Goal: Transaction & Acquisition: Book appointment/travel/reservation

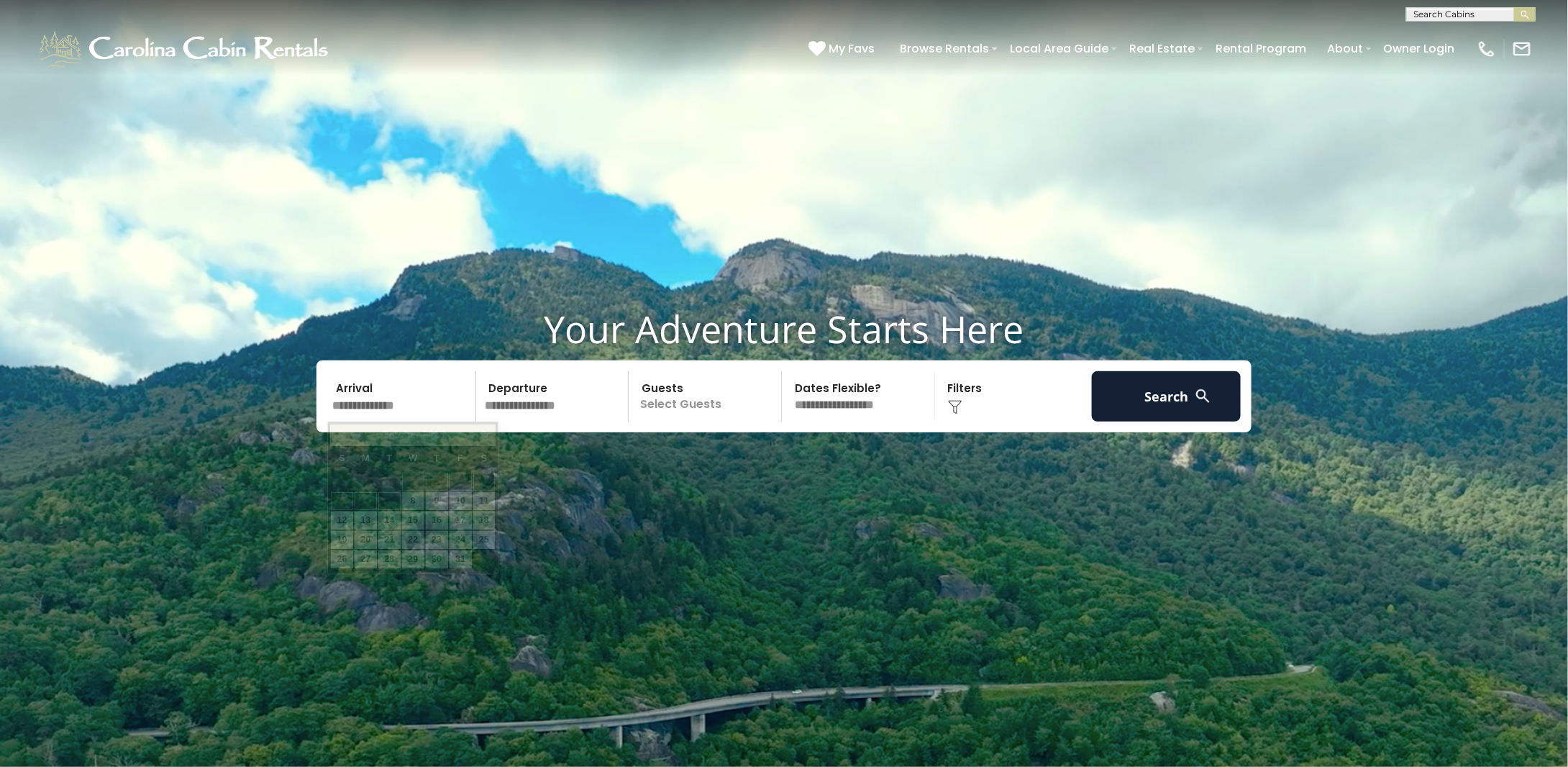
click at [423, 403] on input "text" at bounding box center [402, 396] width 149 height 50
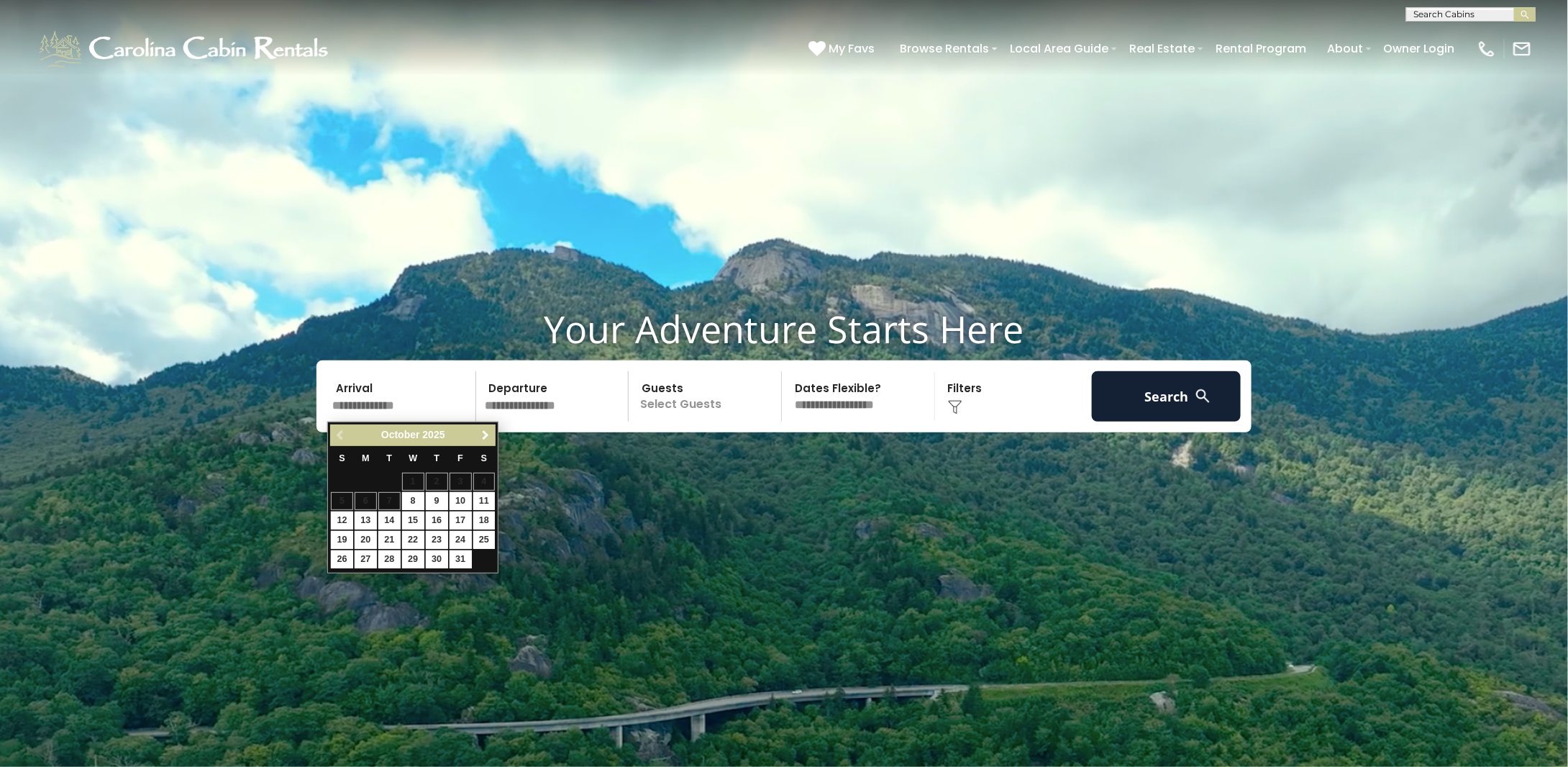
click at [490, 433] on span "Next" at bounding box center [486, 435] width 11 height 11
click at [442, 517] on link "13" at bounding box center [437, 520] width 22 height 18
type input "********"
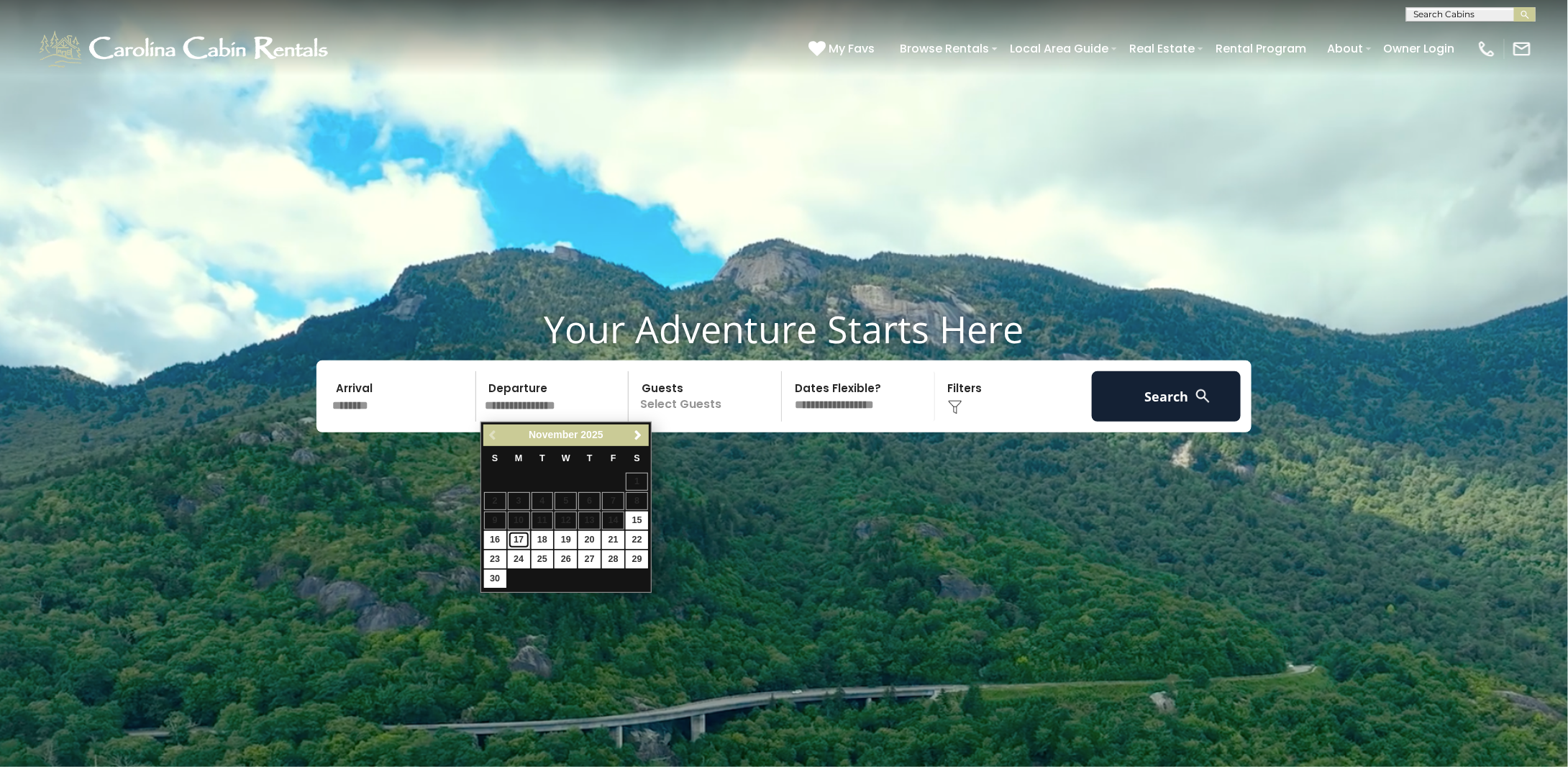
click at [520, 533] on link "17" at bounding box center [519, 540] width 22 height 18
type input "********"
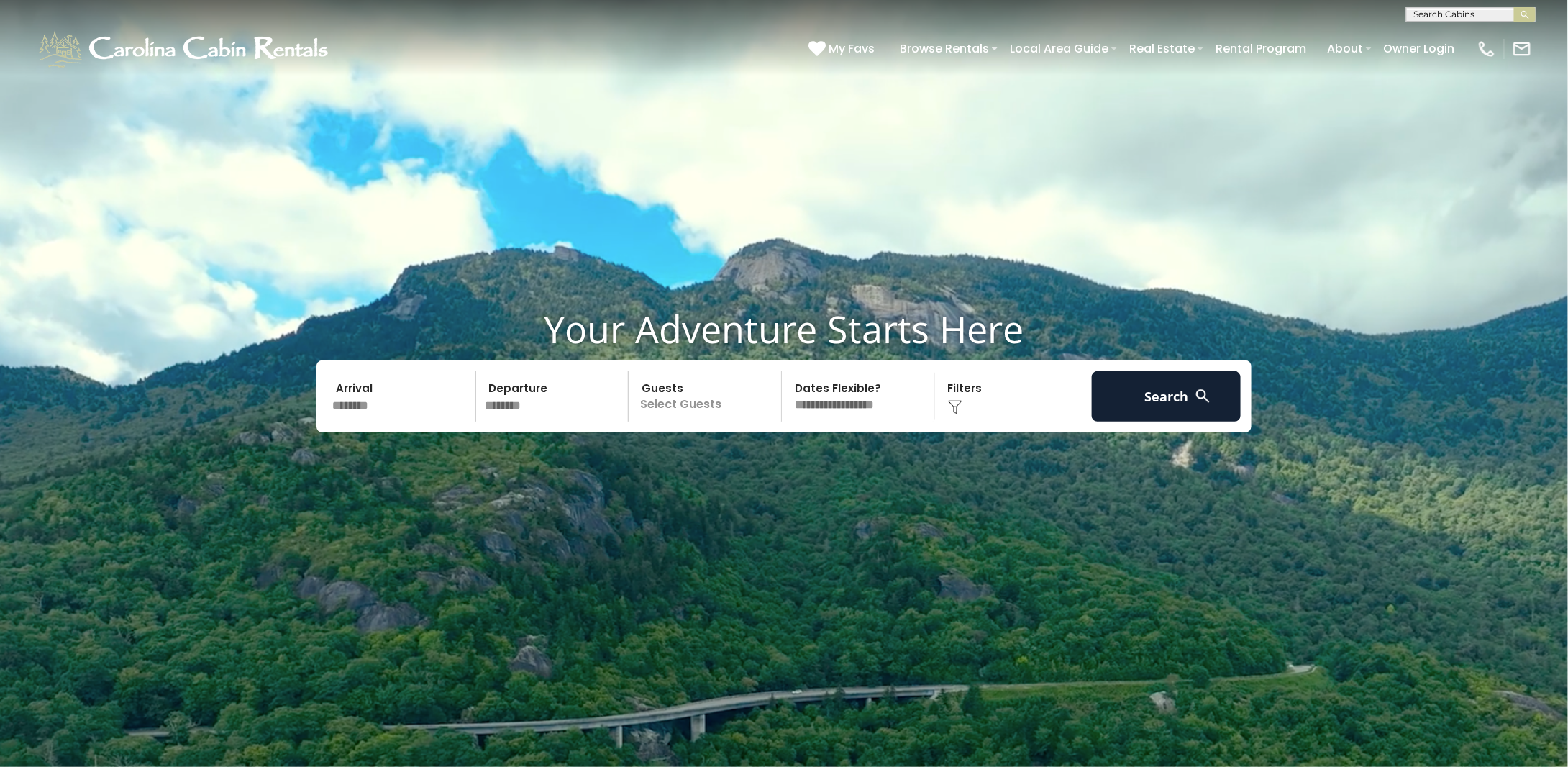
click at [1005, 397] on div "Click to Choose" at bounding box center [1014, 396] width 149 height 50
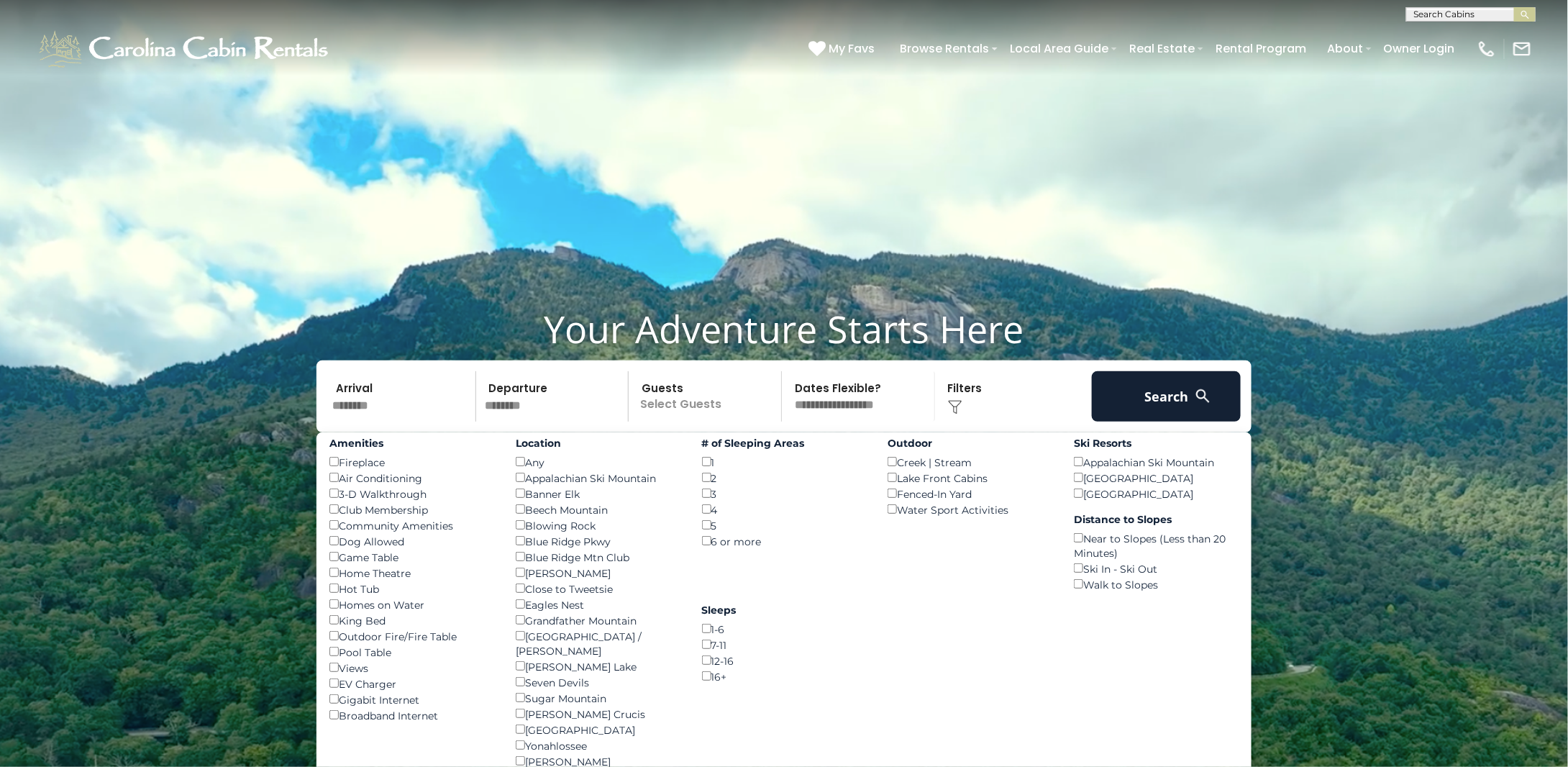
click at [1198, 401] on img at bounding box center [1203, 396] width 18 height 18
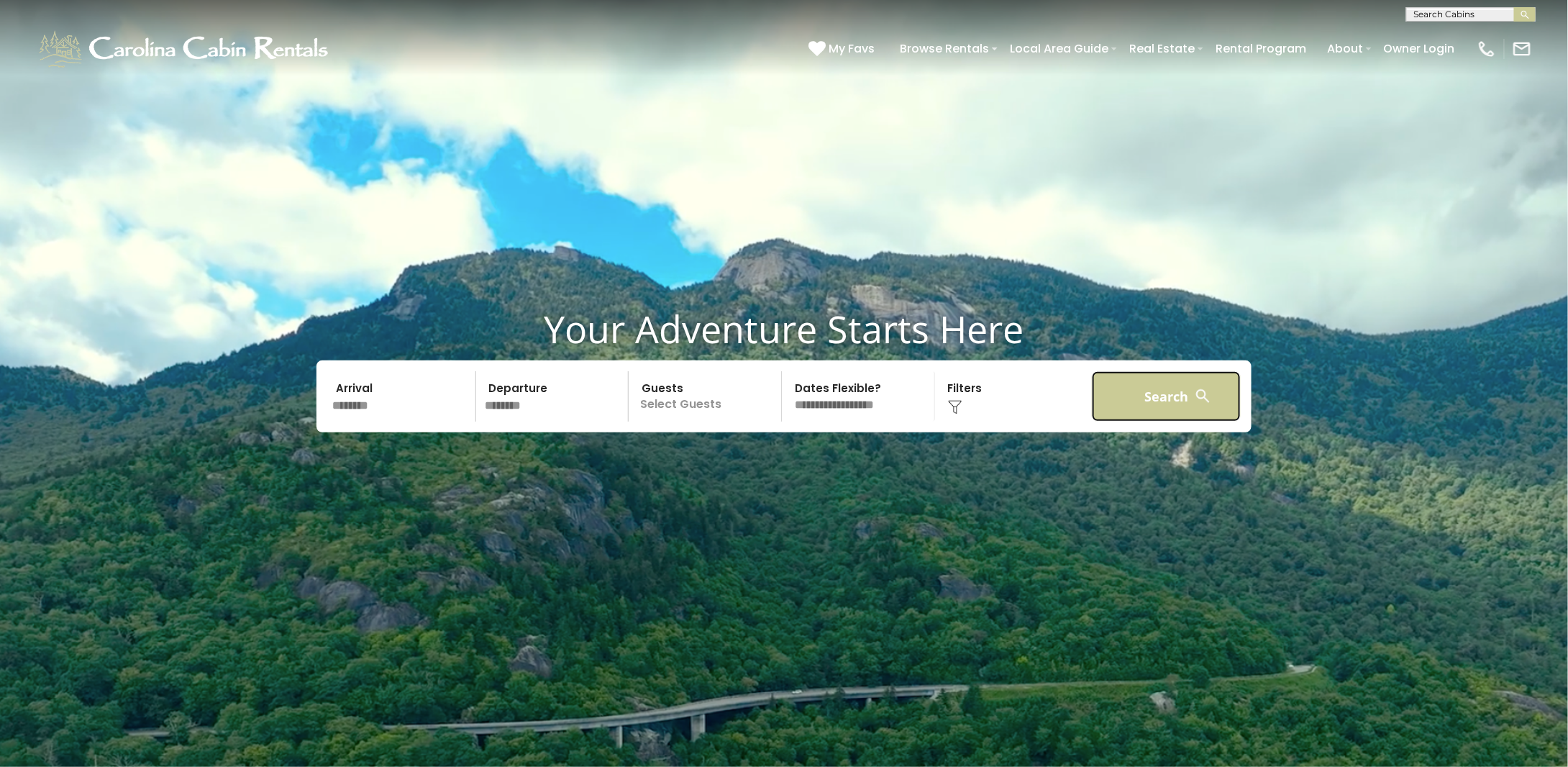
click at [1174, 395] on button "Search" at bounding box center [1166, 396] width 149 height 50
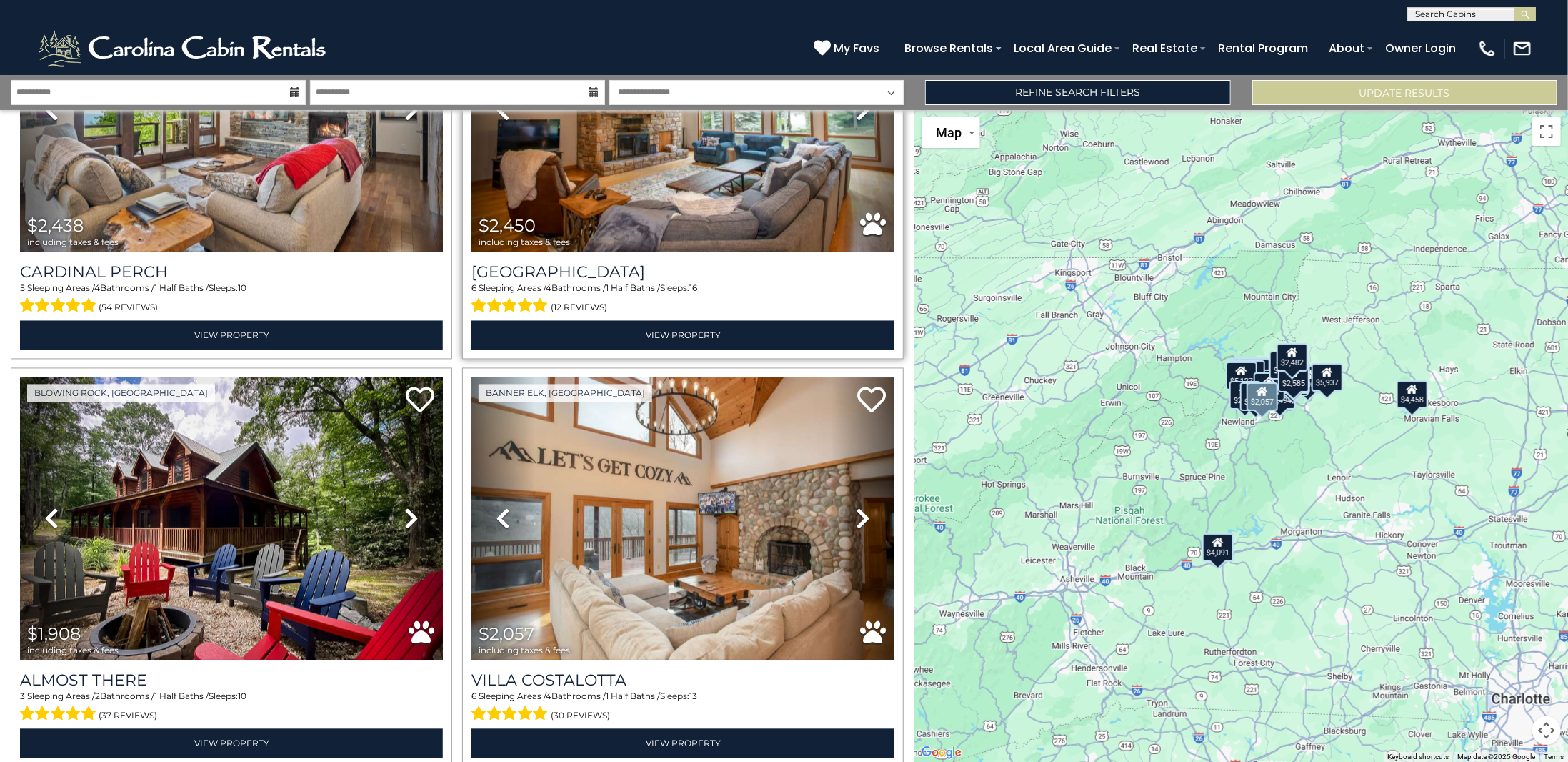
scroll to position [5553, 0]
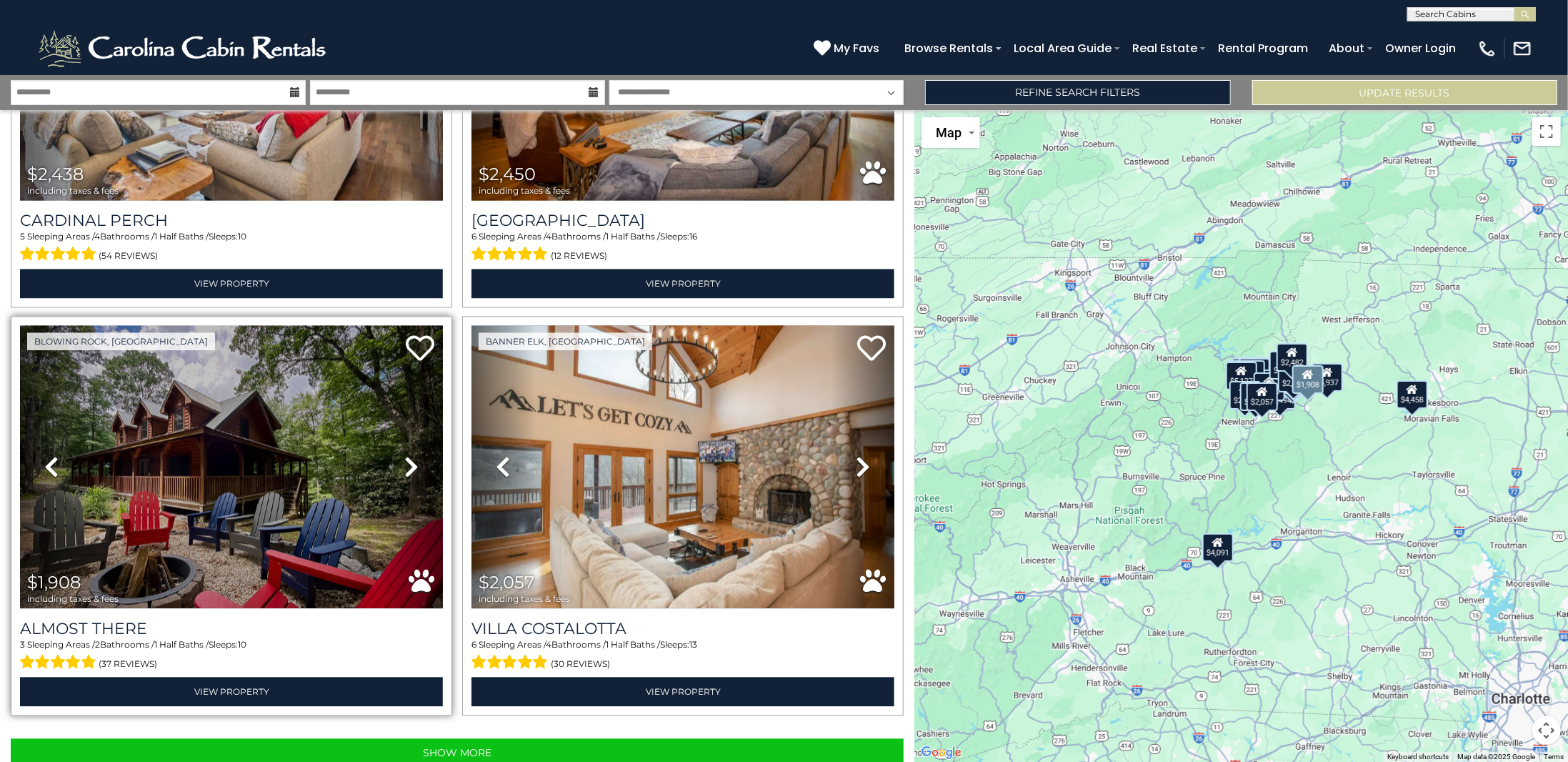
click at [395, 426] on link "Next" at bounding box center [411, 467] width 64 height 284
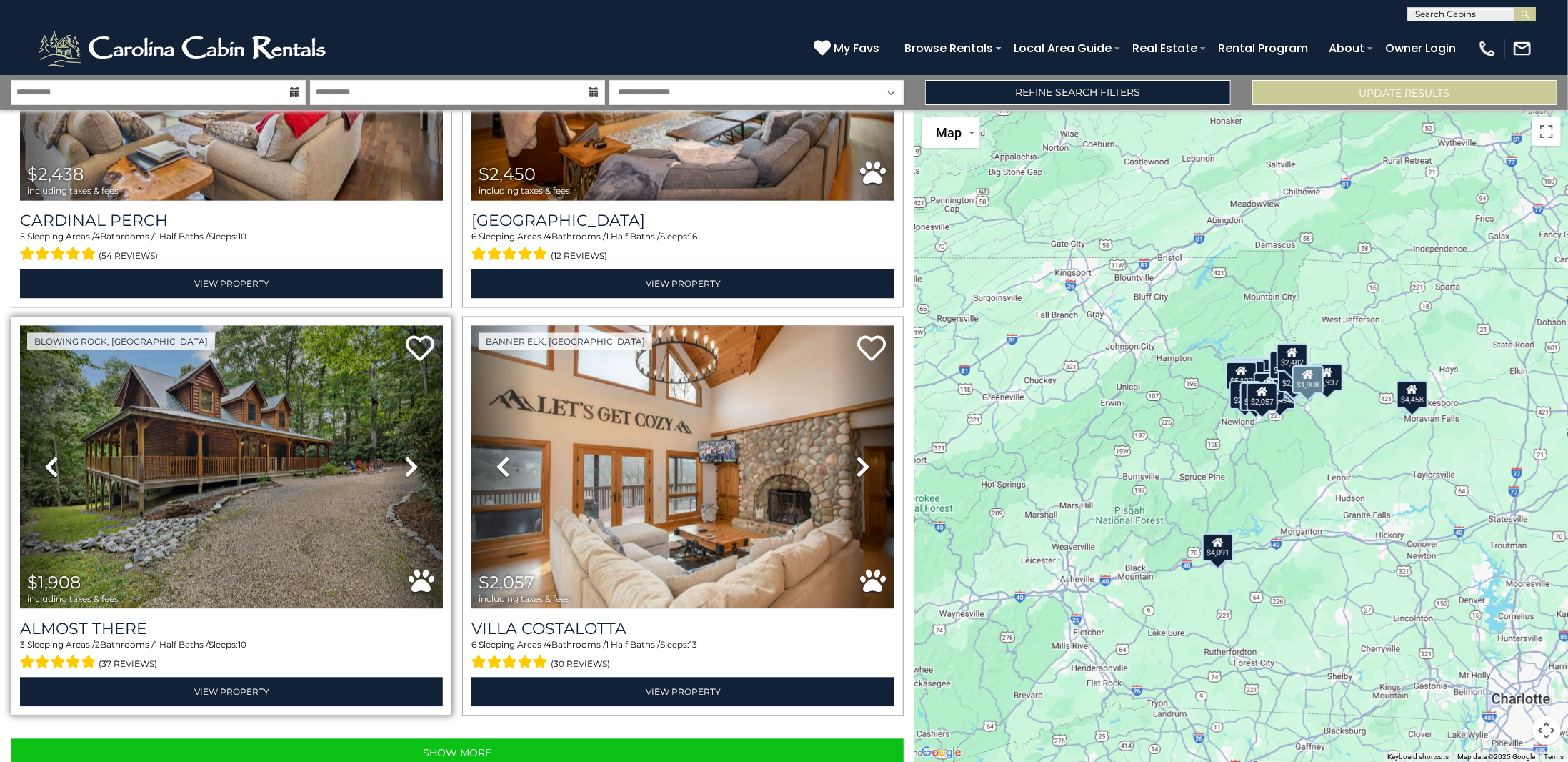
click at [395, 426] on link "Next" at bounding box center [411, 467] width 64 height 284
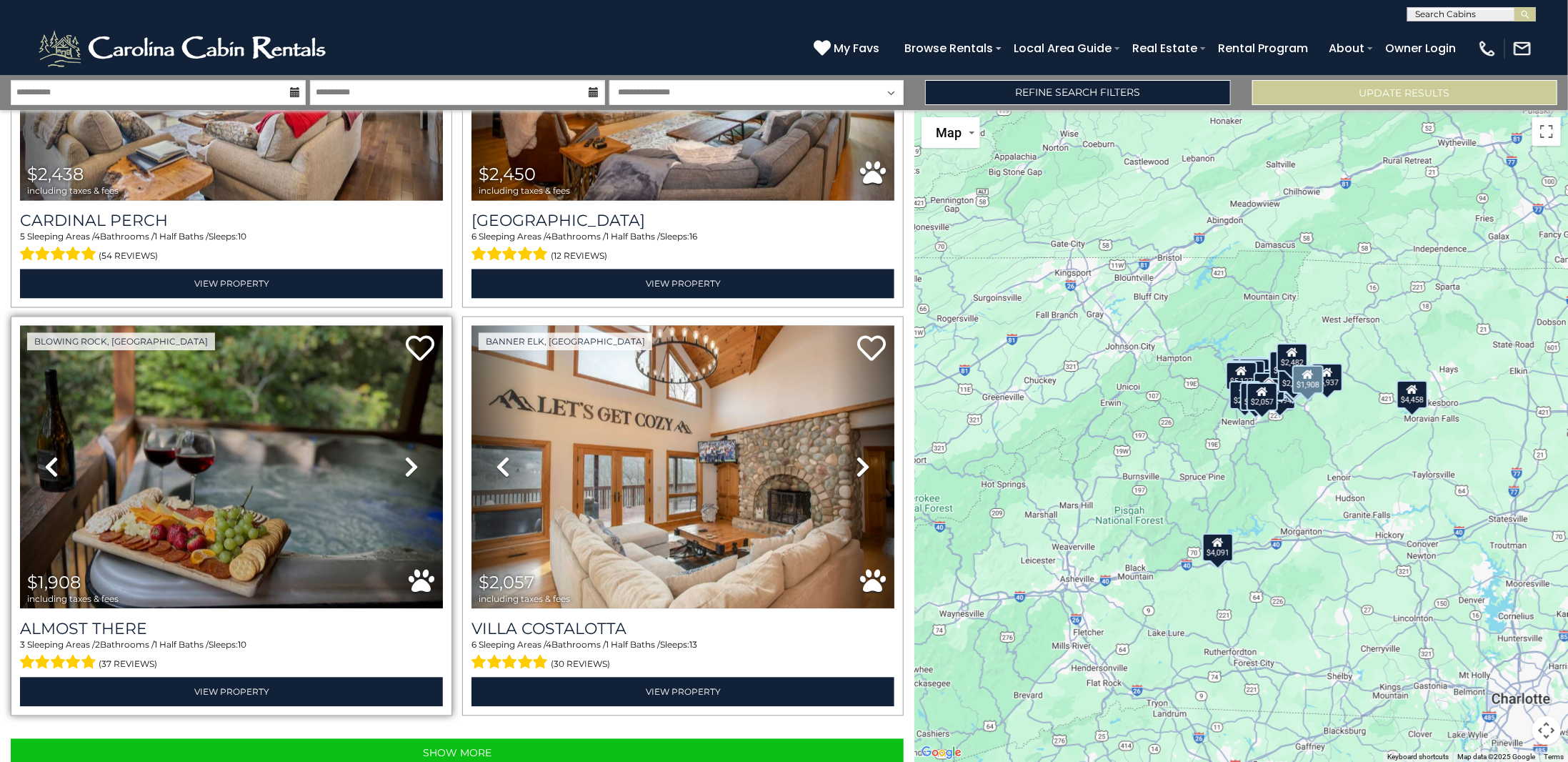
click at [395, 426] on link "Next" at bounding box center [411, 467] width 64 height 284
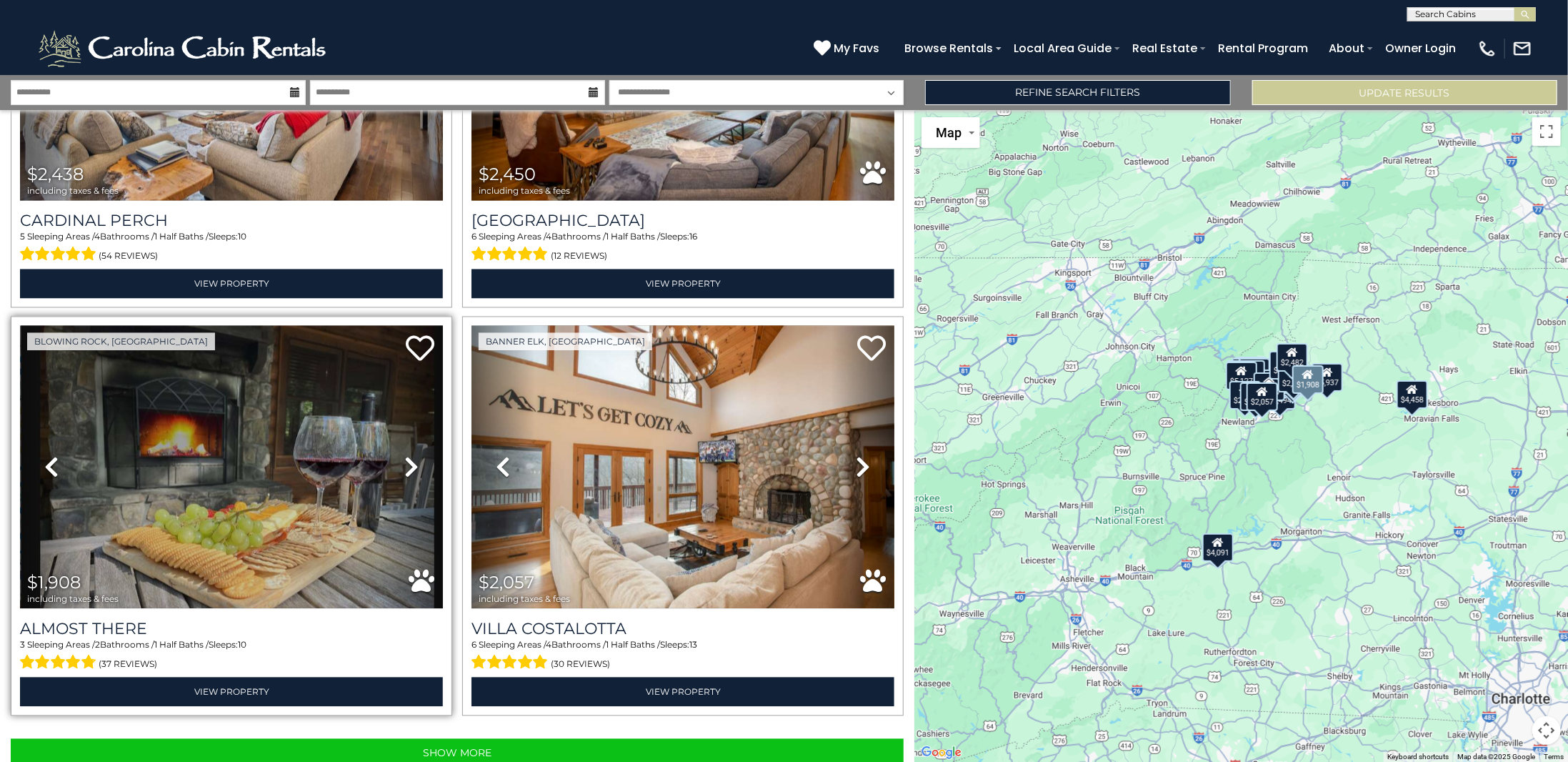
click at [395, 426] on link "Next" at bounding box center [411, 467] width 64 height 284
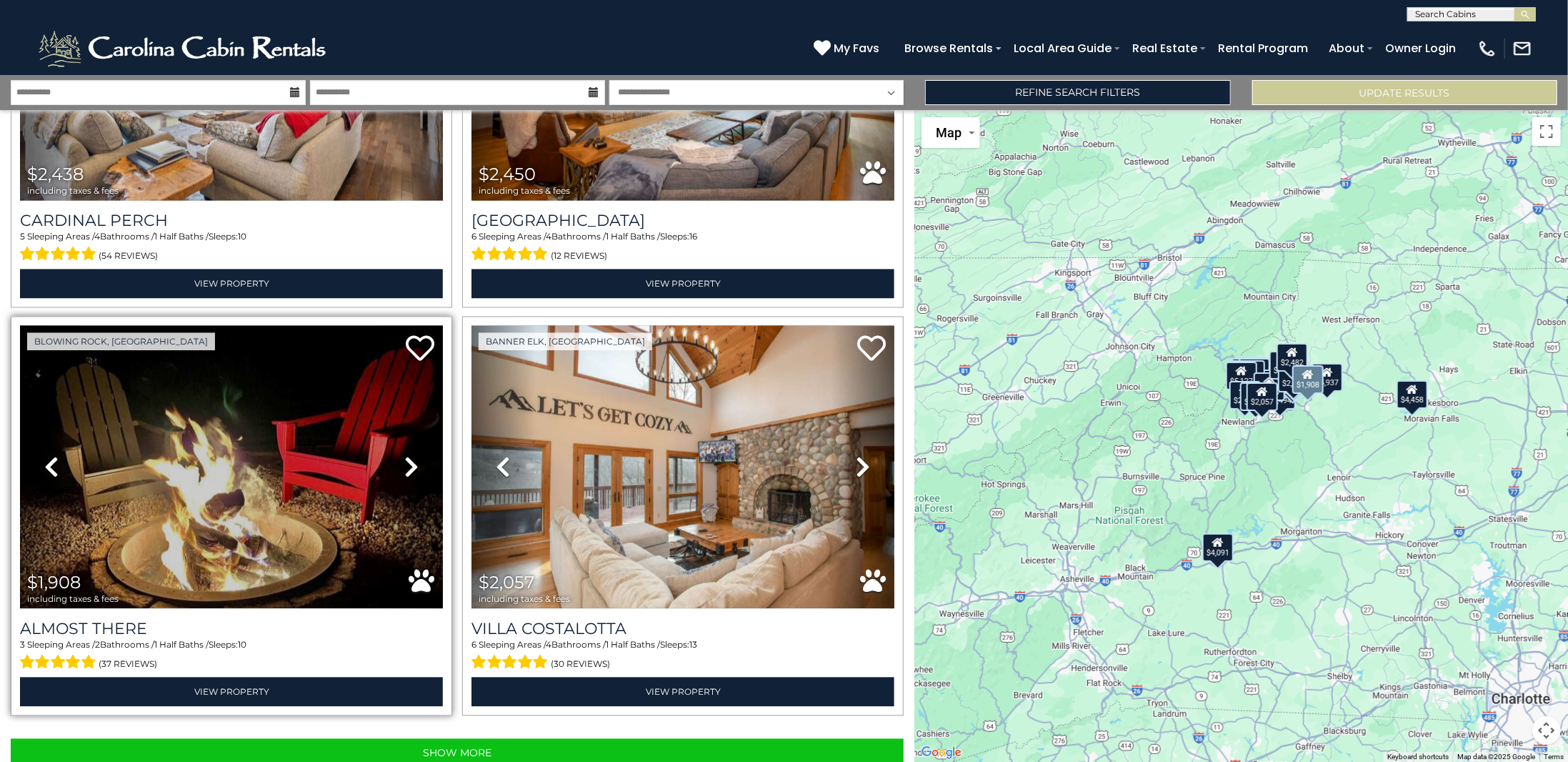
click at [395, 426] on link "Next" at bounding box center [411, 467] width 64 height 284
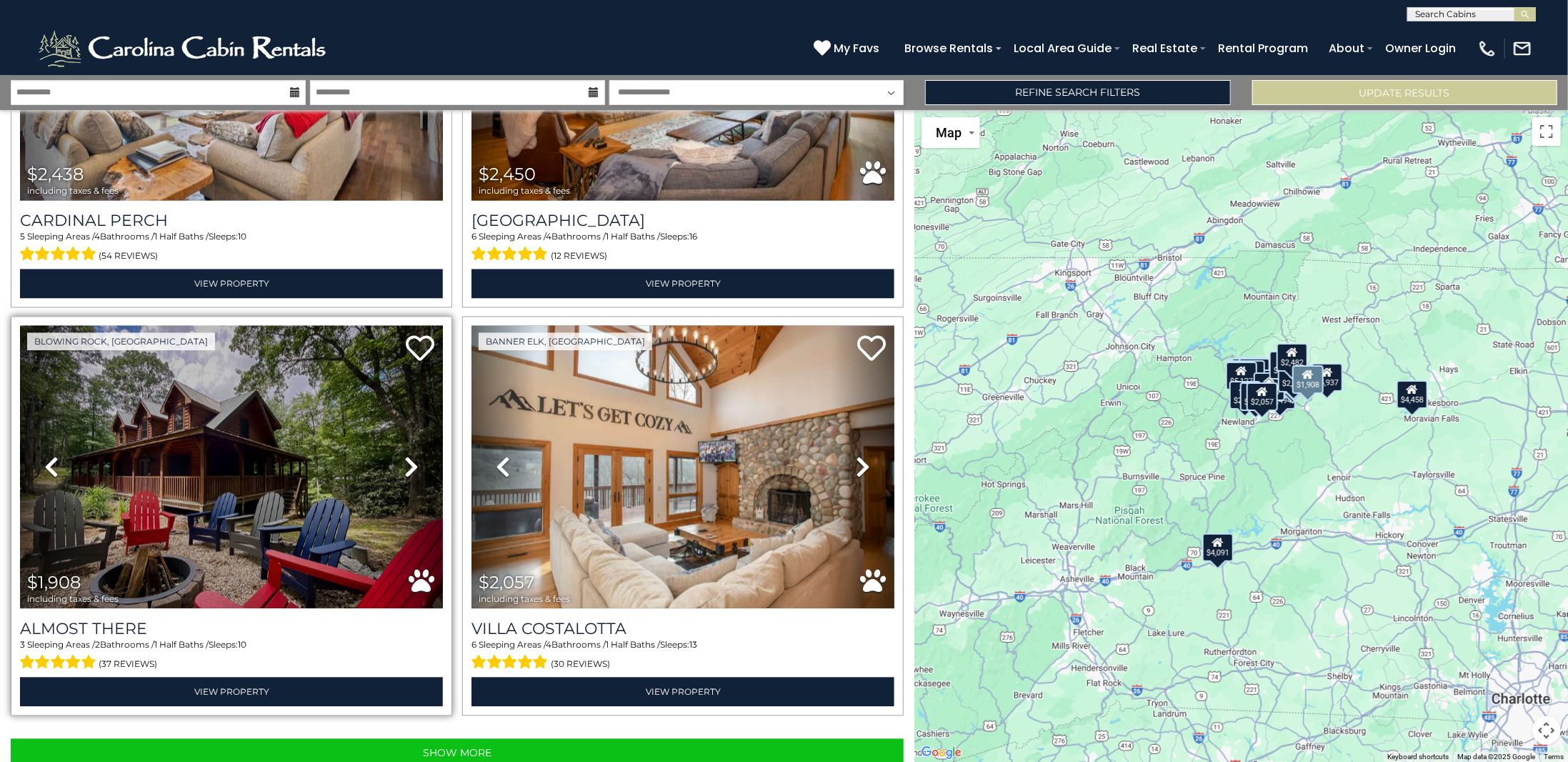
click at [395, 426] on link "Next" at bounding box center [411, 467] width 64 height 284
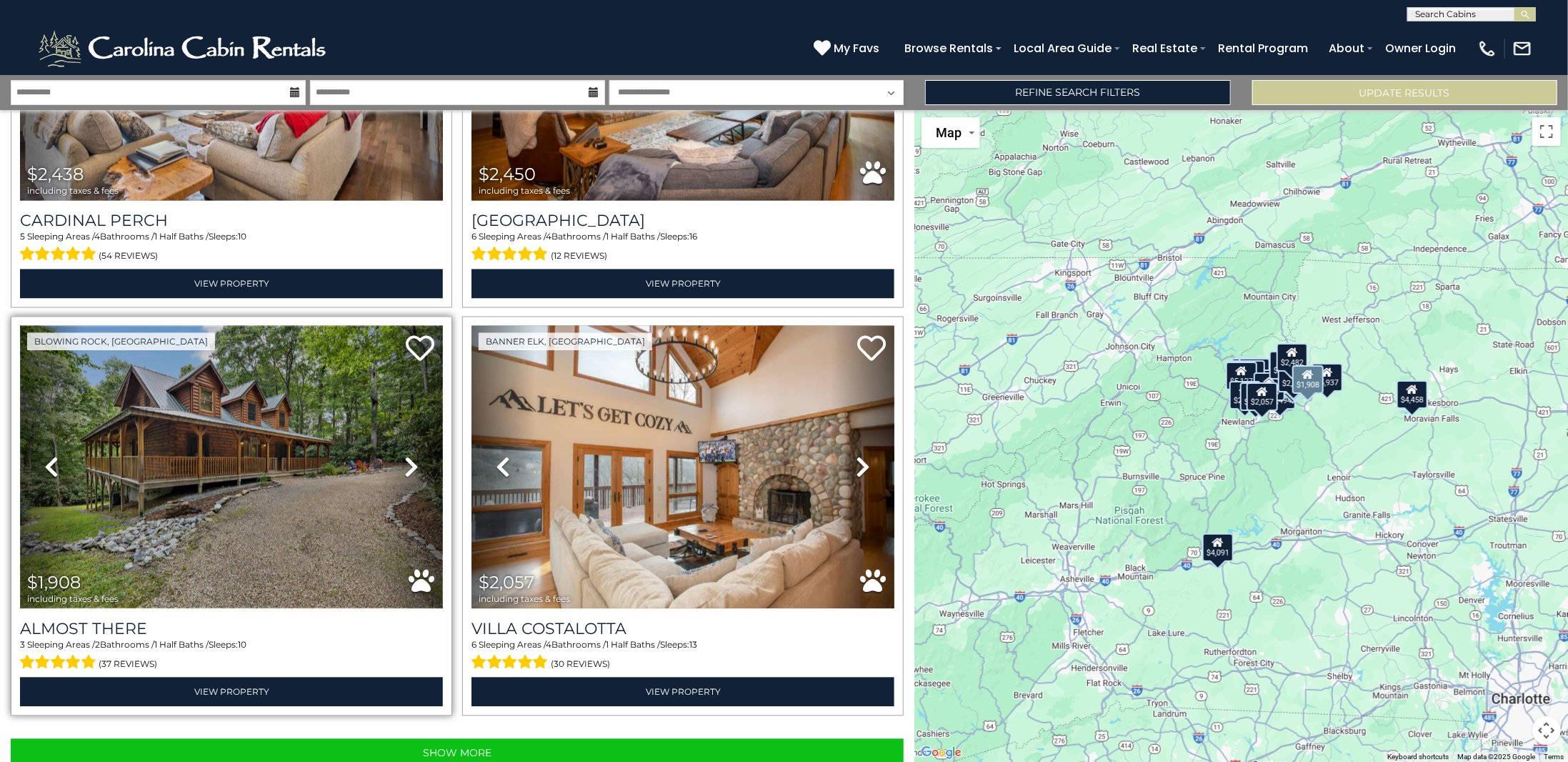
click at [310, 378] on img at bounding box center [231, 467] width 423 height 284
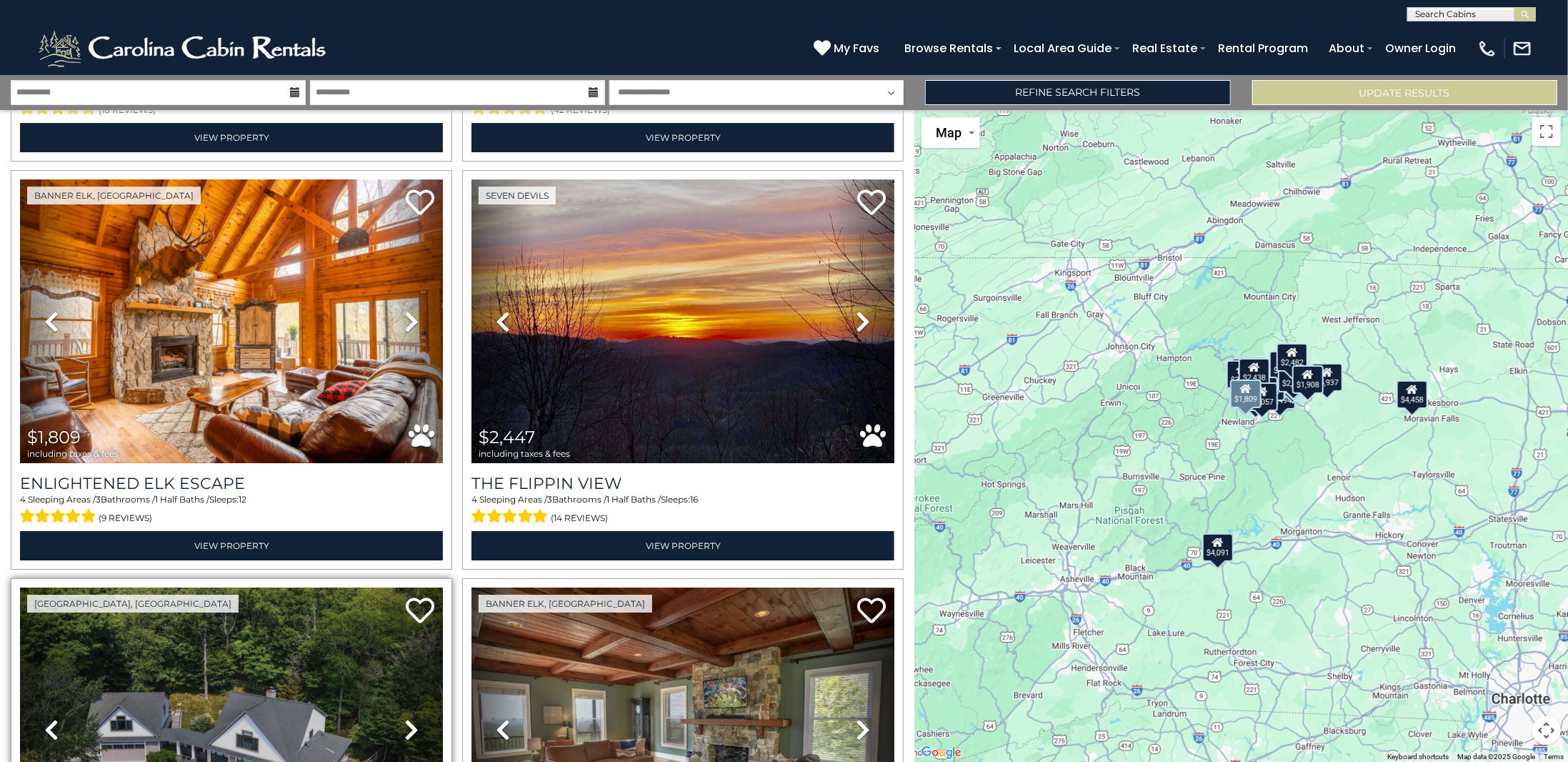
scroll to position [3195, 0]
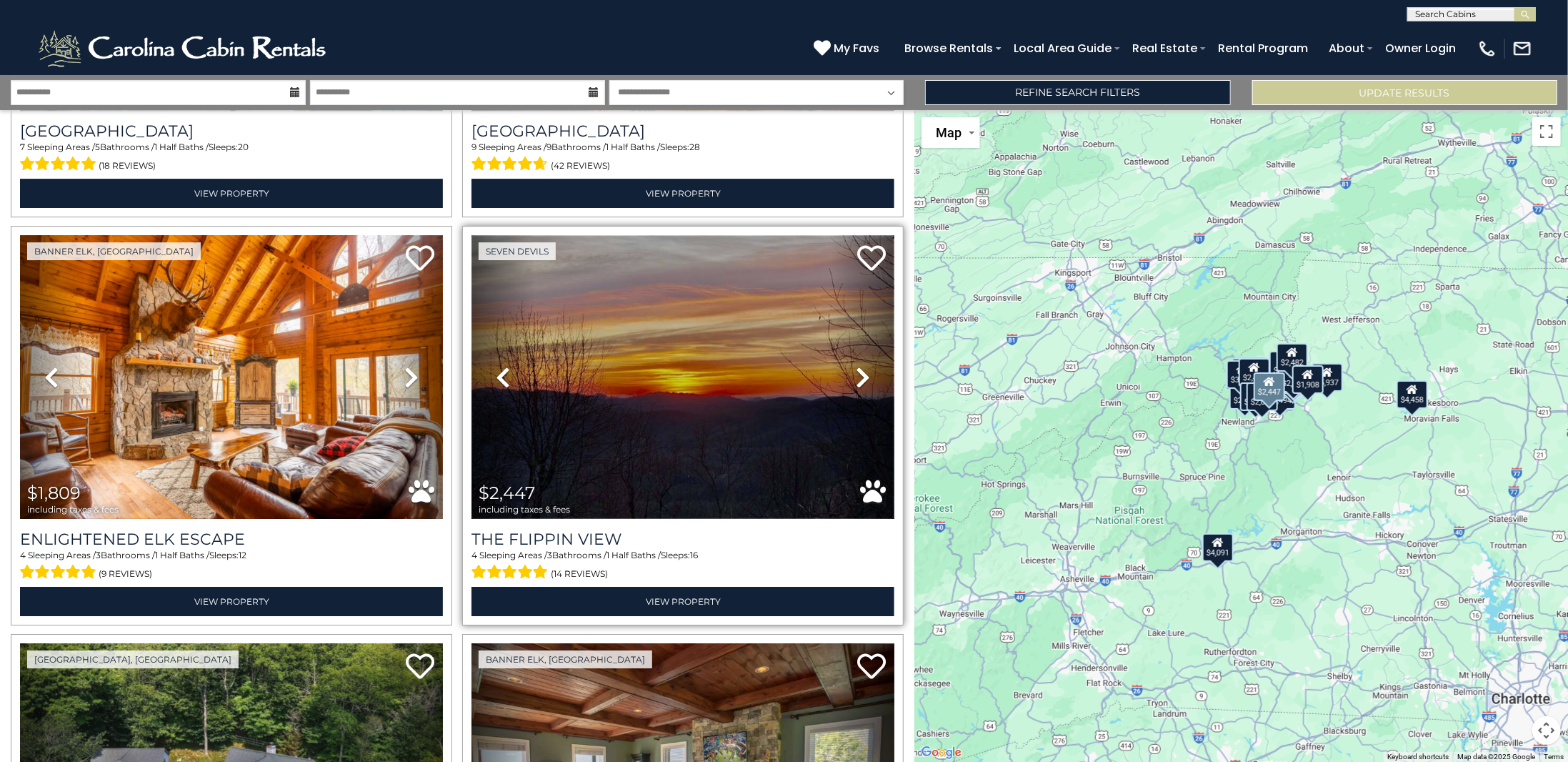
click at [770, 350] on img at bounding box center [682, 377] width 423 height 284
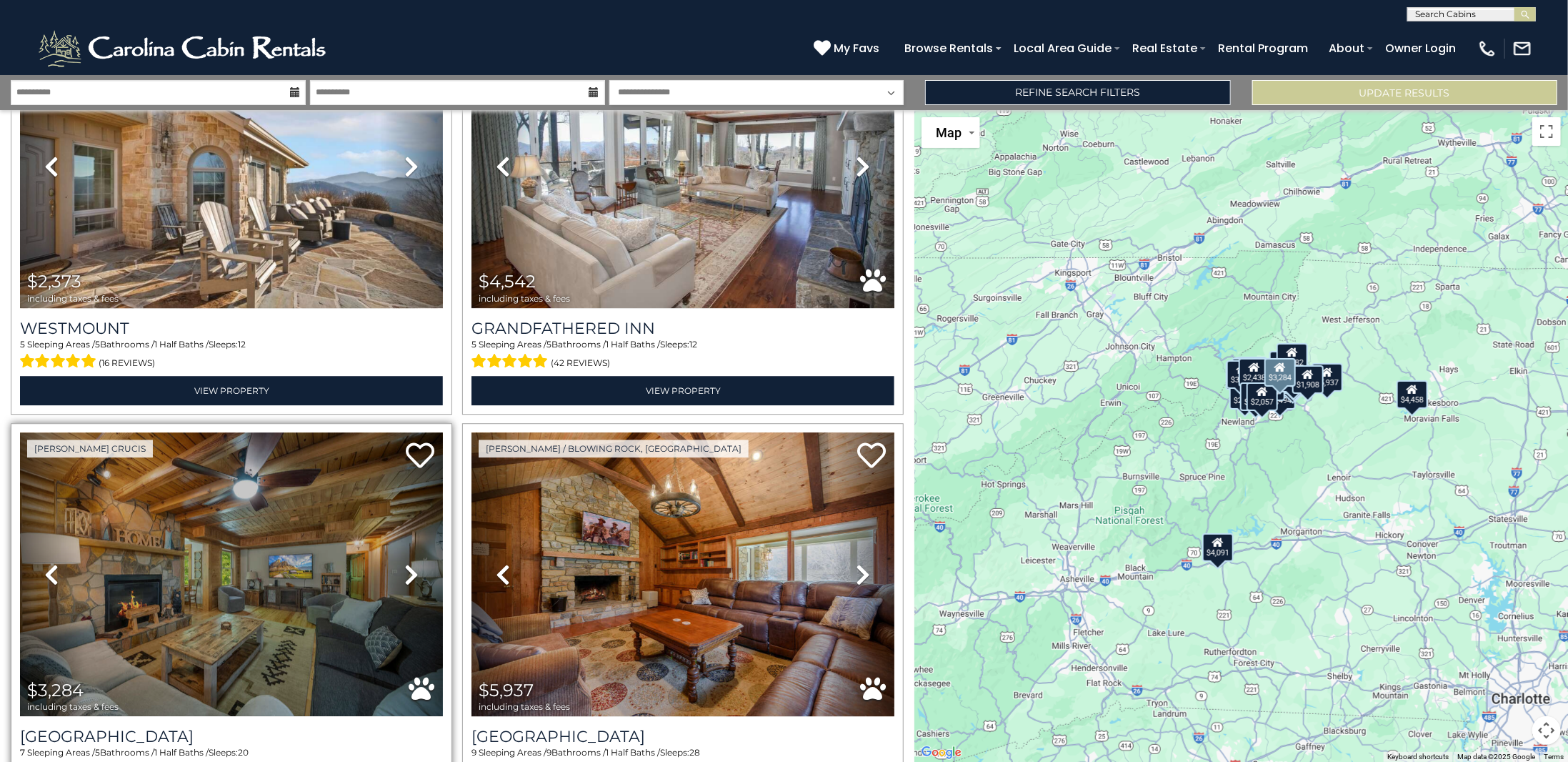
scroll to position [2552, 0]
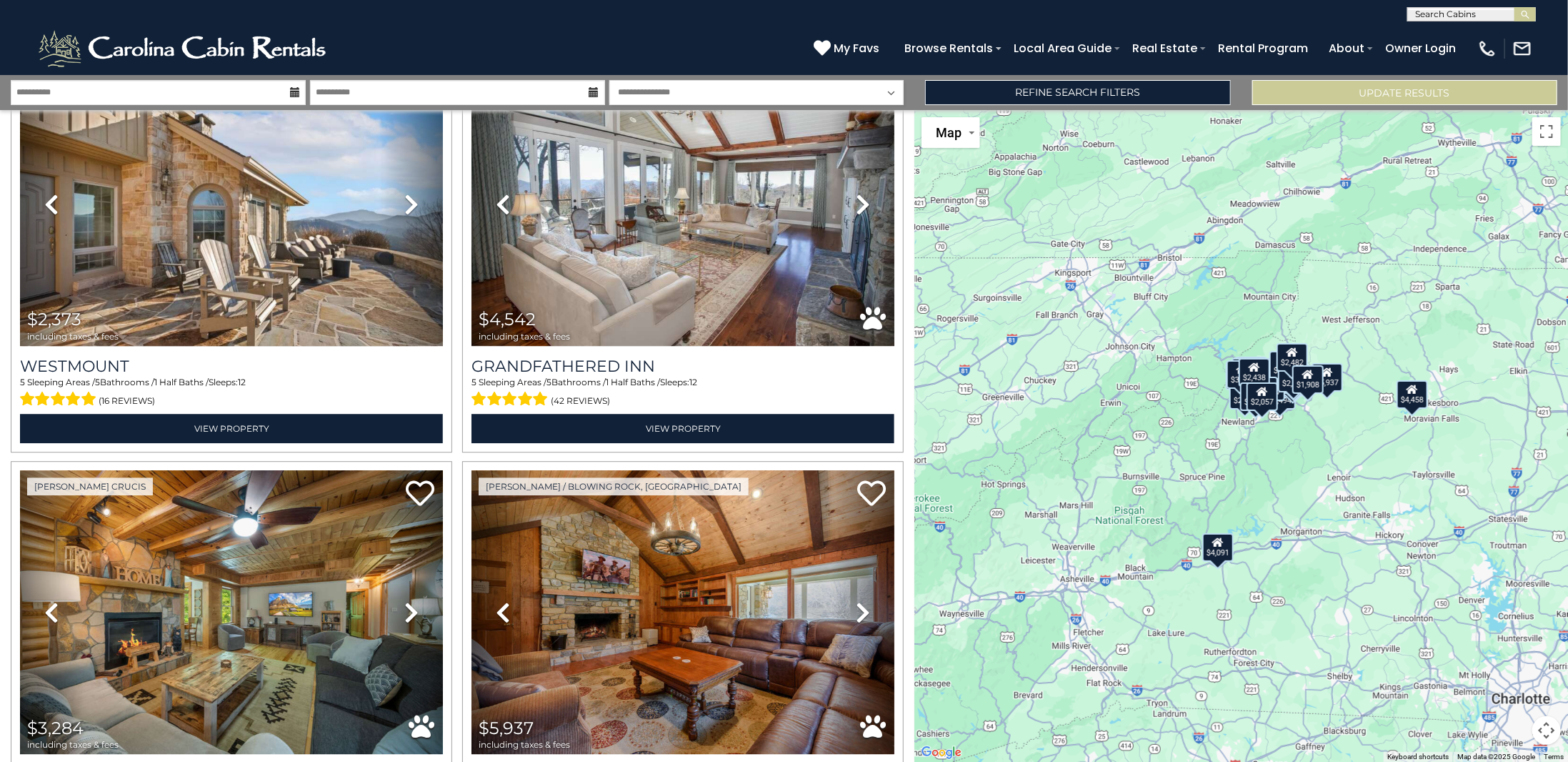
click at [1445, 592] on div "$4,091 $4,458 $3,264 $2,494 $2,721 $3,171 $3,467 $2,858 $5,723 $2,488 $1,706 $5…" at bounding box center [1241, 435] width 654 height 652
click at [952, 138] on span "Map" at bounding box center [948, 132] width 25 height 15
click at [950, 160] on li "Satellite" at bounding box center [964, 161] width 83 height 25
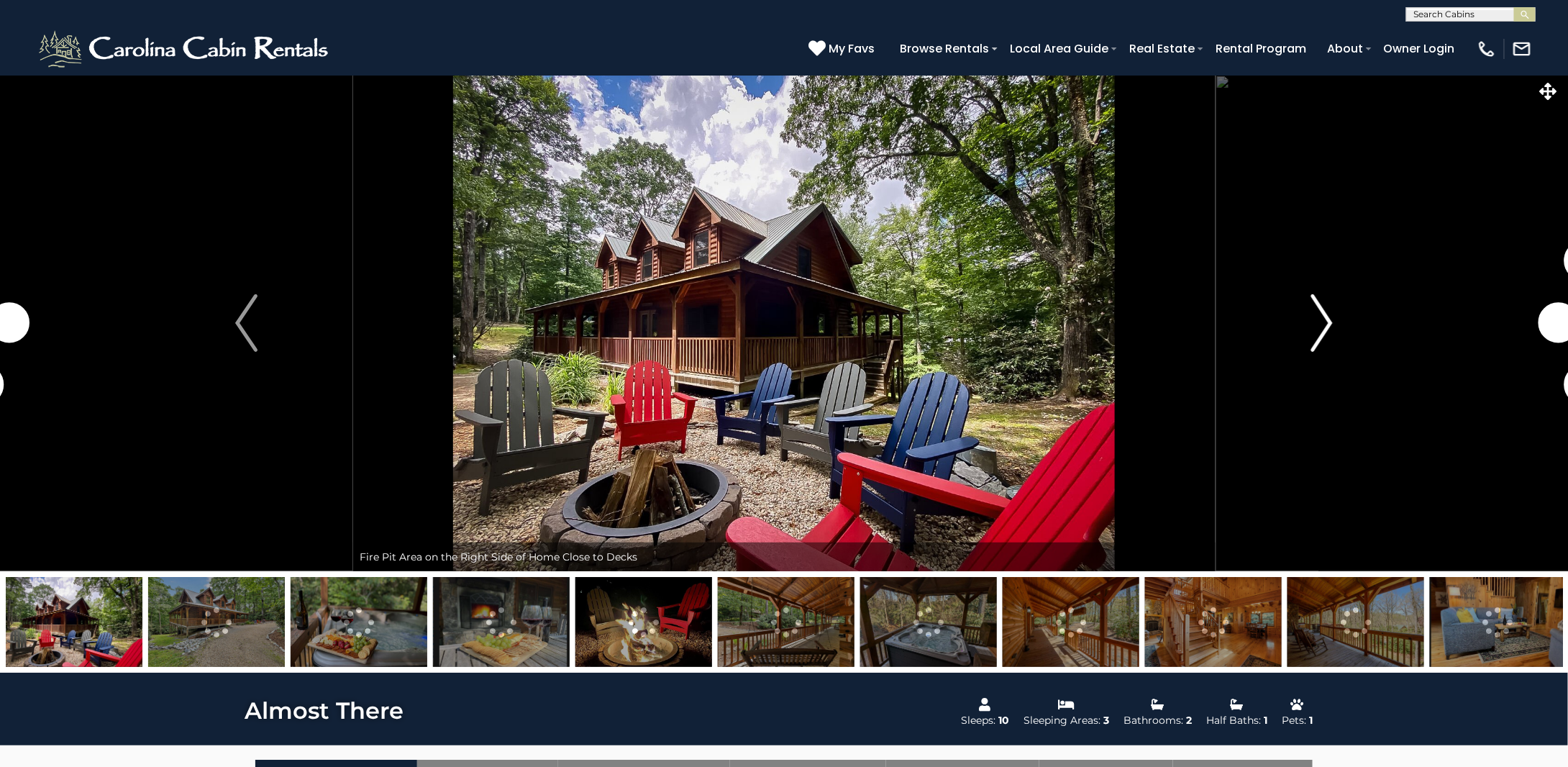
click at [1327, 319] on img "Next" at bounding box center [1321, 323] width 22 height 58
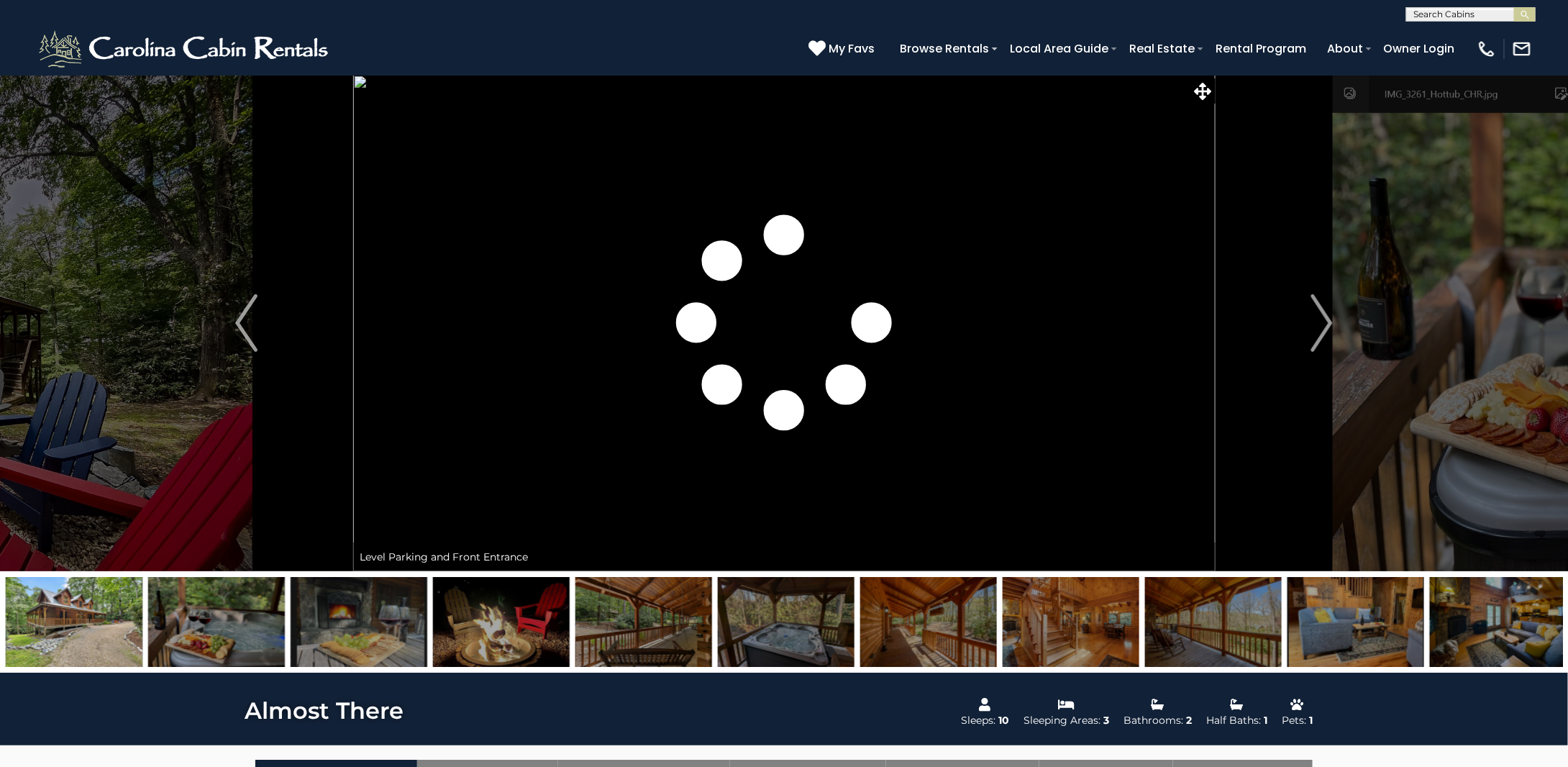
click at [1228, 616] on img at bounding box center [1213, 621] width 137 height 90
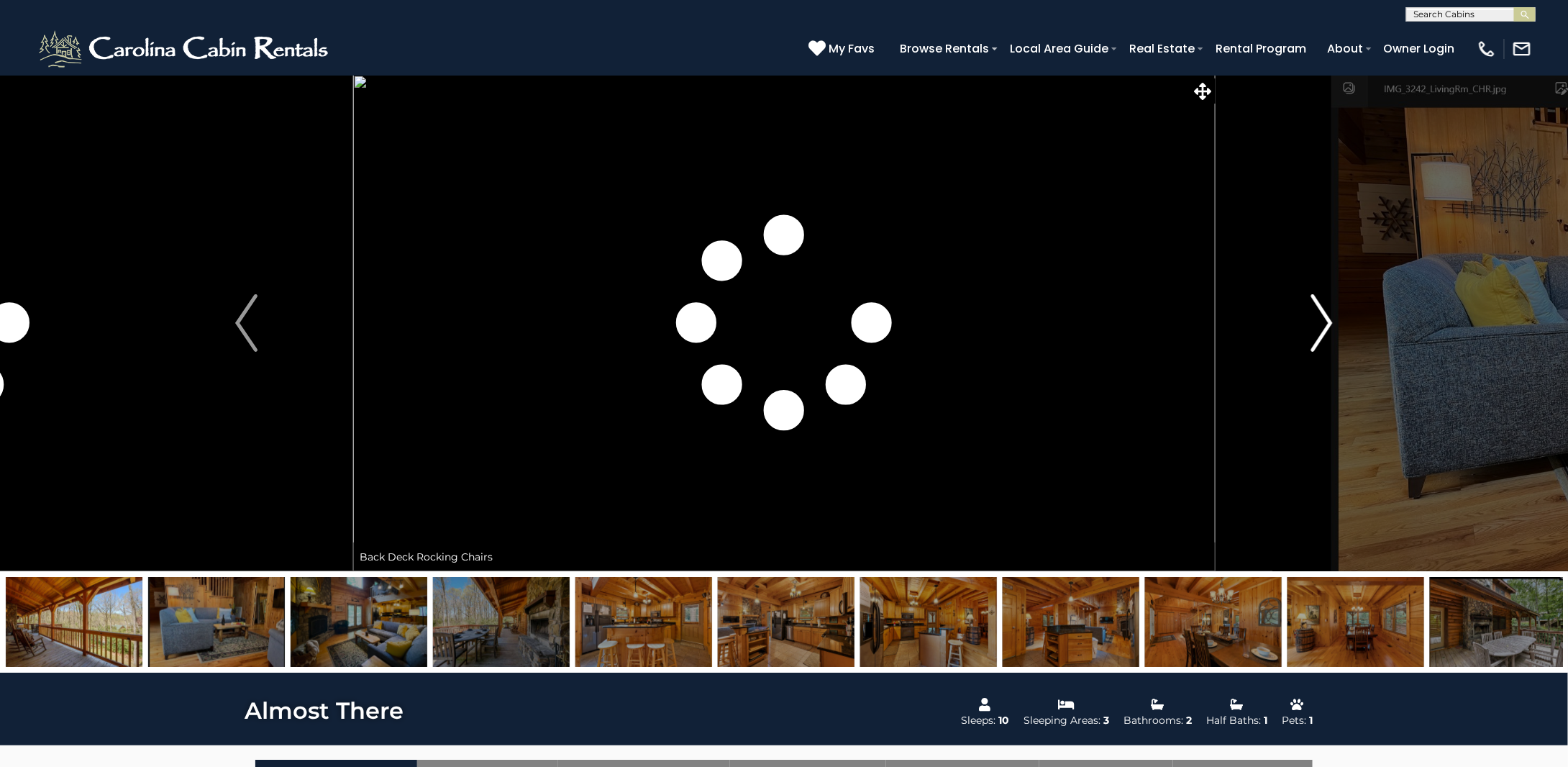
click at [1320, 325] on img "Next" at bounding box center [1321, 323] width 22 height 58
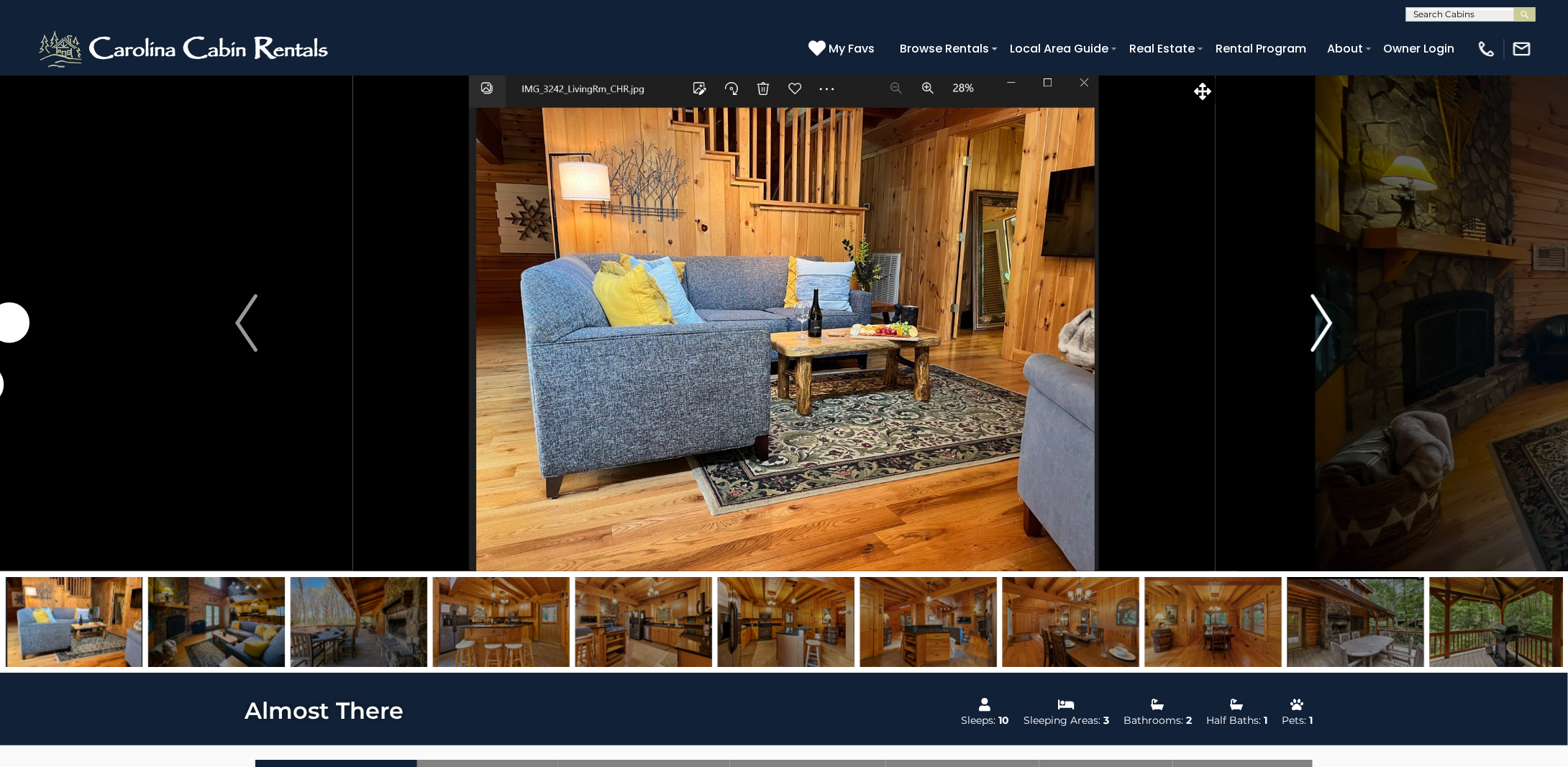
click at [1320, 325] on img "Next" at bounding box center [1321, 323] width 22 height 58
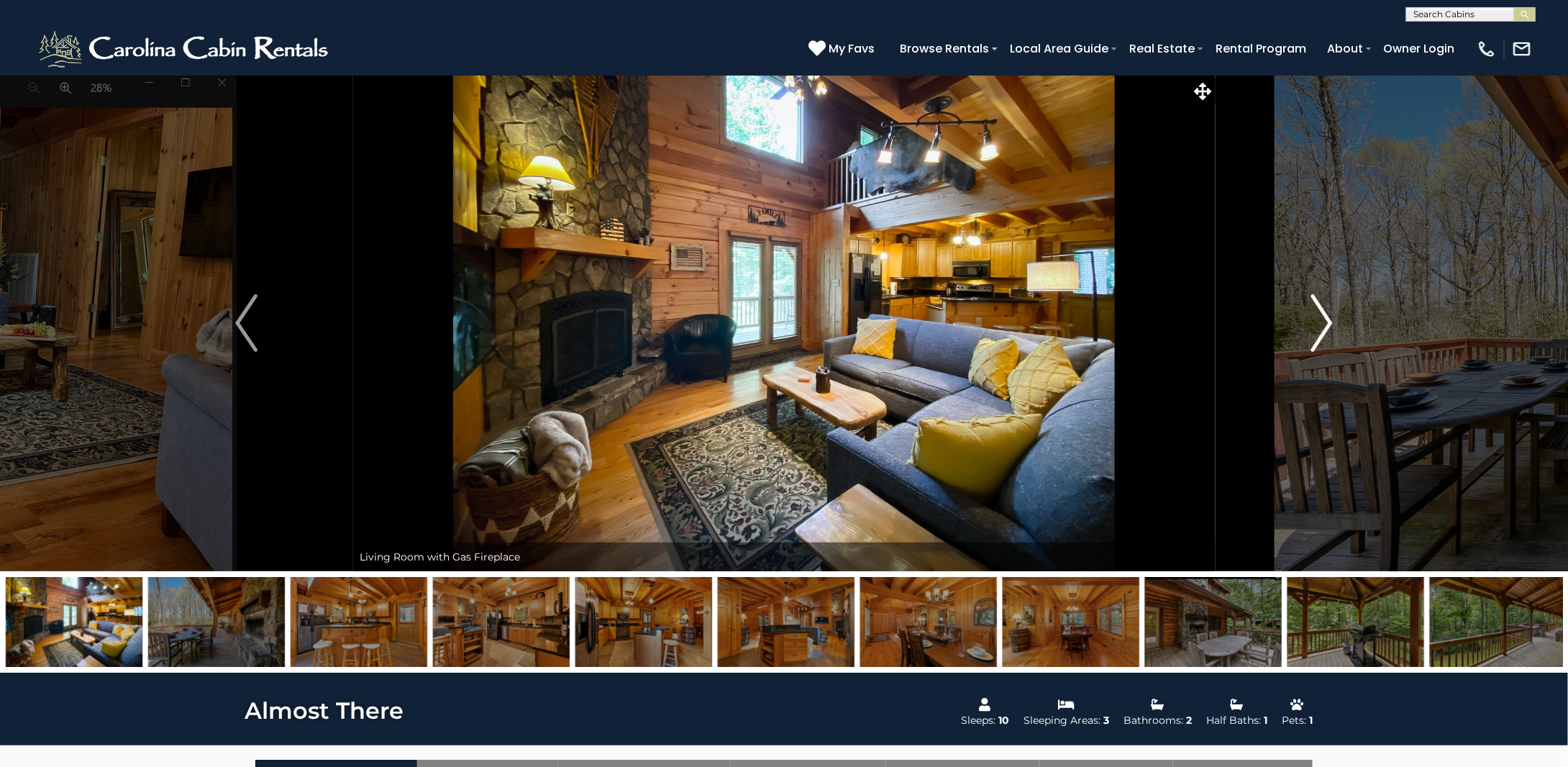
click at [1320, 325] on img "Next" at bounding box center [1321, 323] width 22 height 58
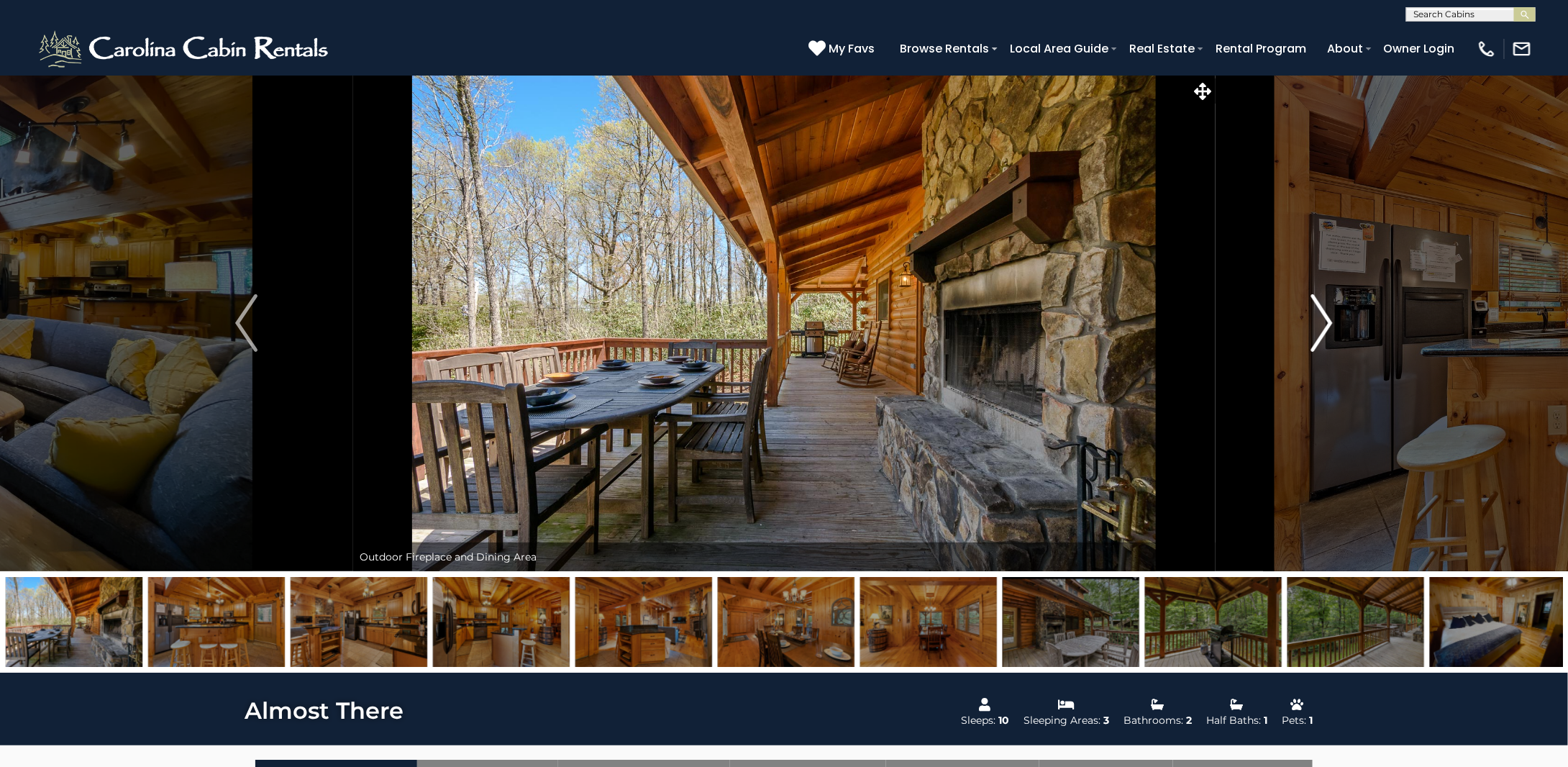
click at [1320, 325] on img "Next" at bounding box center [1321, 323] width 22 height 58
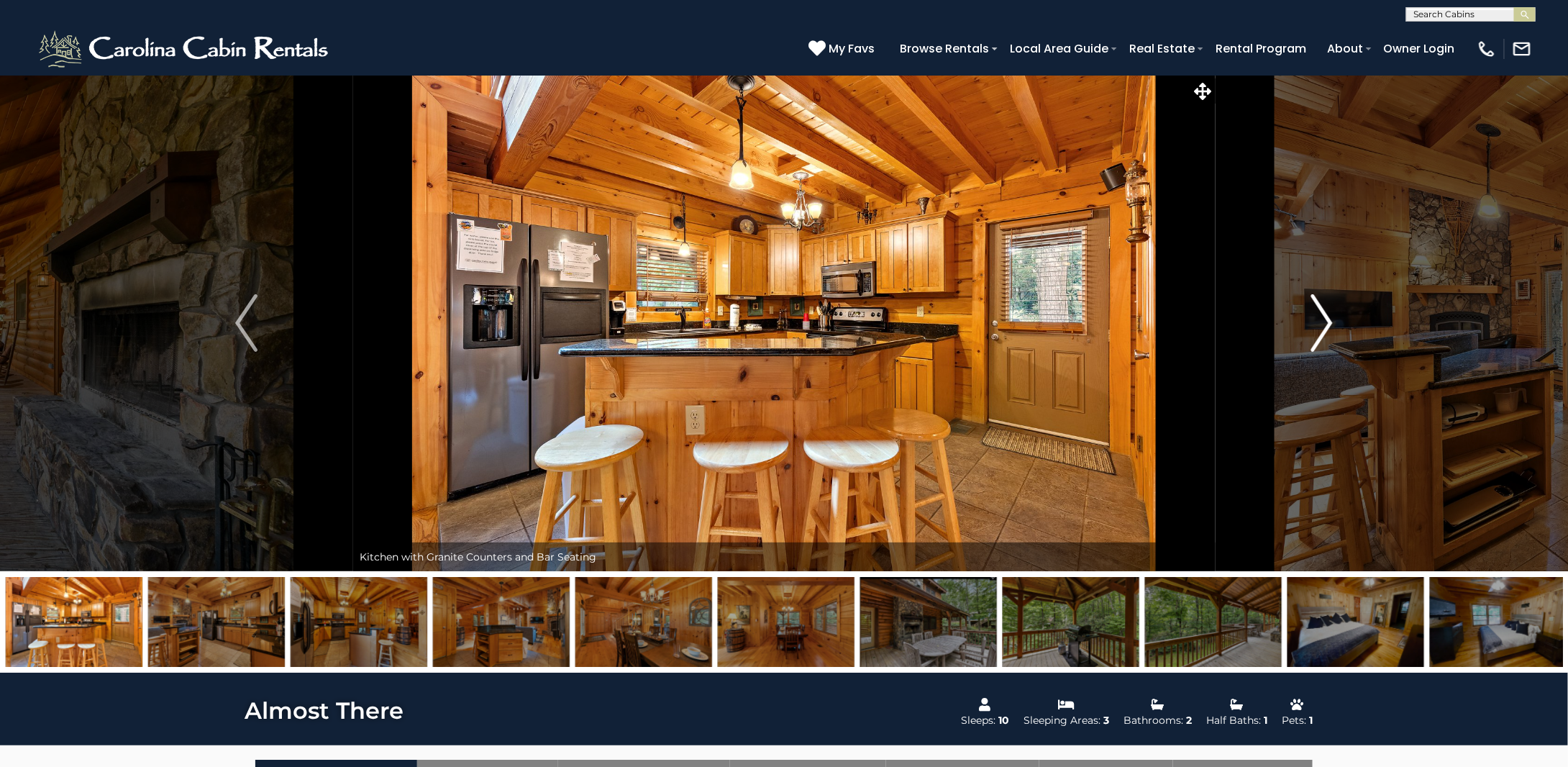
click at [1320, 325] on img "Next" at bounding box center [1321, 323] width 22 height 58
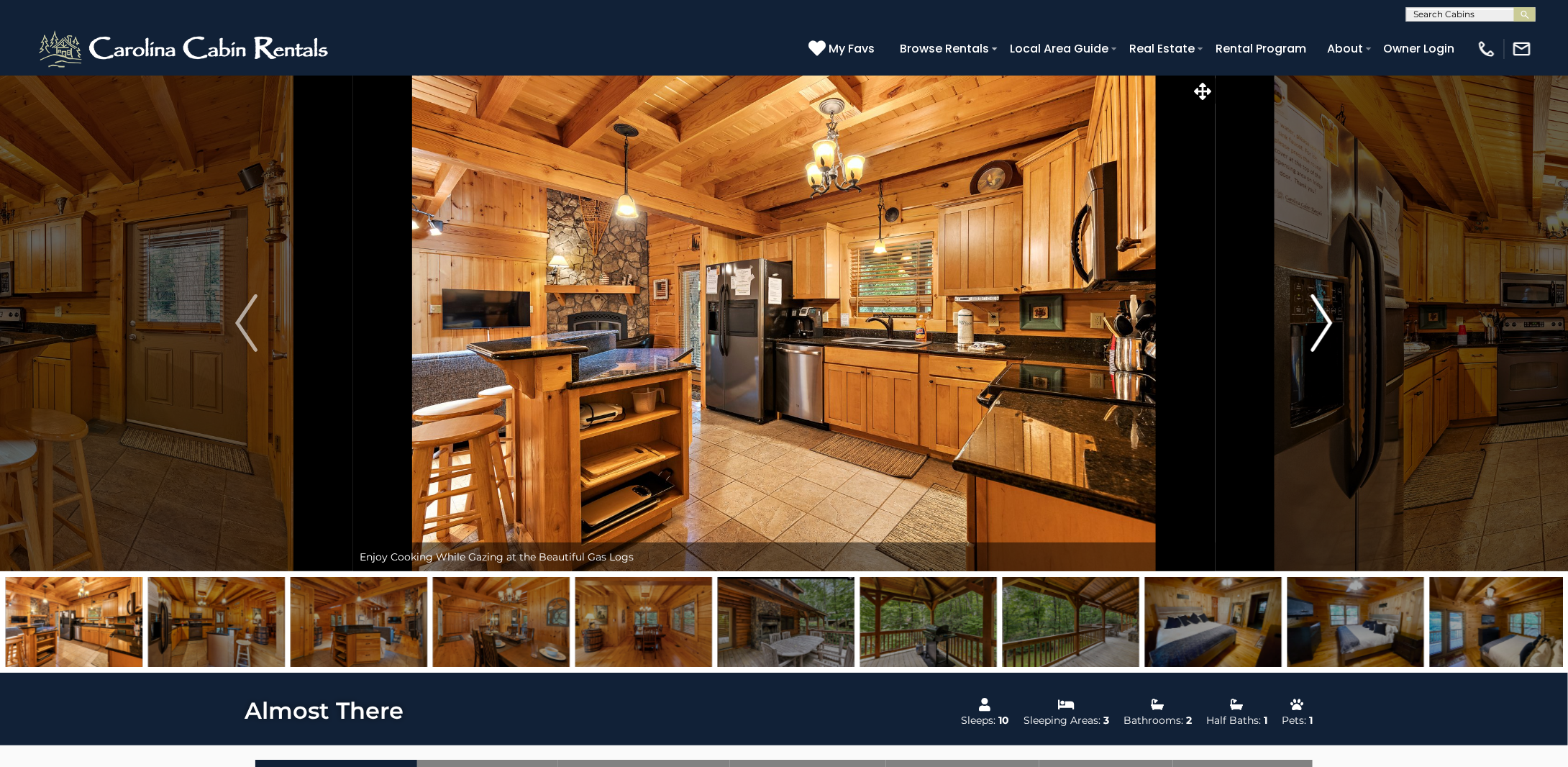
click at [1320, 325] on img "Next" at bounding box center [1321, 323] width 22 height 58
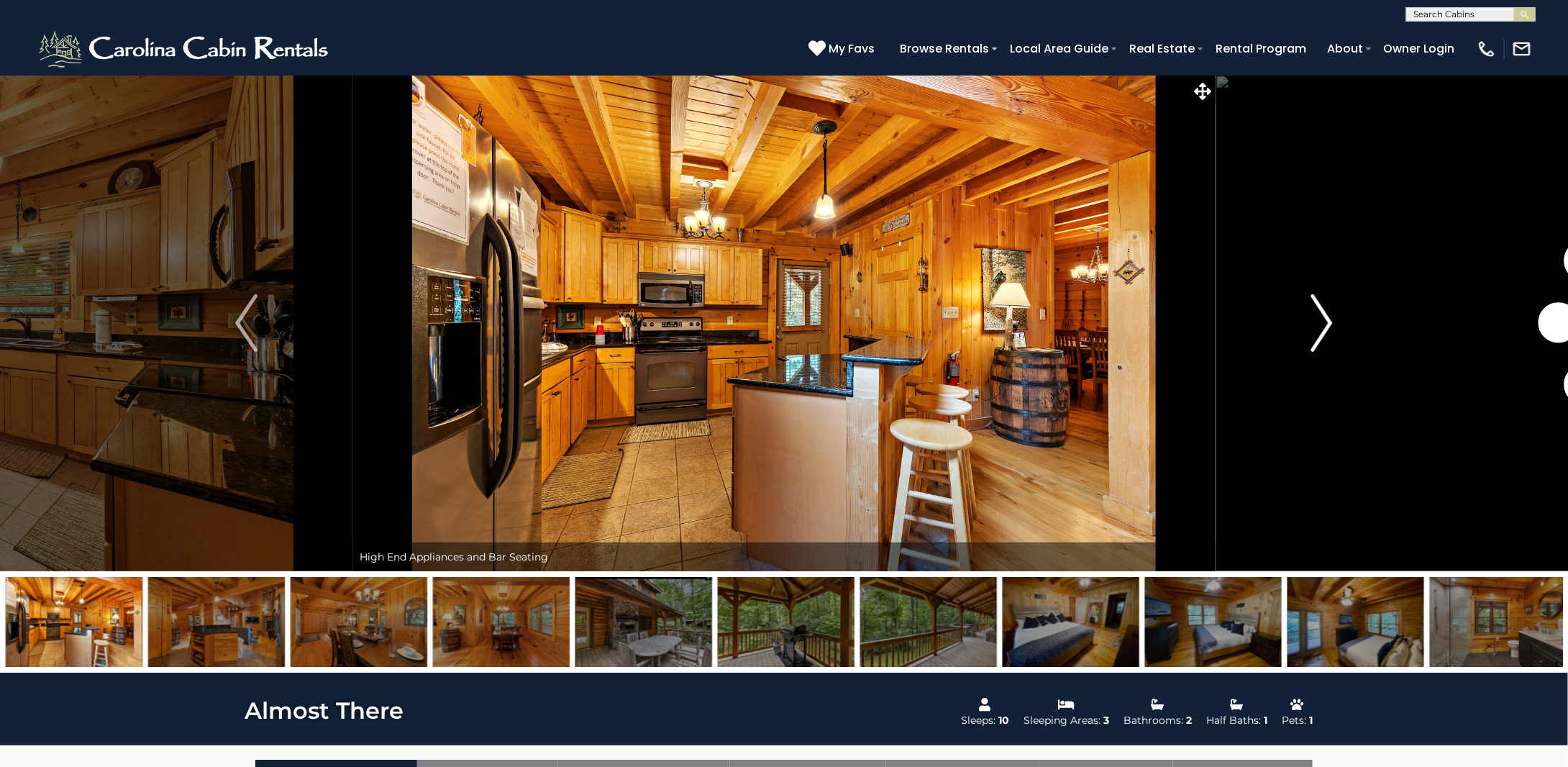
click at [1320, 325] on img "Next" at bounding box center [1321, 323] width 22 height 58
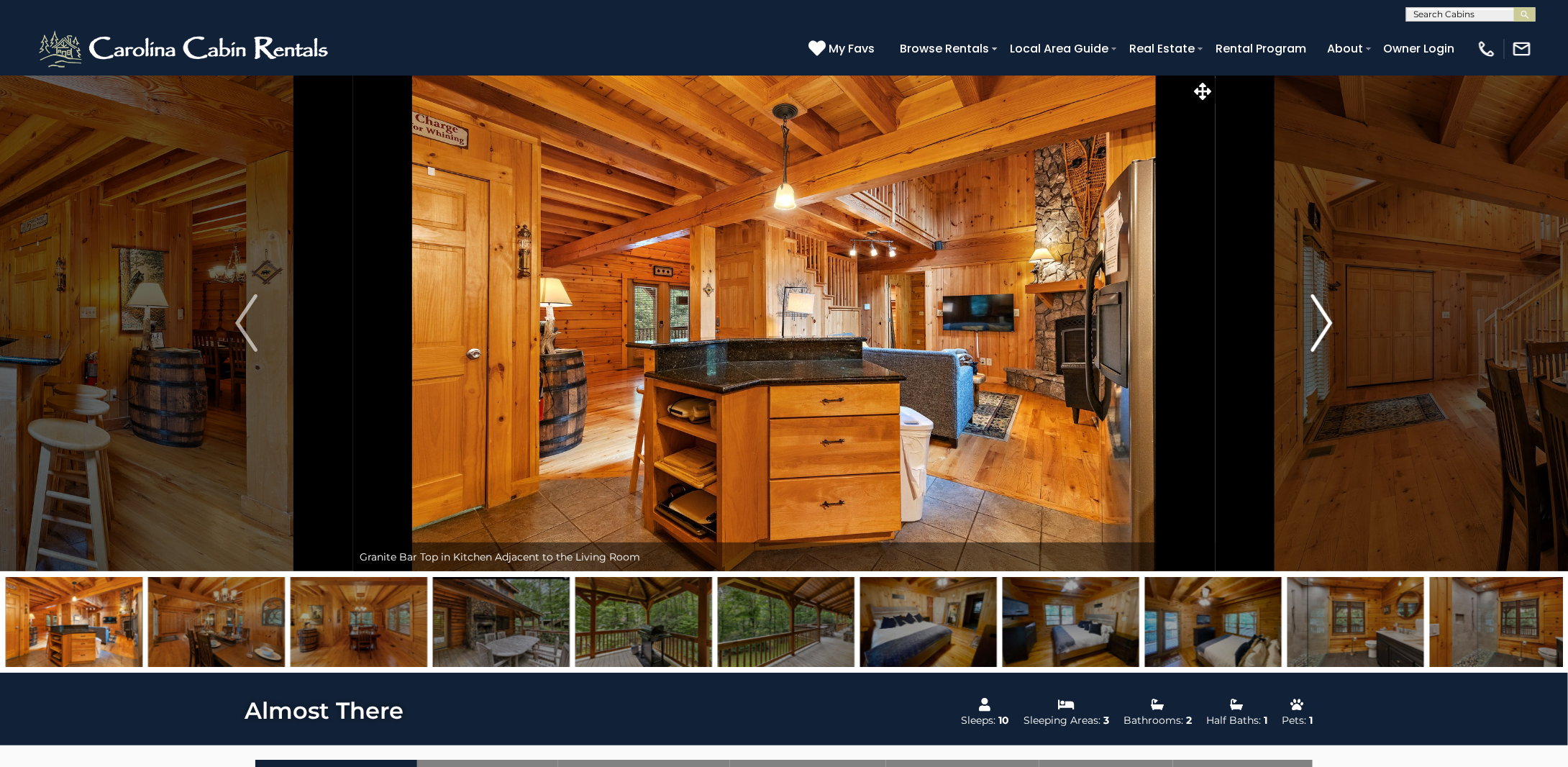
click at [1320, 325] on img "Next" at bounding box center [1321, 323] width 22 height 58
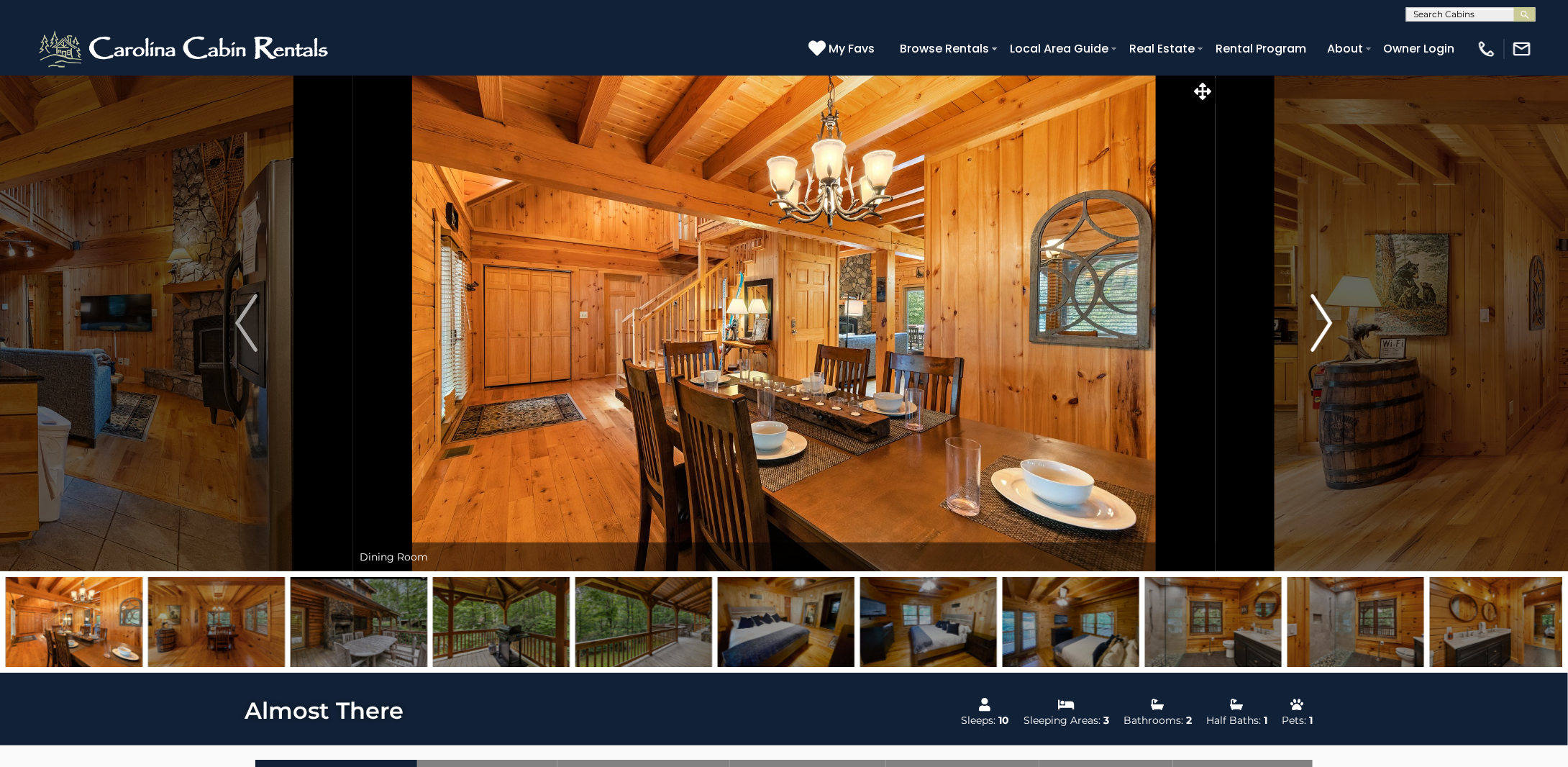
click at [1320, 325] on img "Next" at bounding box center [1321, 323] width 22 height 58
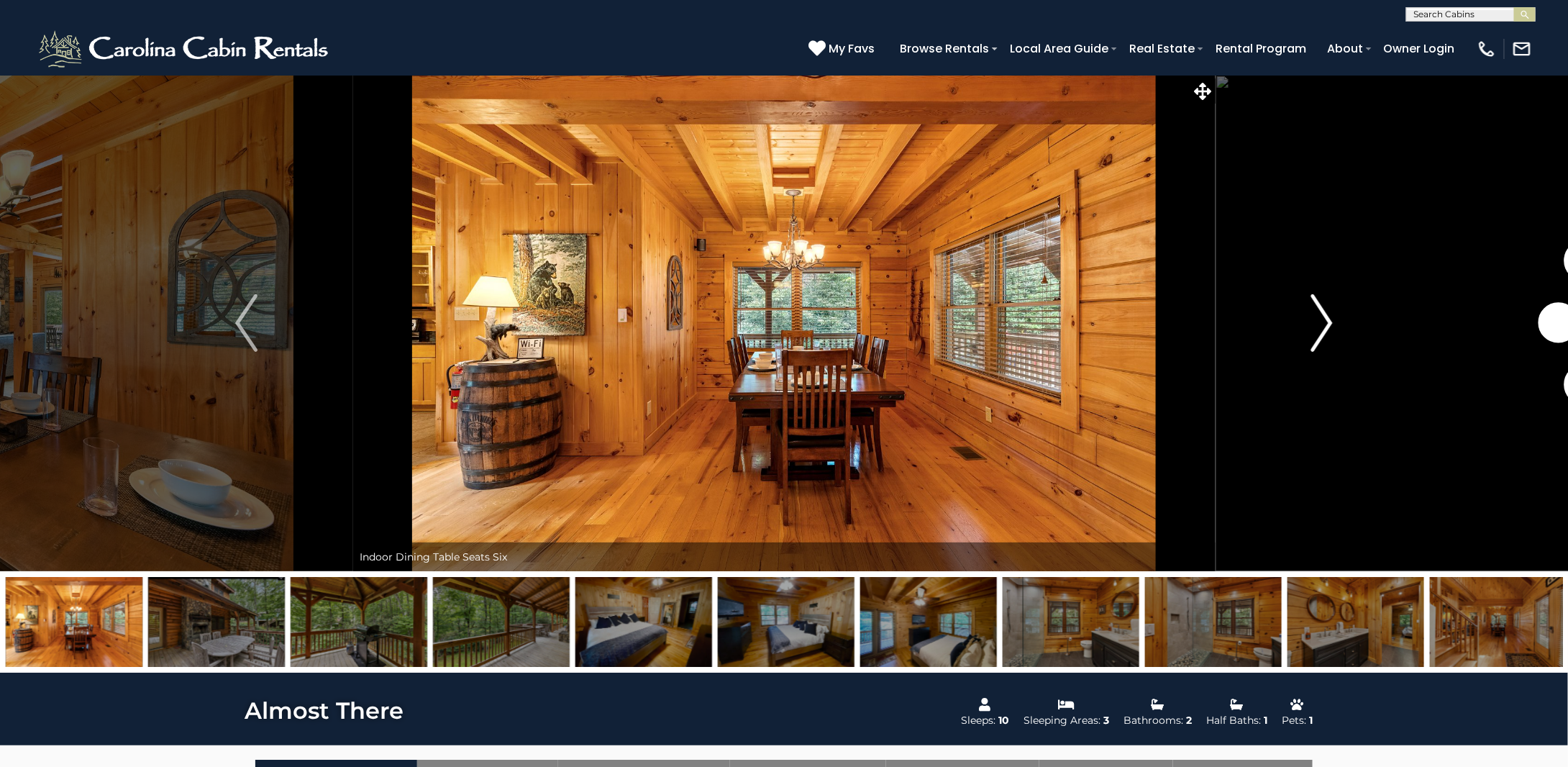
click at [1320, 325] on img "Next" at bounding box center [1321, 323] width 22 height 58
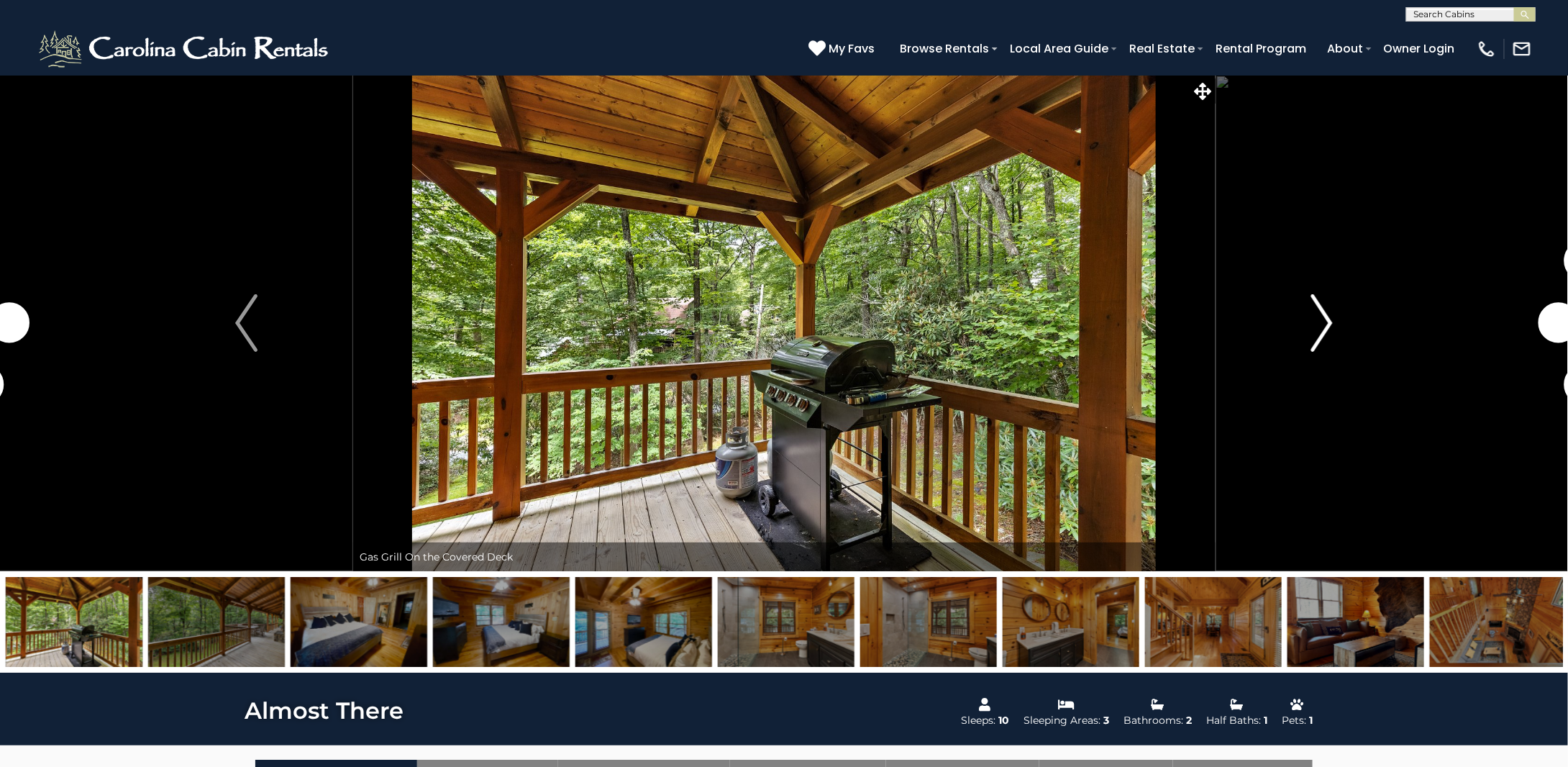
click at [1320, 325] on img "Next" at bounding box center [1321, 323] width 22 height 58
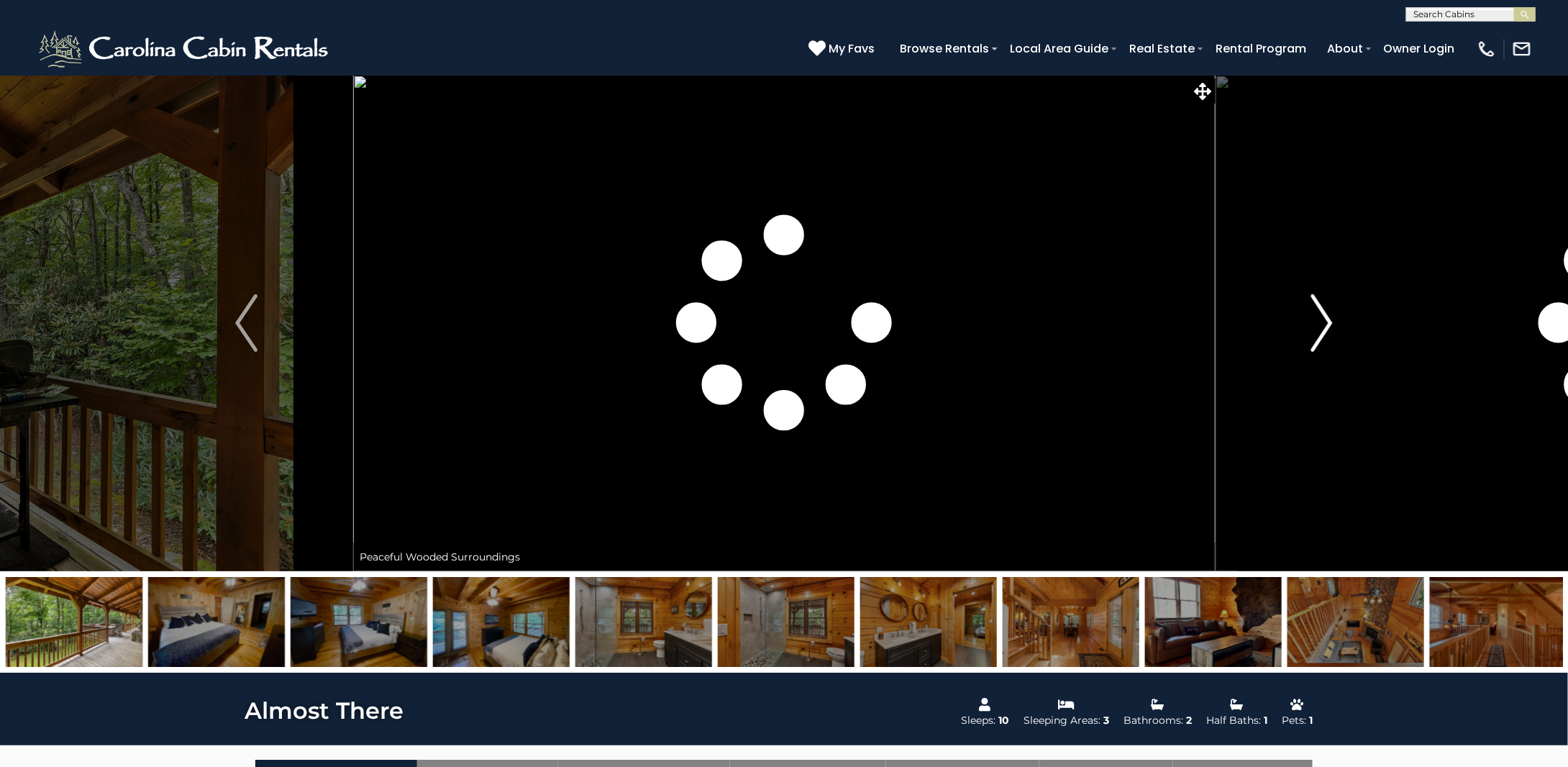
click at [1320, 325] on img "Next" at bounding box center [1321, 323] width 22 height 58
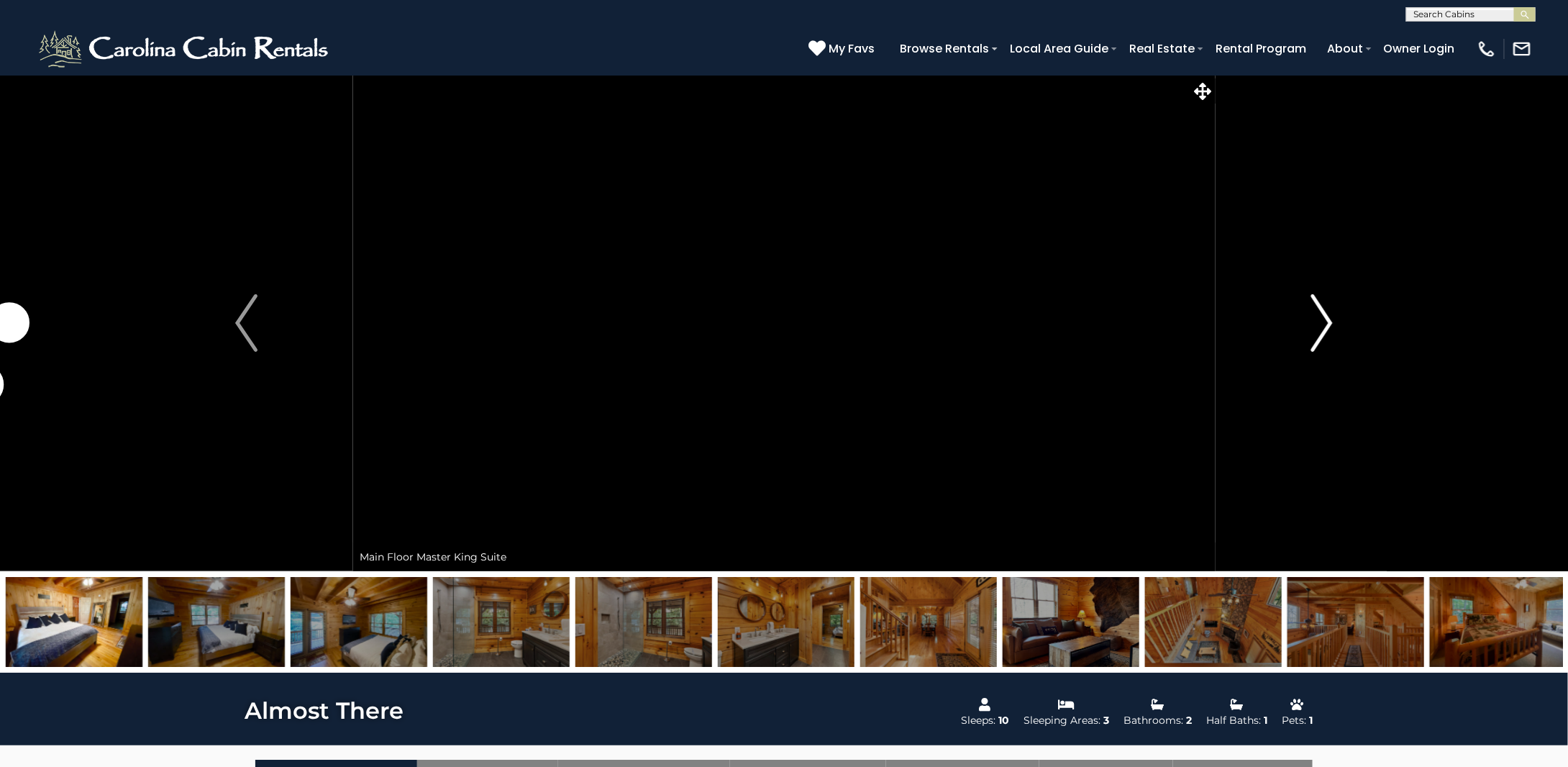
click at [1320, 325] on img "Next" at bounding box center [1321, 323] width 22 height 58
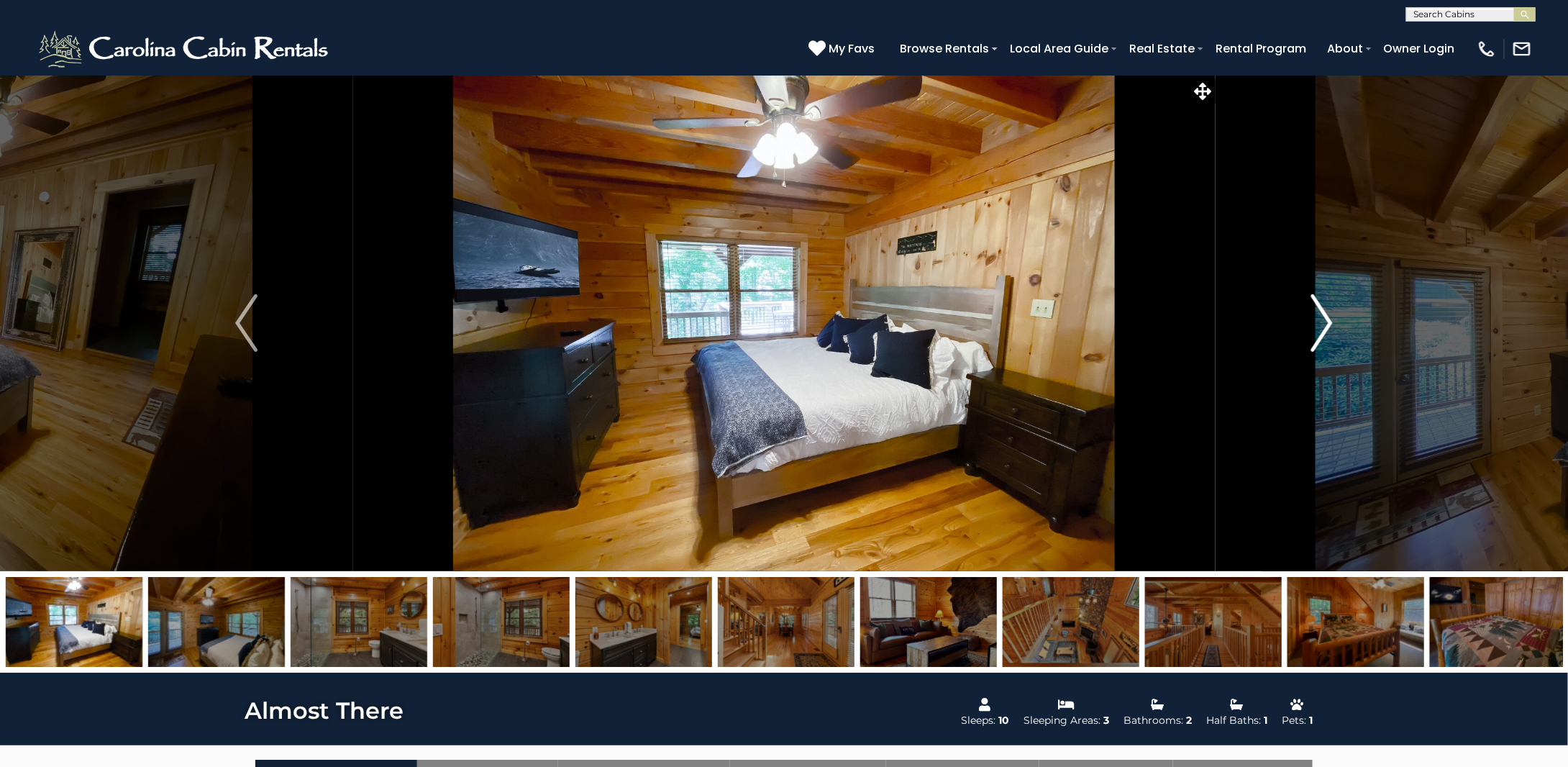
click at [1320, 325] on img "Next" at bounding box center [1321, 323] width 22 height 58
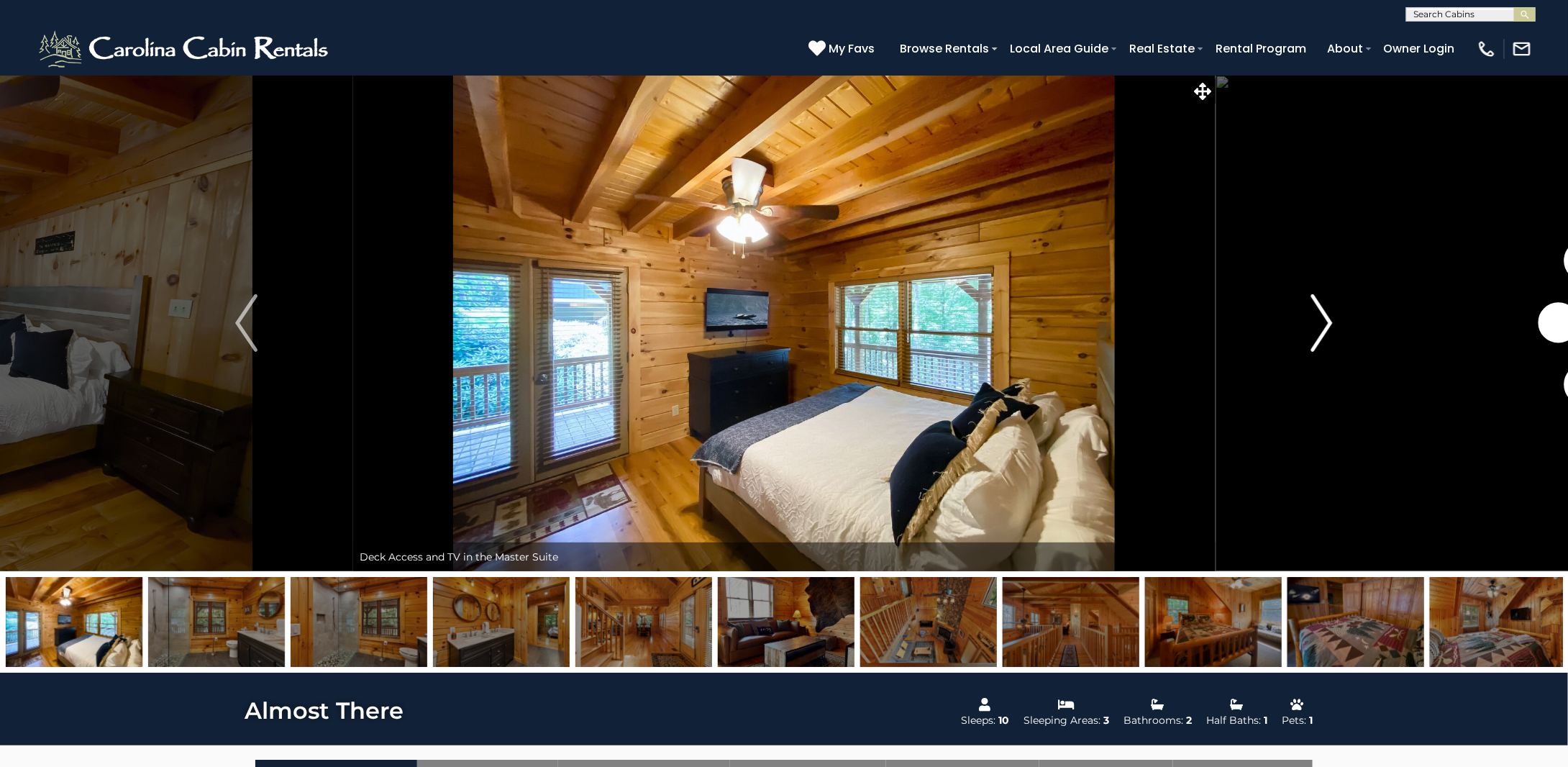
click at [1320, 325] on img "Next" at bounding box center [1321, 323] width 22 height 58
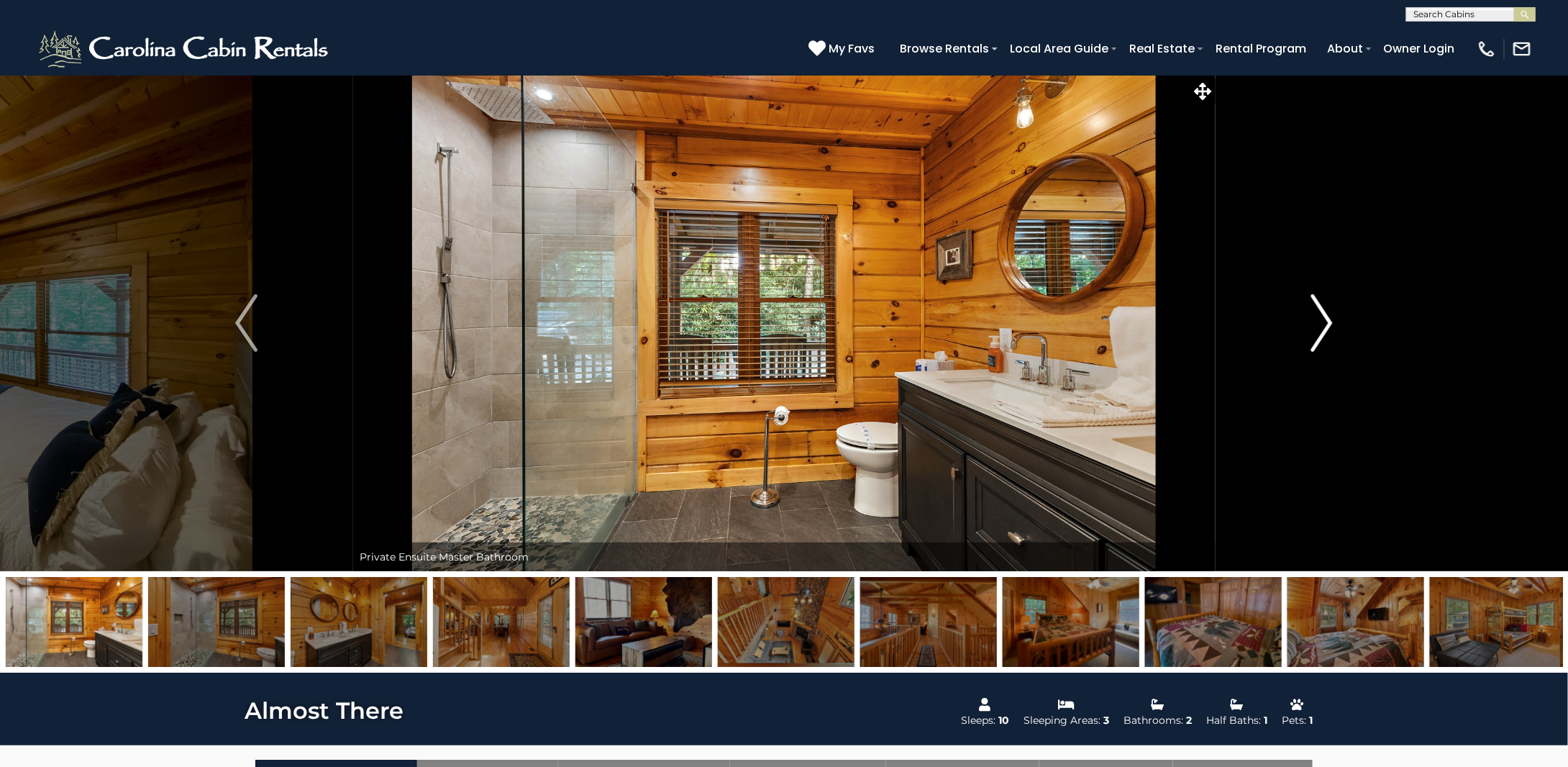
click at [1320, 325] on img "Next" at bounding box center [1321, 323] width 22 height 58
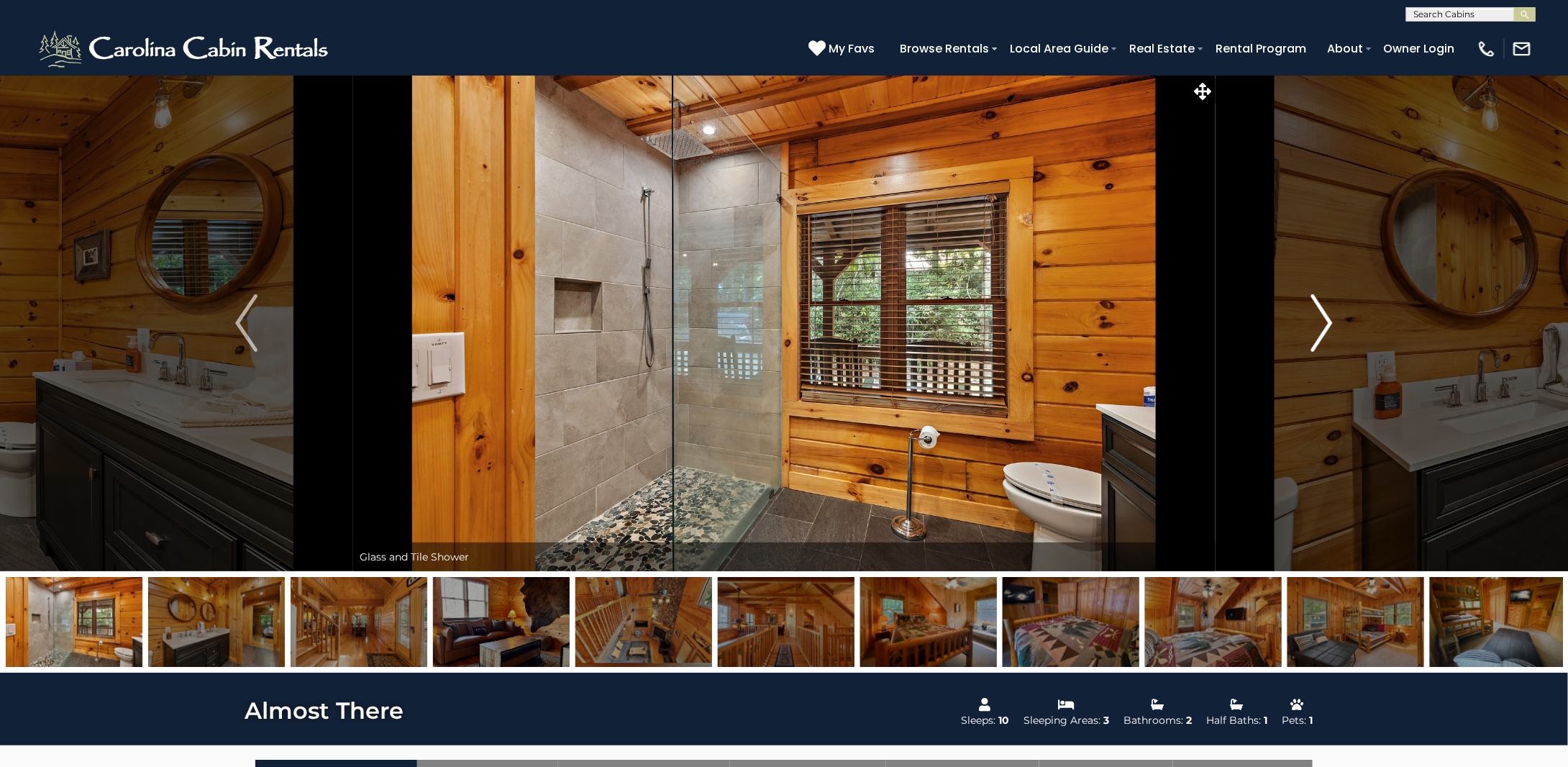
click at [1320, 325] on img "Next" at bounding box center [1321, 323] width 22 height 58
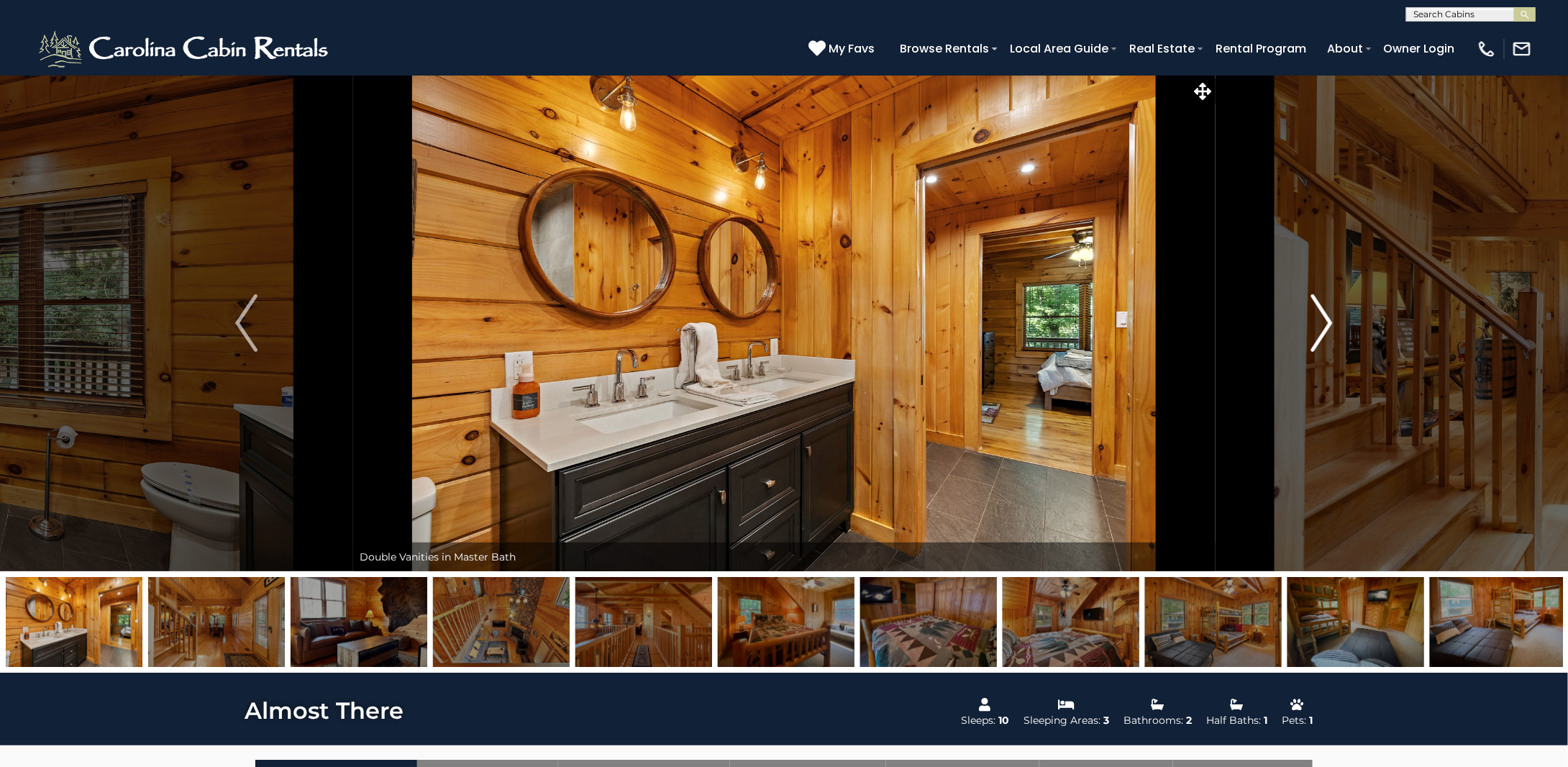
click at [1320, 325] on img "Next" at bounding box center [1321, 323] width 22 height 58
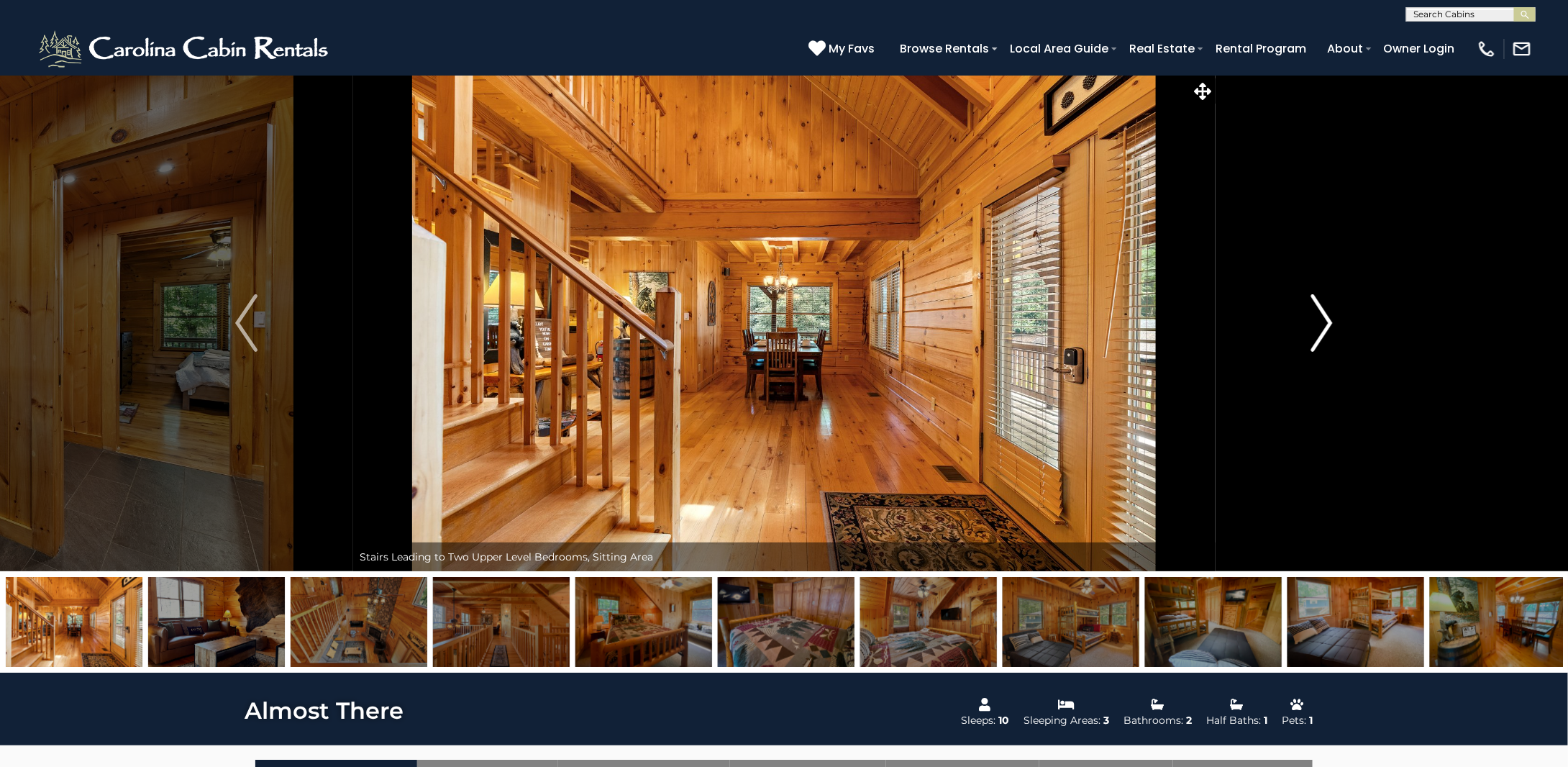
click at [1320, 325] on img "Next" at bounding box center [1321, 323] width 22 height 58
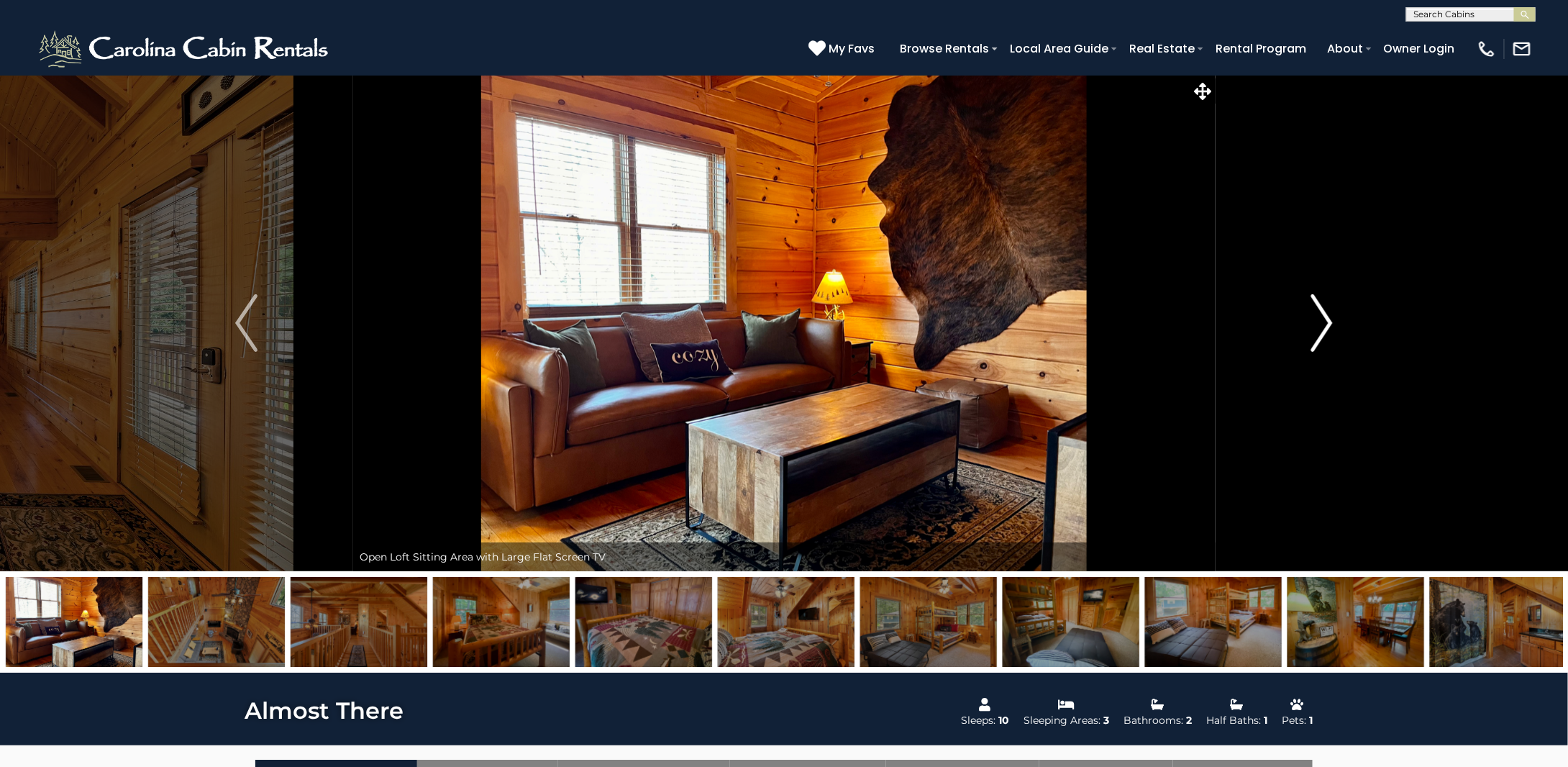
click at [1320, 325] on img "Next" at bounding box center [1321, 323] width 22 height 58
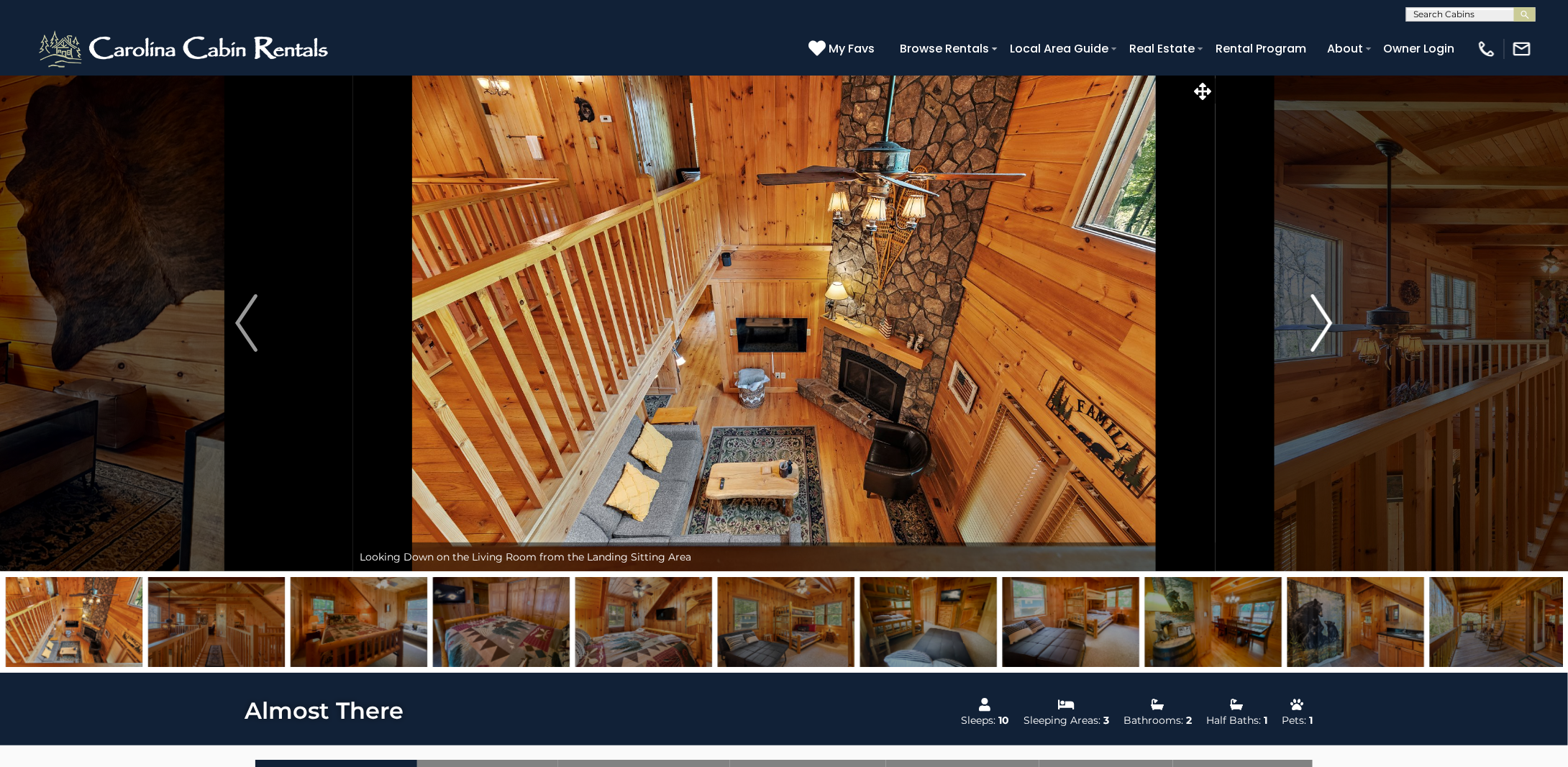
click at [1320, 325] on img "Next" at bounding box center [1321, 323] width 22 height 58
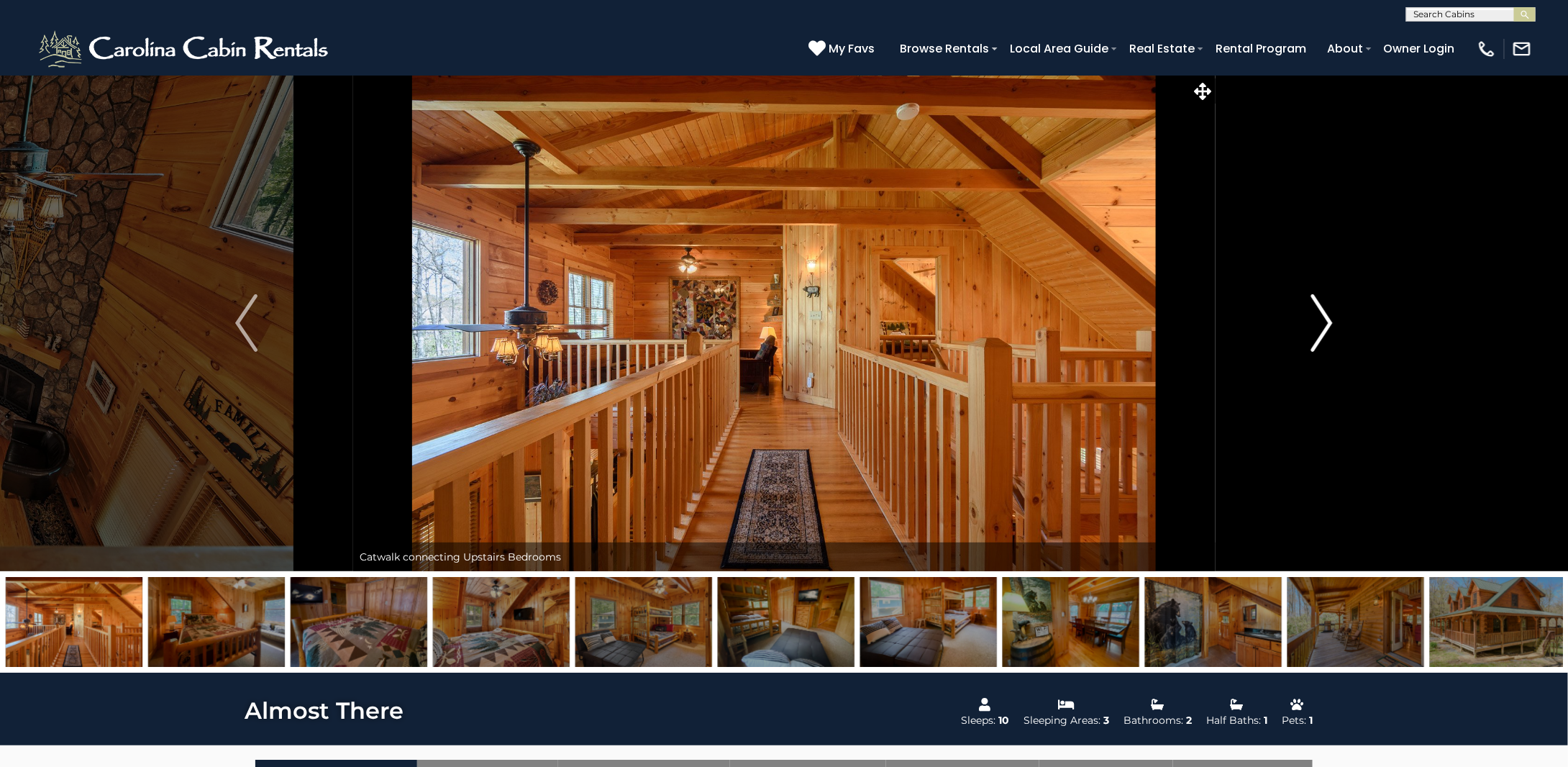
click at [1320, 325] on img "Next" at bounding box center [1321, 323] width 22 height 58
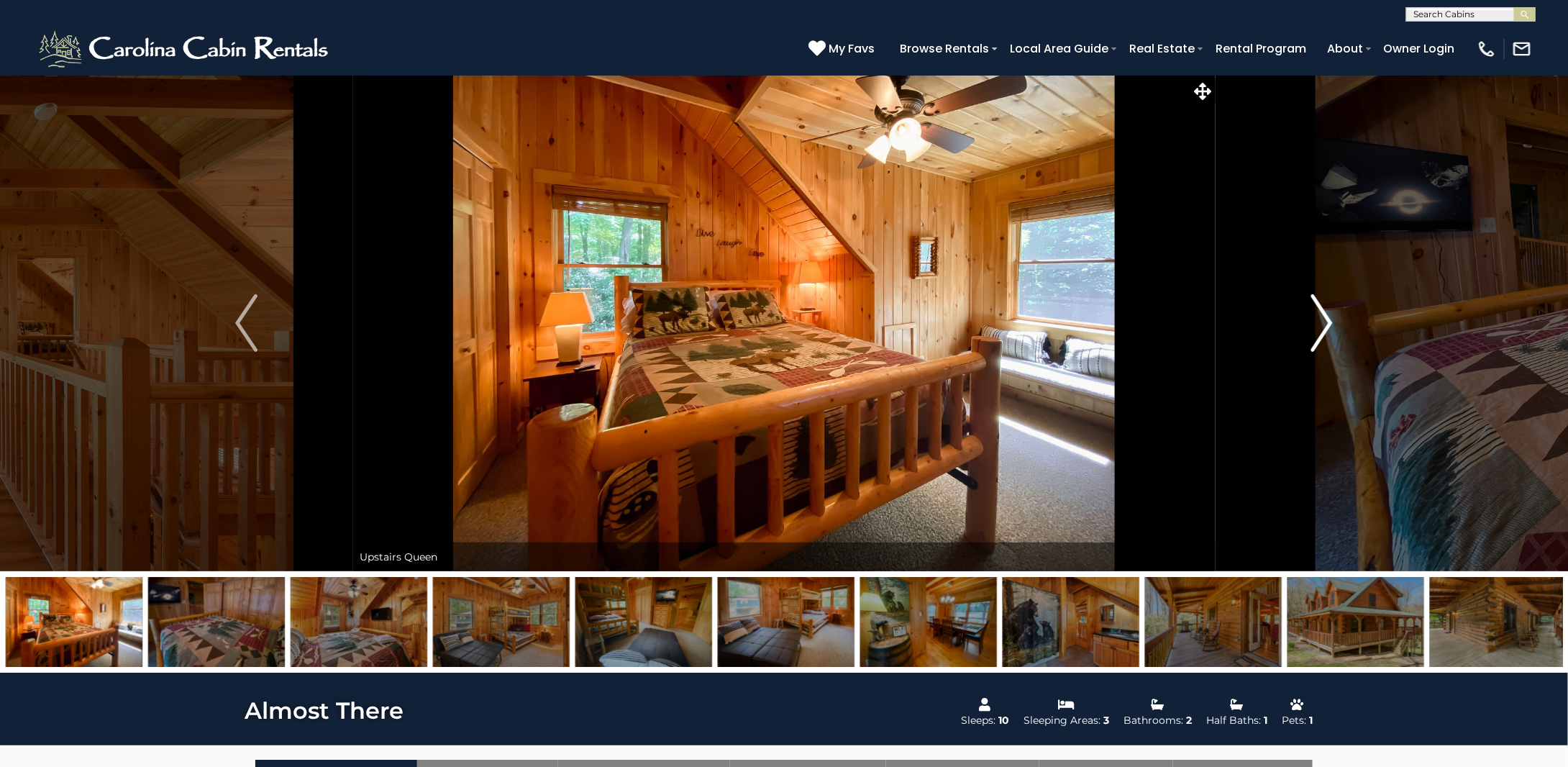
click at [1320, 325] on img "Next" at bounding box center [1321, 323] width 22 height 58
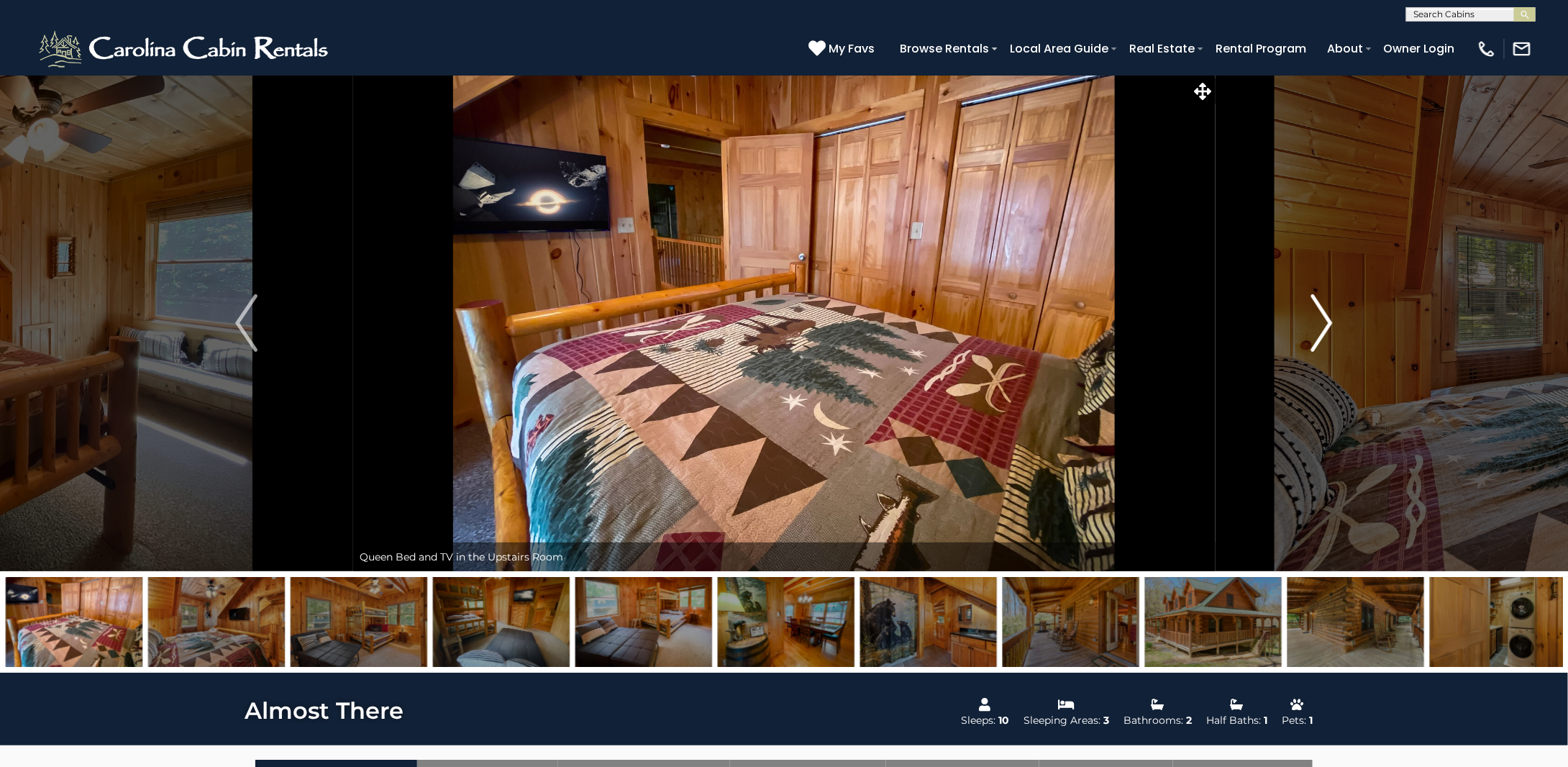
click at [1320, 325] on img "Next" at bounding box center [1321, 323] width 22 height 58
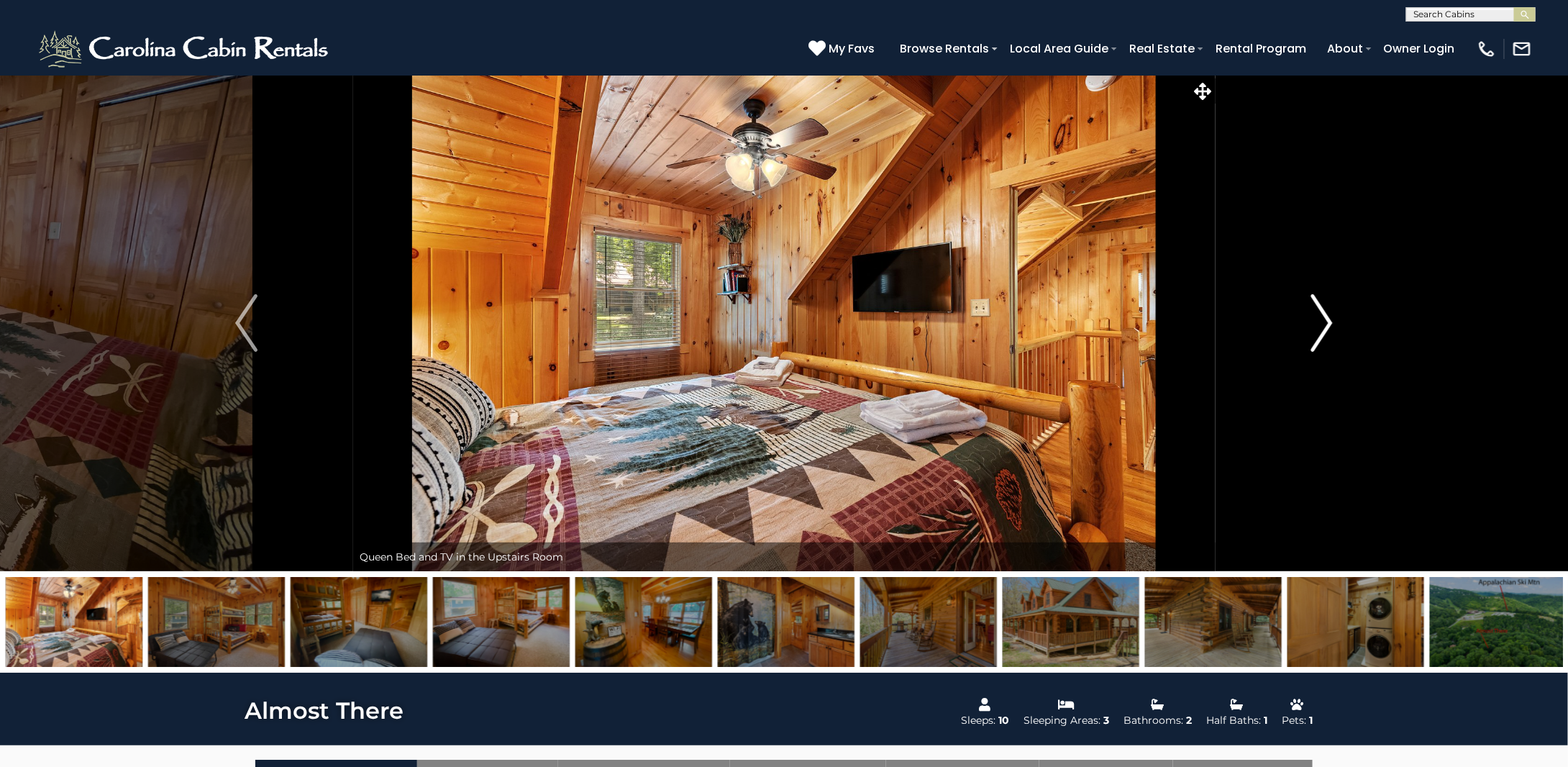
click at [1320, 325] on img "Next" at bounding box center [1321, 323] width 22 height 58
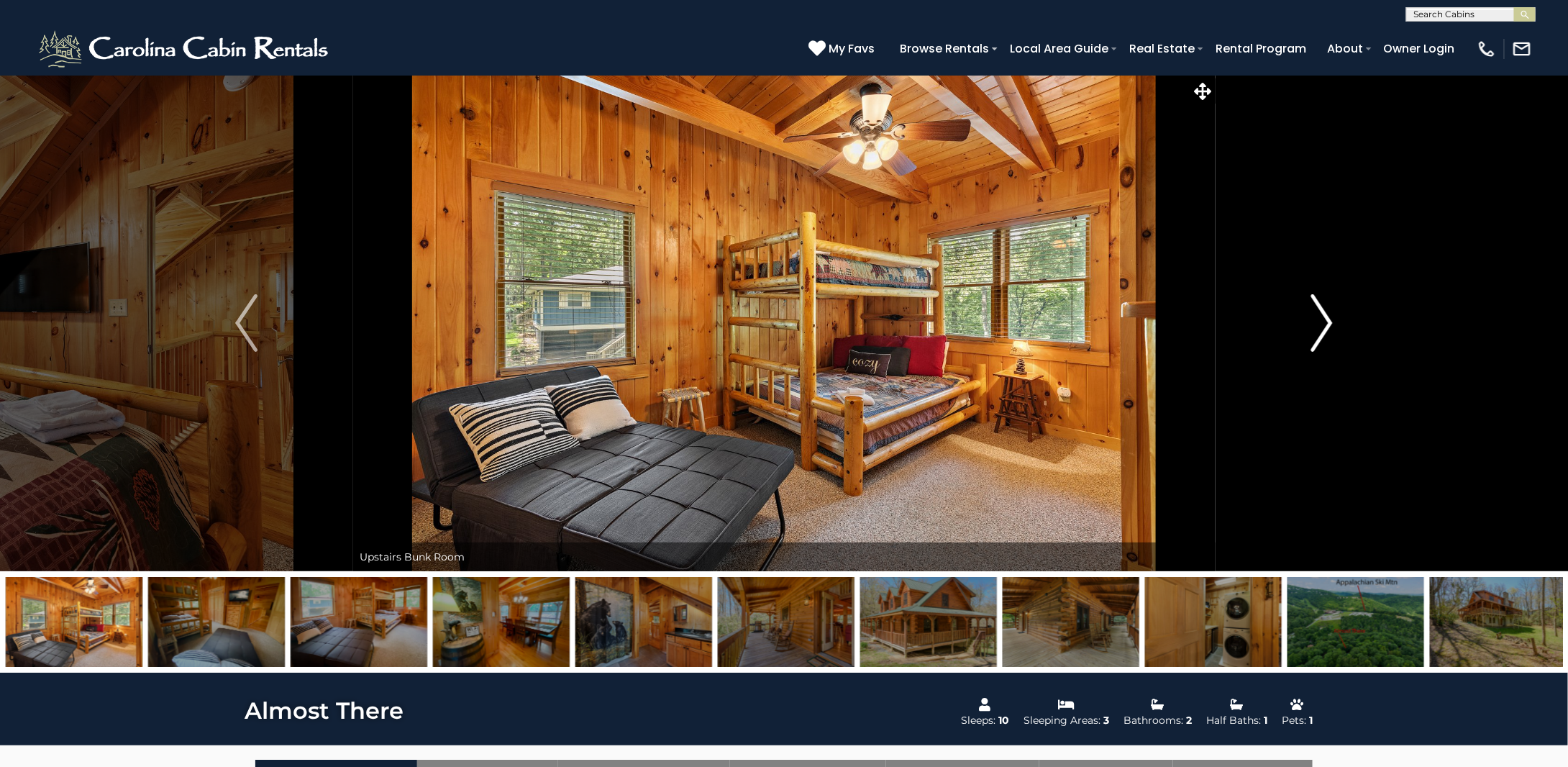
click at [1320, 325] on img "Next" at bounding box center [1321, 323] width 22 height 58
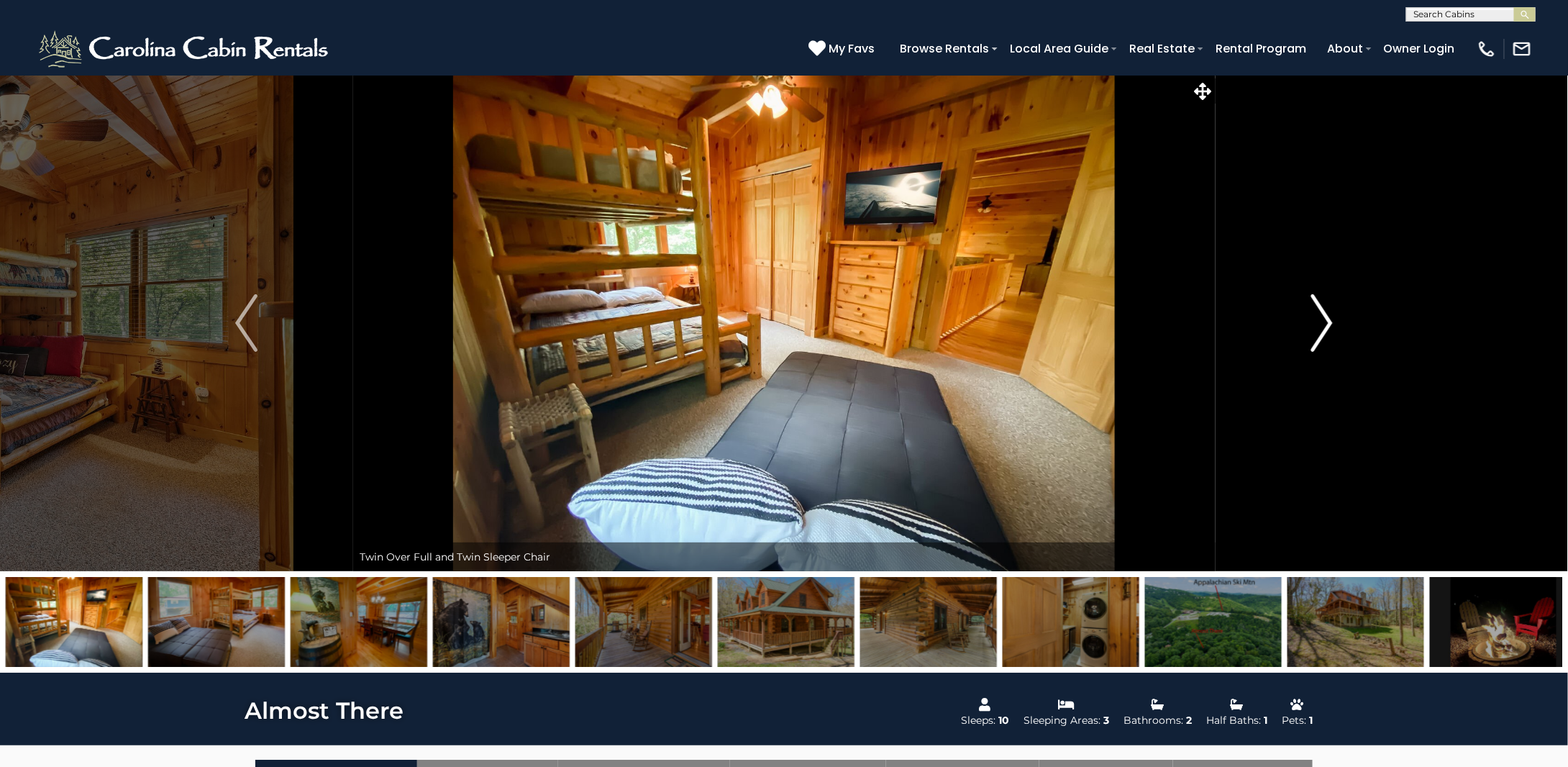
click at [1320, 325] on img "Next" at bounding box center [1321, 323] width 22 height 58
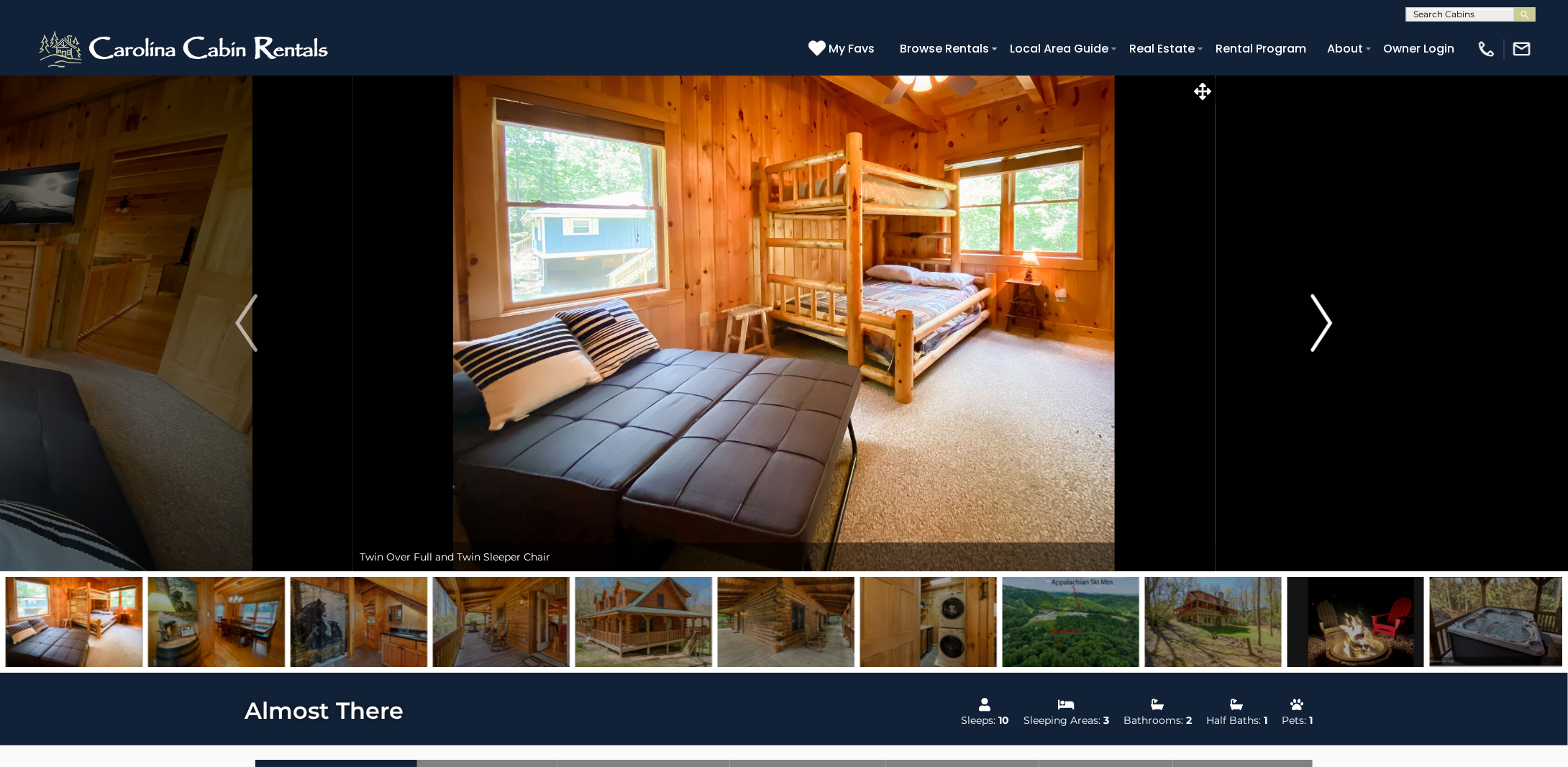
click at [1320, 325] on img "Next" at bounding box center [1321, 323] width 22 height 58
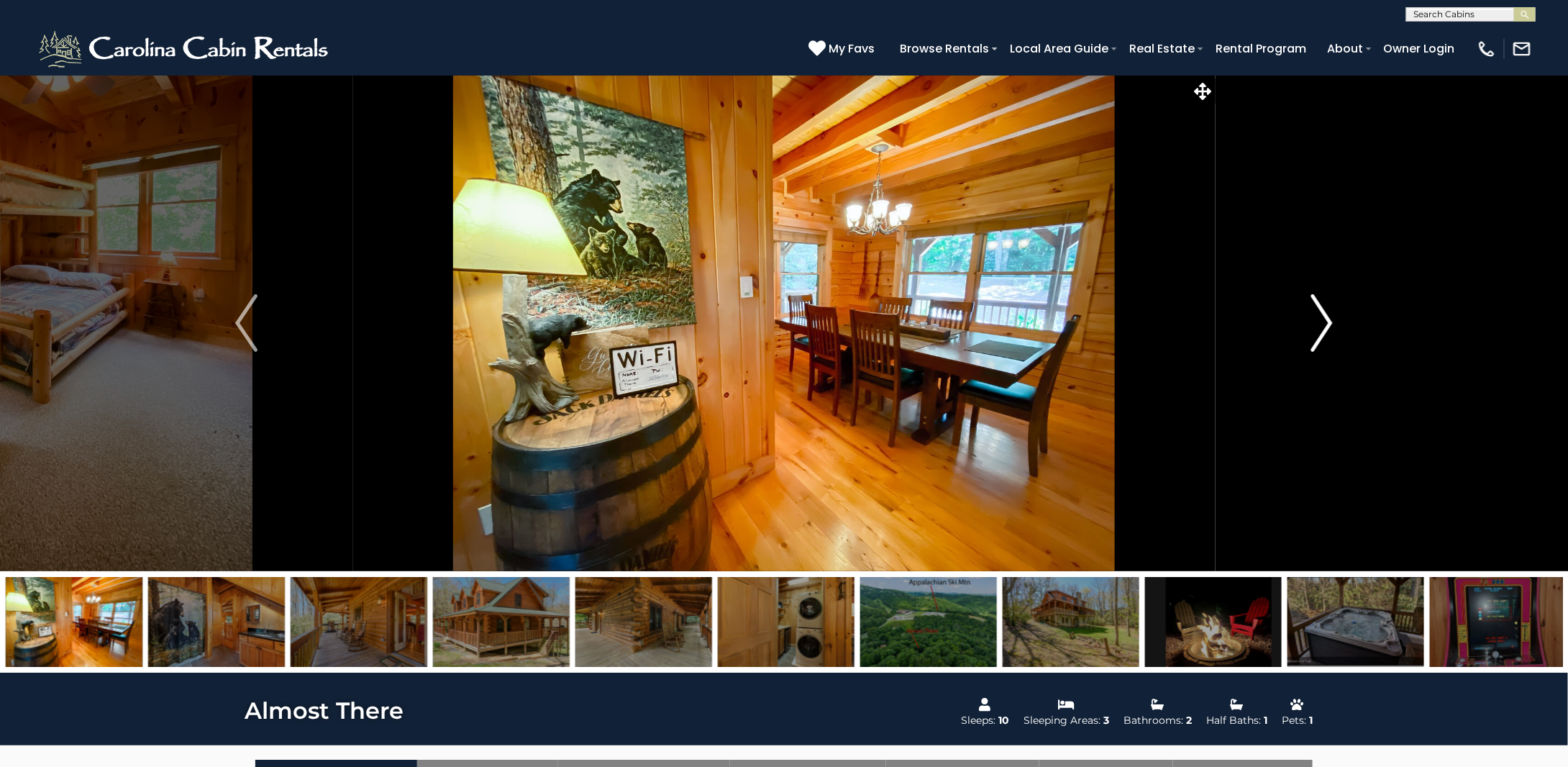
click at [1320, 325] on img "Next" at bounding box center [1321, 323] width 22 height 58
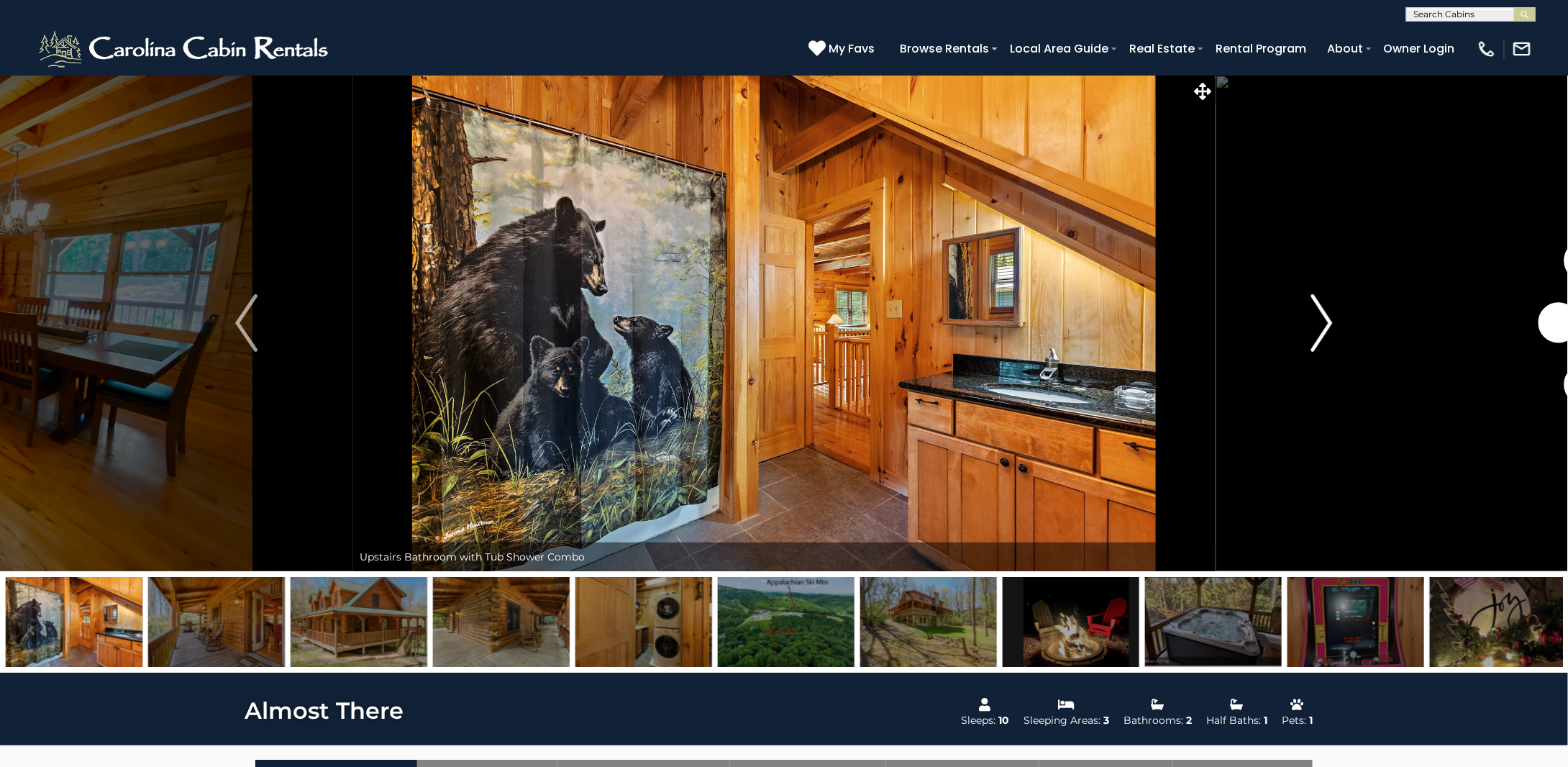
click at [1320, 325] on img "Next" at bounding box center [1321, 323] width 22 height 58
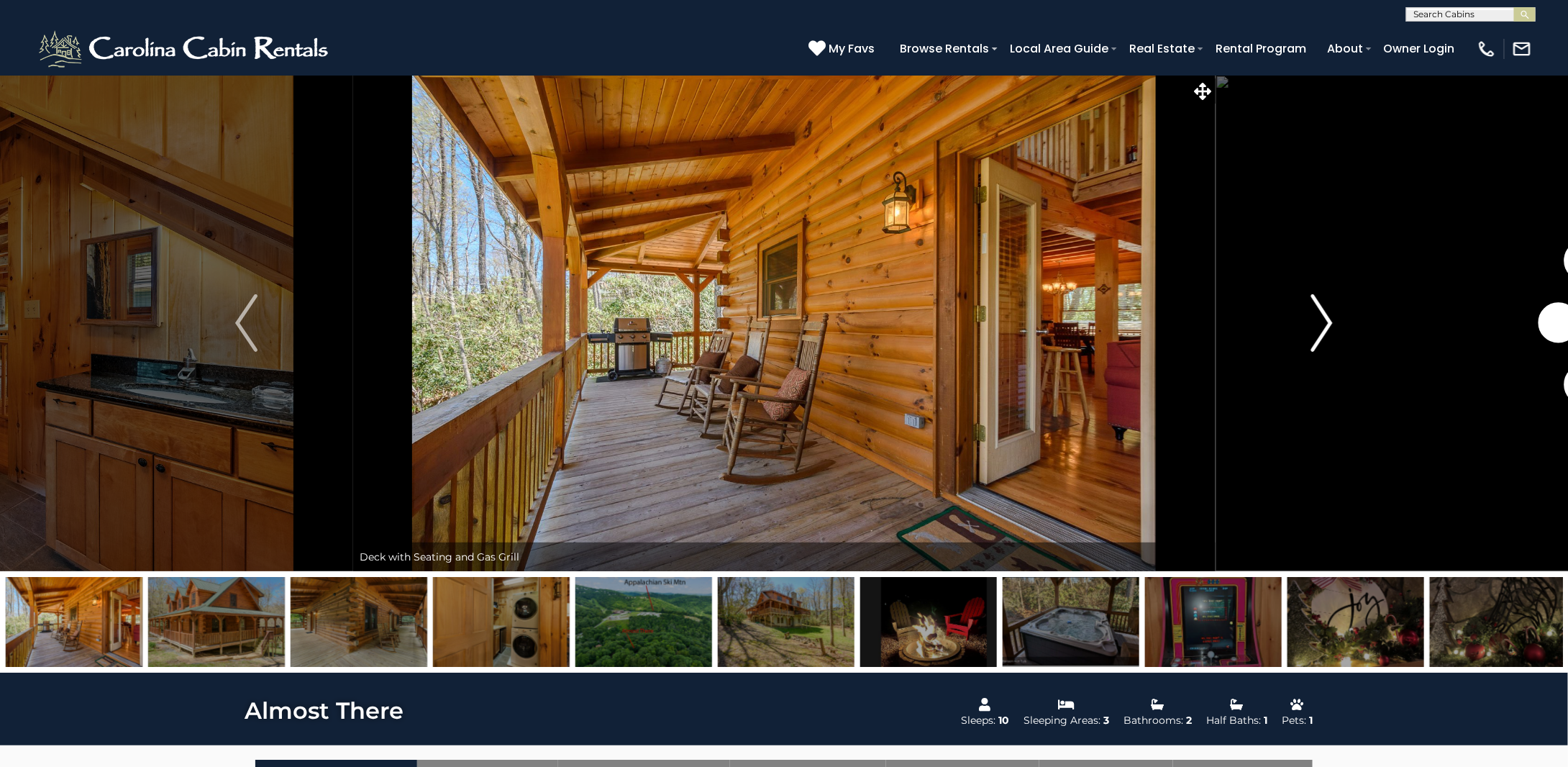
click at [1320, 325] on img "Next" at bounding box center [1321, 323] width 22 height 58
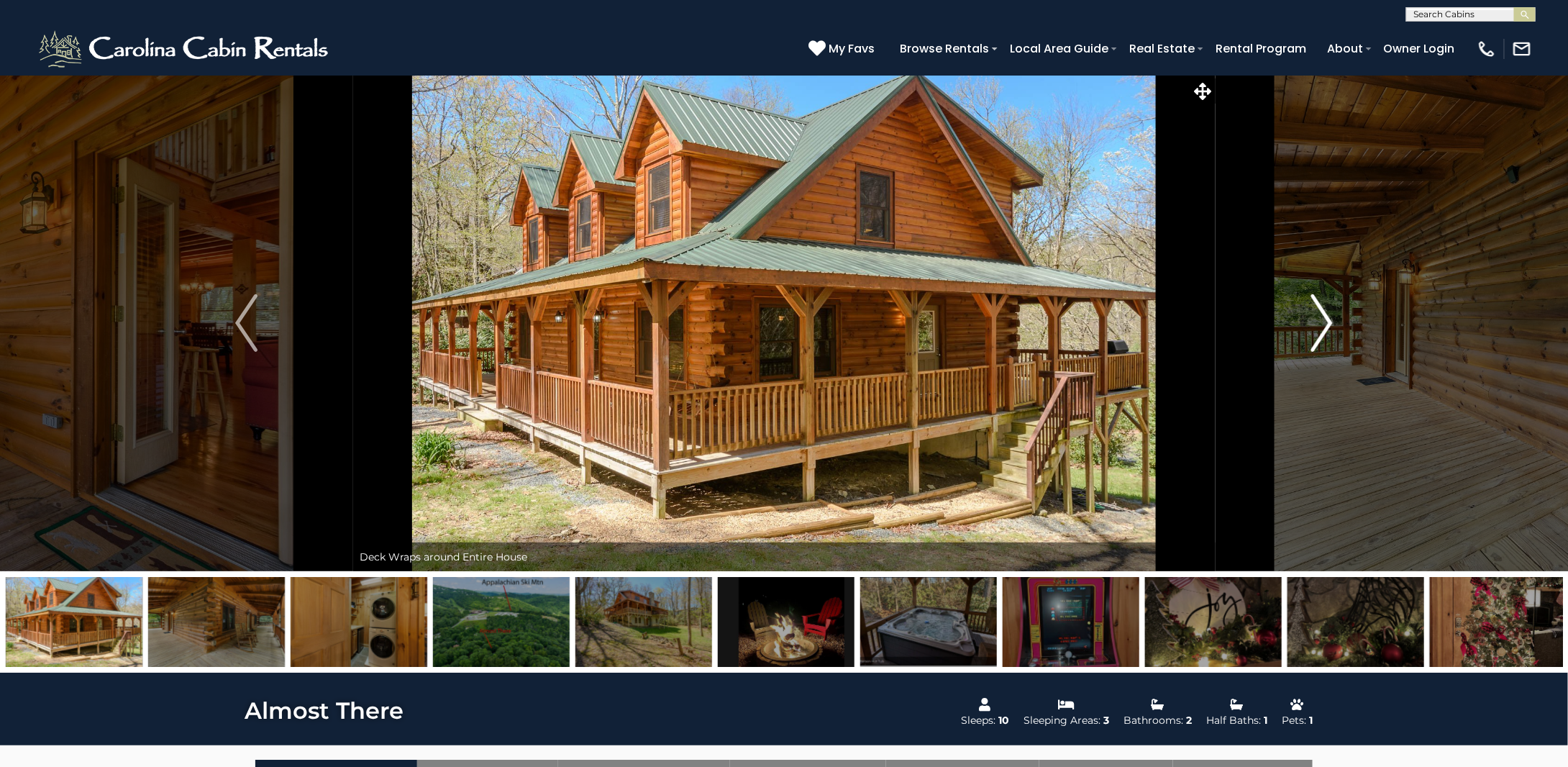
click at [1320, 325] on img "Next" at bounding box center [1321, 323] width 22 height 58
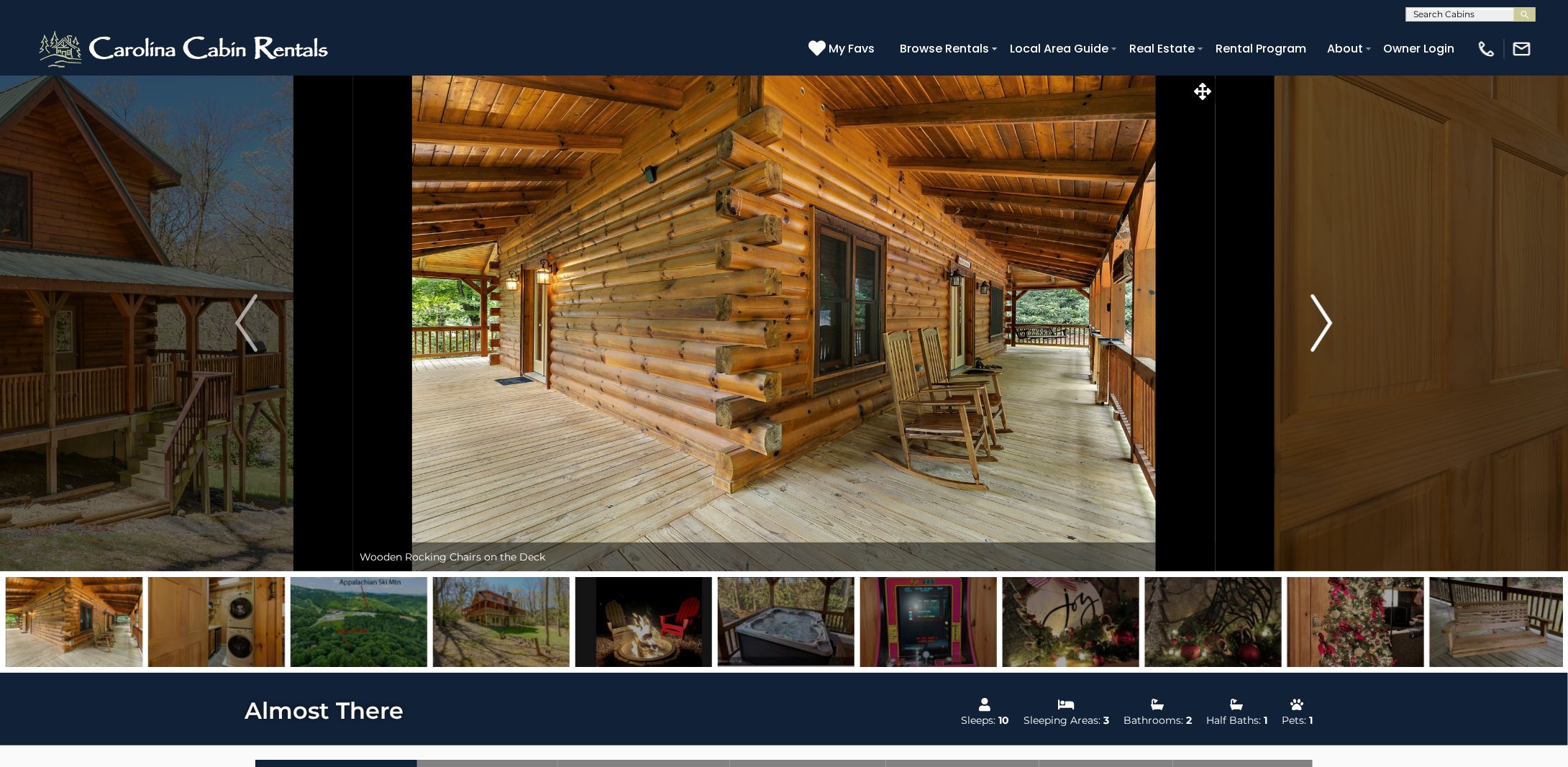
click at [1320, 325] on img "Next" at bounding box center [1321, 323] width 22 height 58
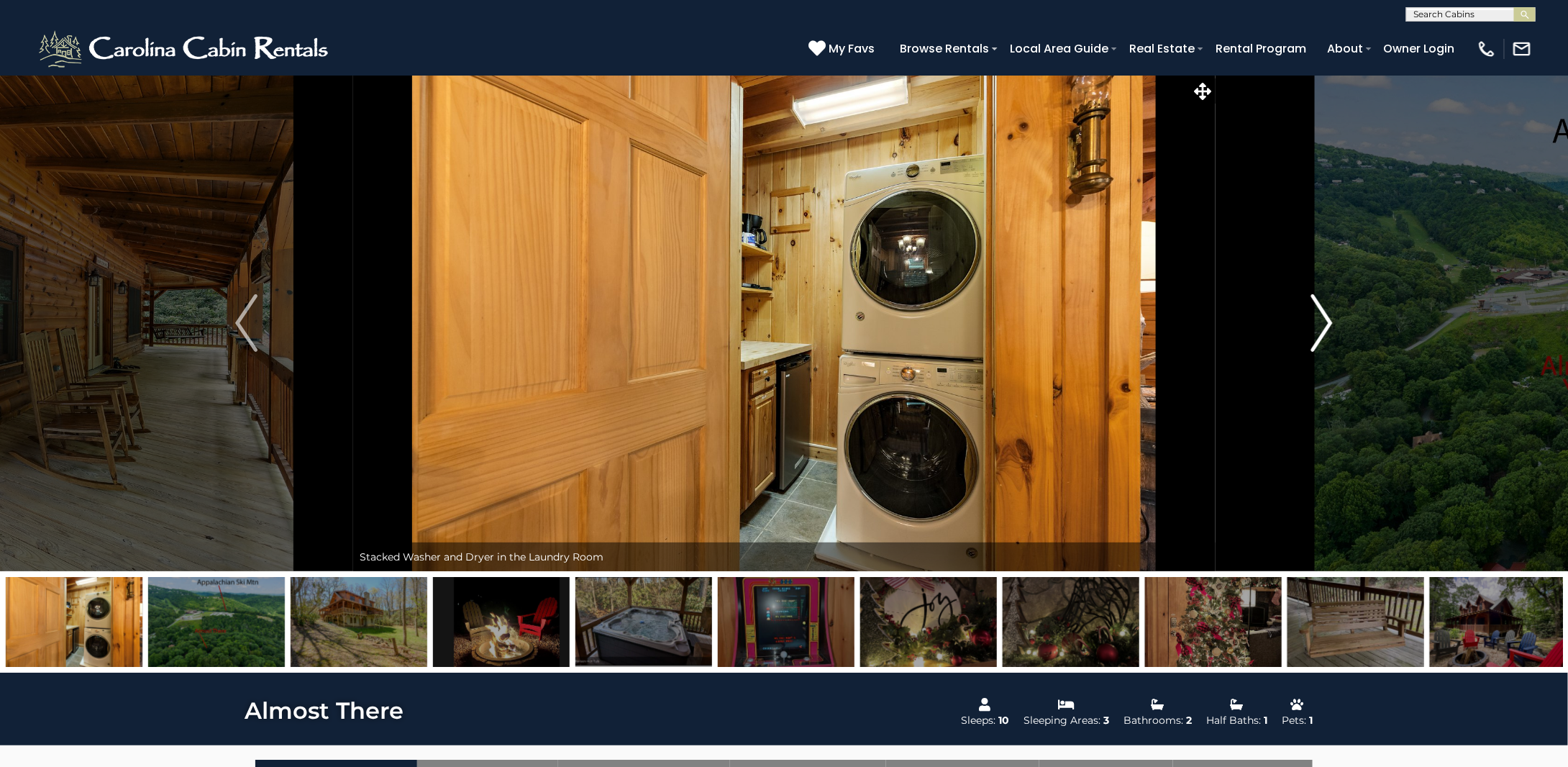
click at [1320, 325] on img "Next" at bounding box center [1321, 323] width 22 height 58
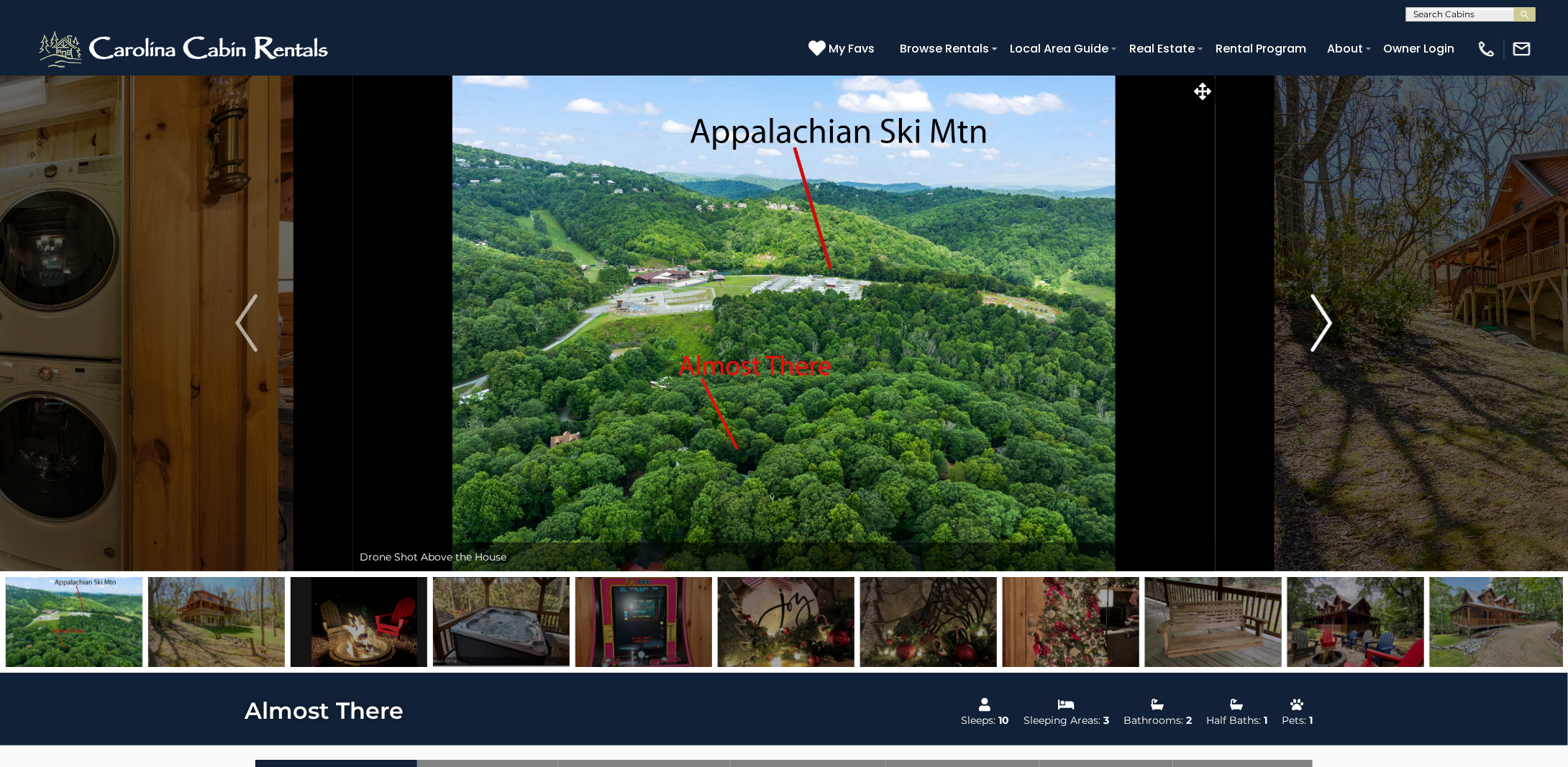
click at [1320, 325] on img "Next" at bounding box center [1321, 323] width 22 height 58
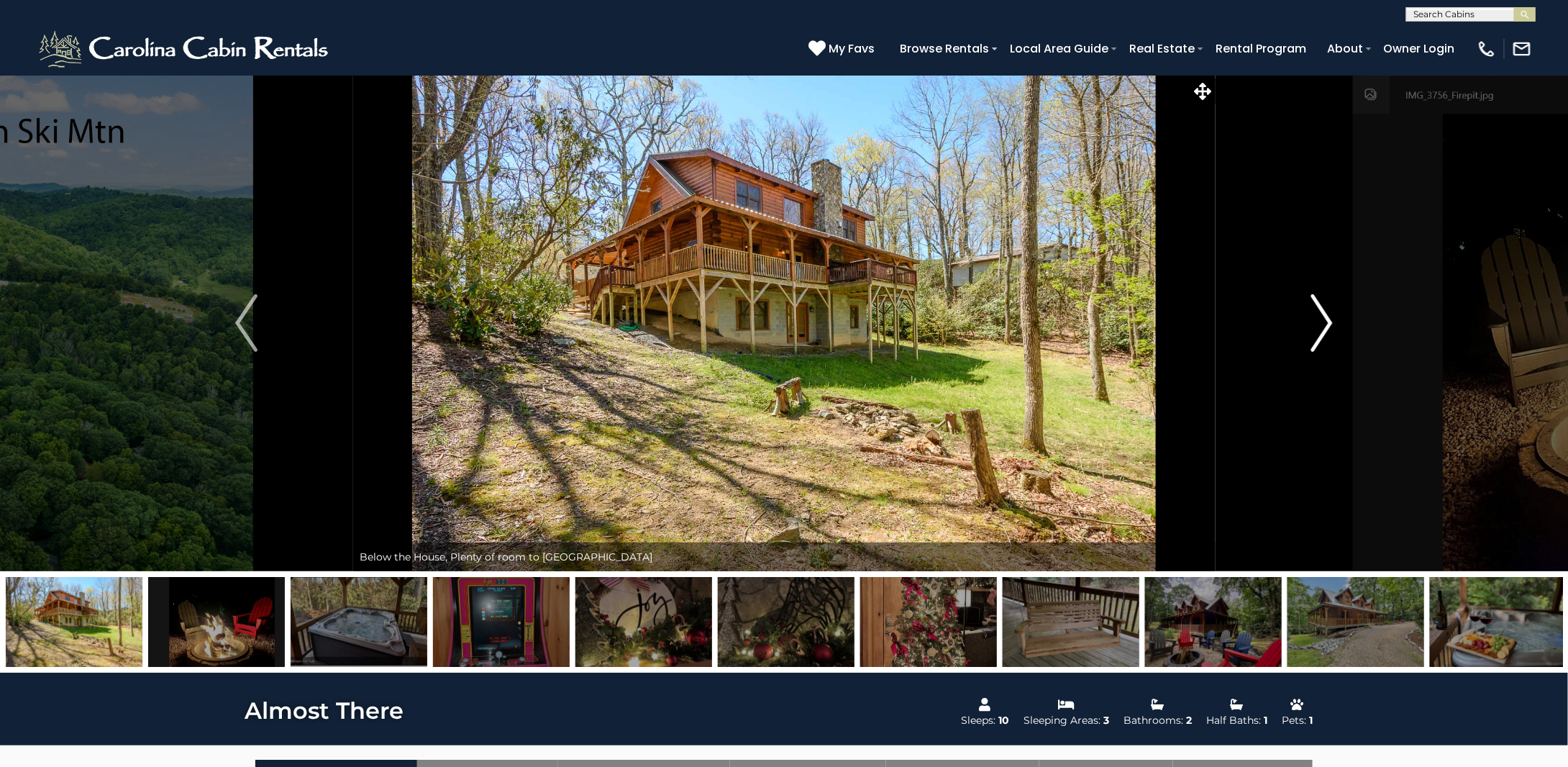
click at [1320, 325] on img "Next" at bounding box center [1321, 323] width 22 height 58
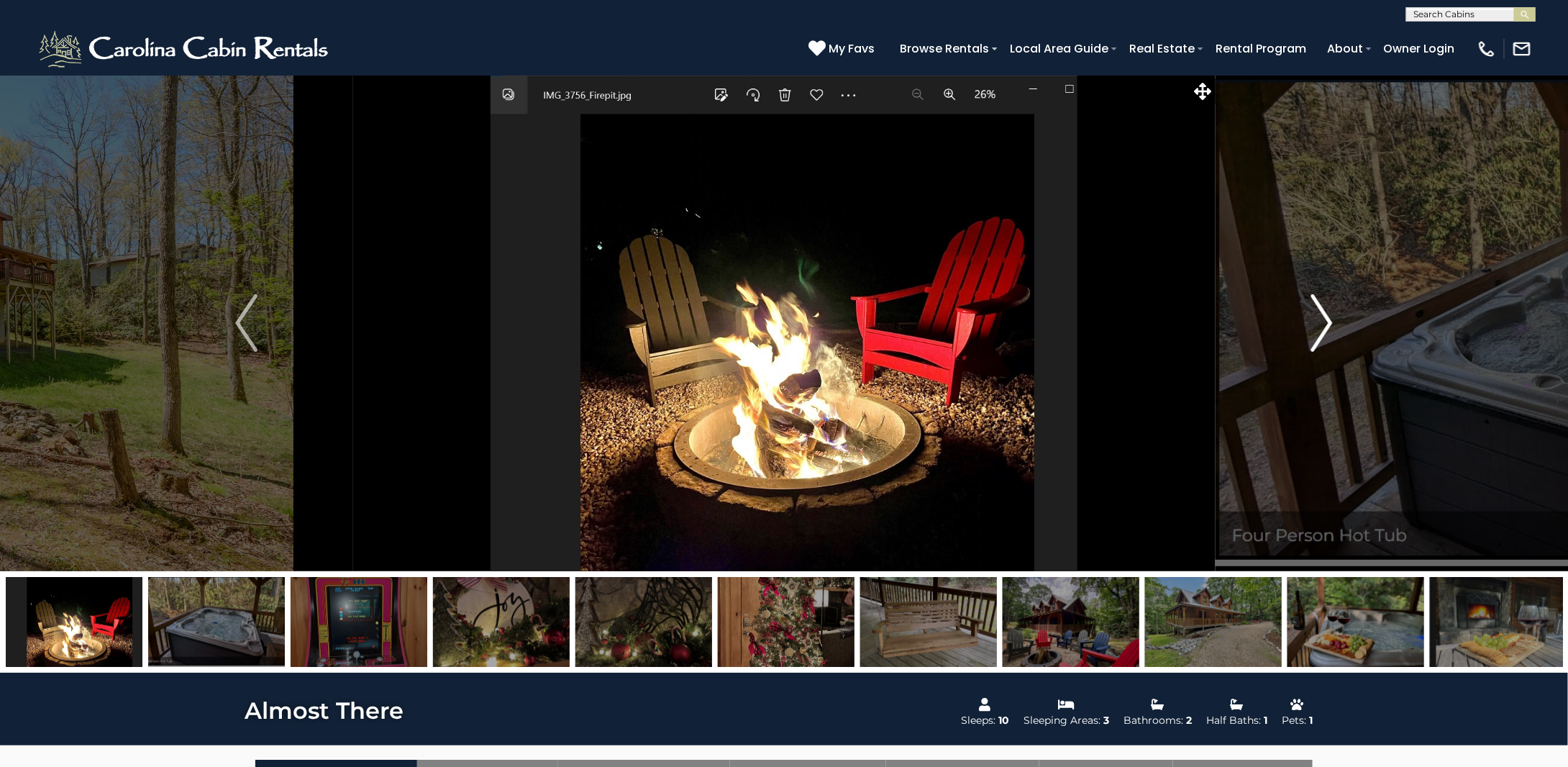
click at [1320, 325] on img "Next" at bounding box center [1321, 323] width 22 height 58
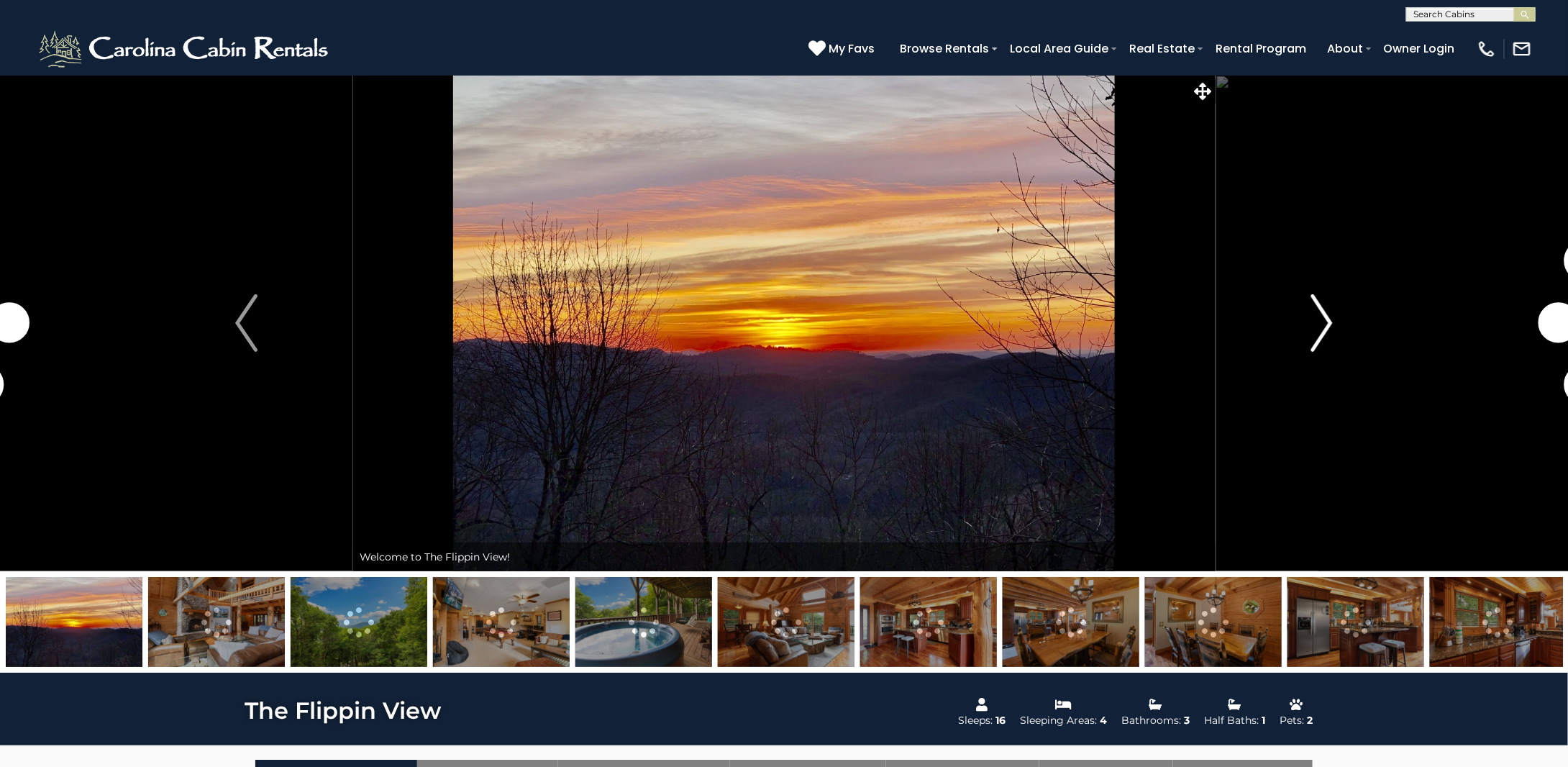
click at [1287, 319] on button "Next" at bounding box center [1322, 323] width 213 height 496
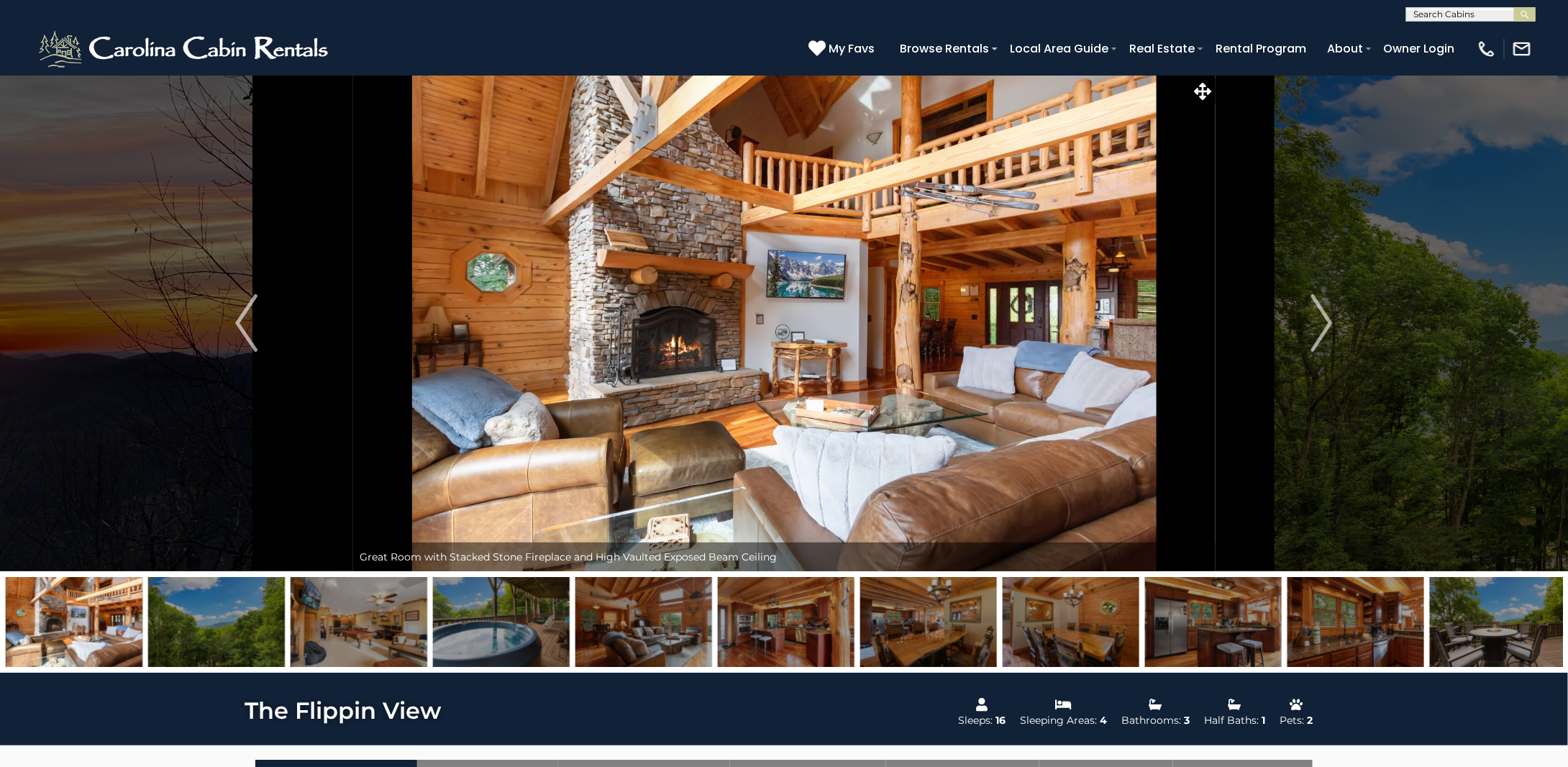
click at [480, 616] on img at bounding box center [501, 621] width 137 height 90
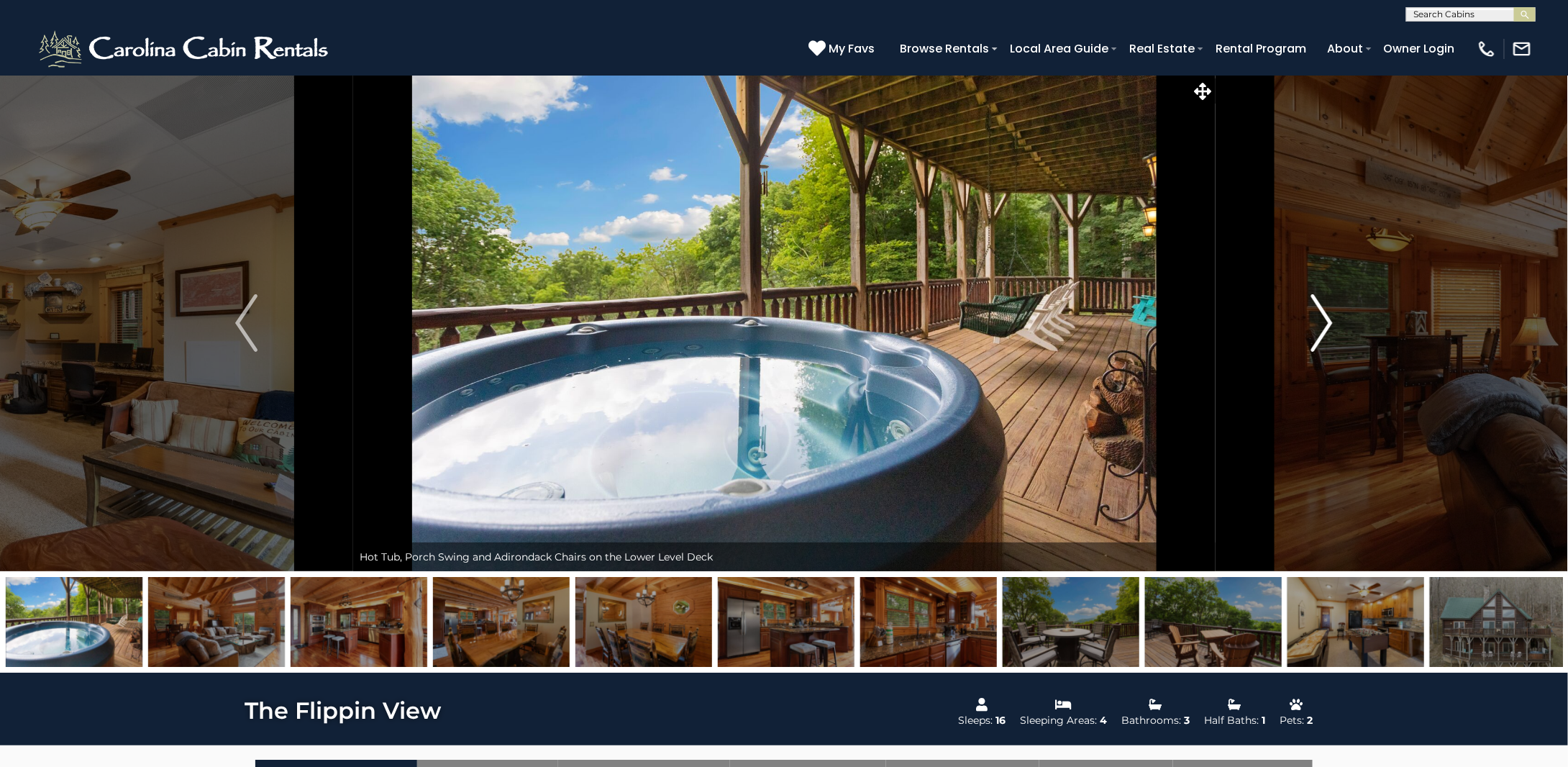
click at [1322, 329] on img "Next" at bounding box center [1321, 323] width 22 height 58
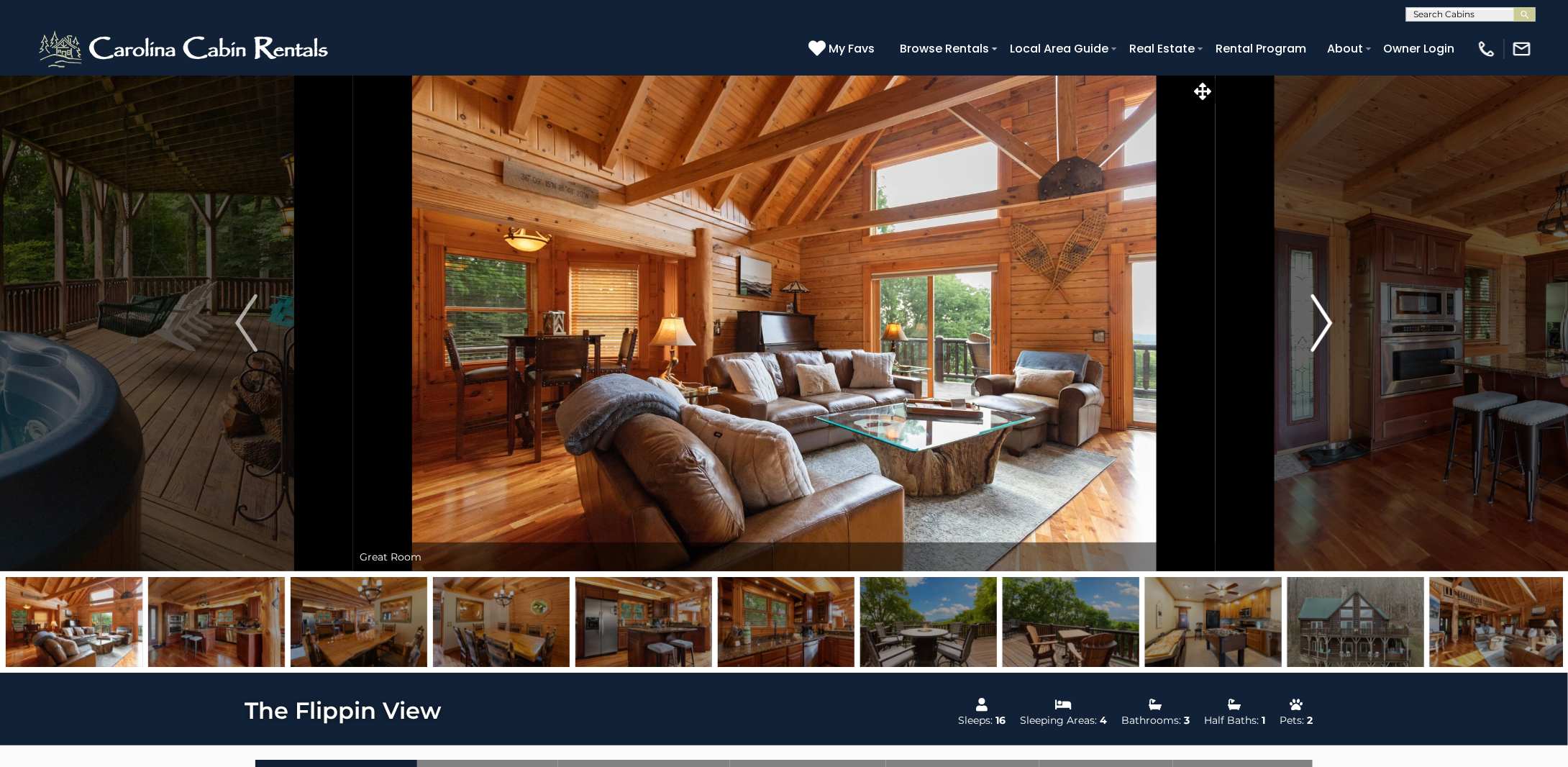
click at [1322, 329] on img "Next" at bounding box center [1321, 323] width 22 height 58
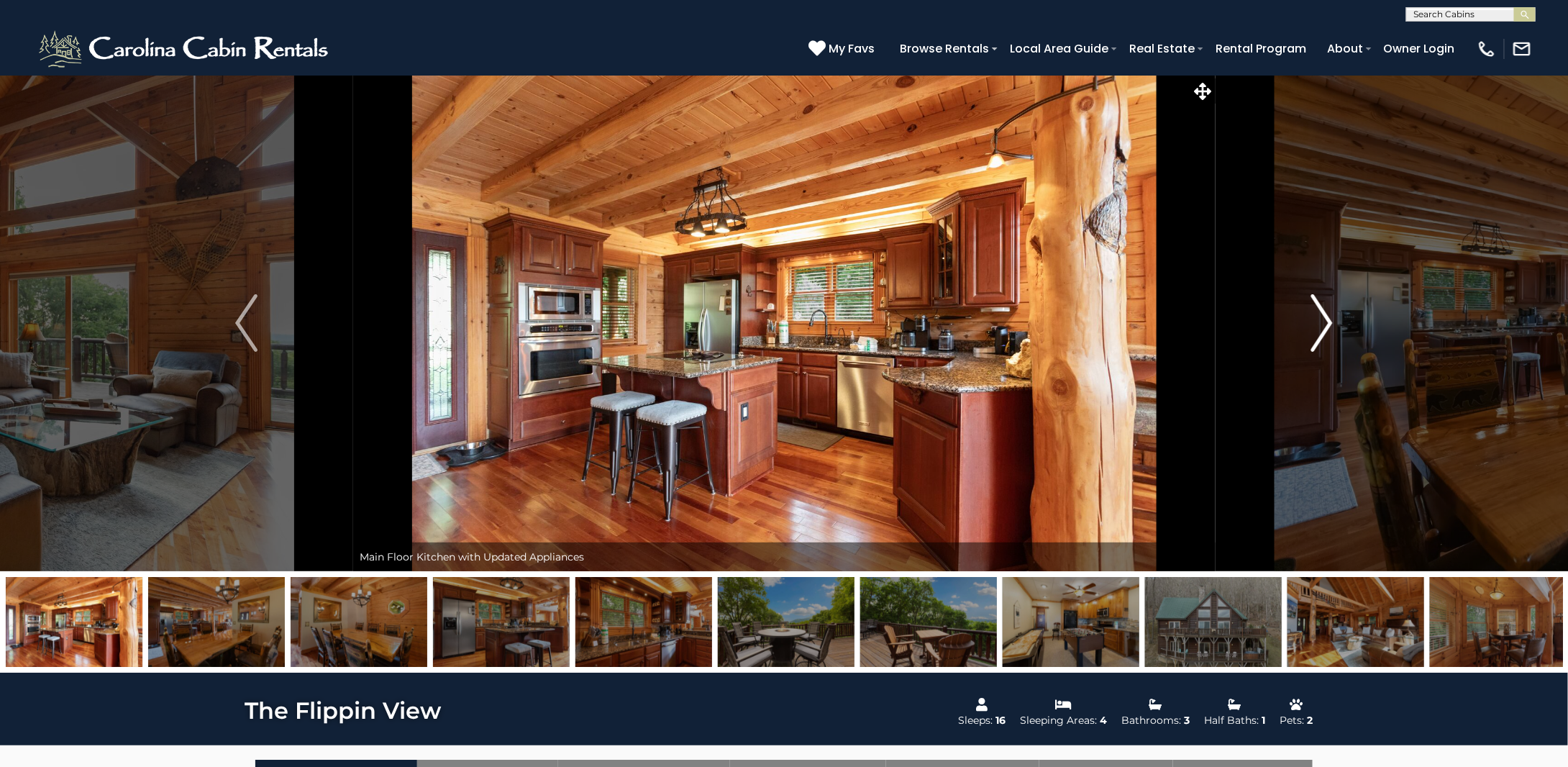
click at [1322, 329] on img "Next" at bounding box center [1321, 323] width 22 height 58
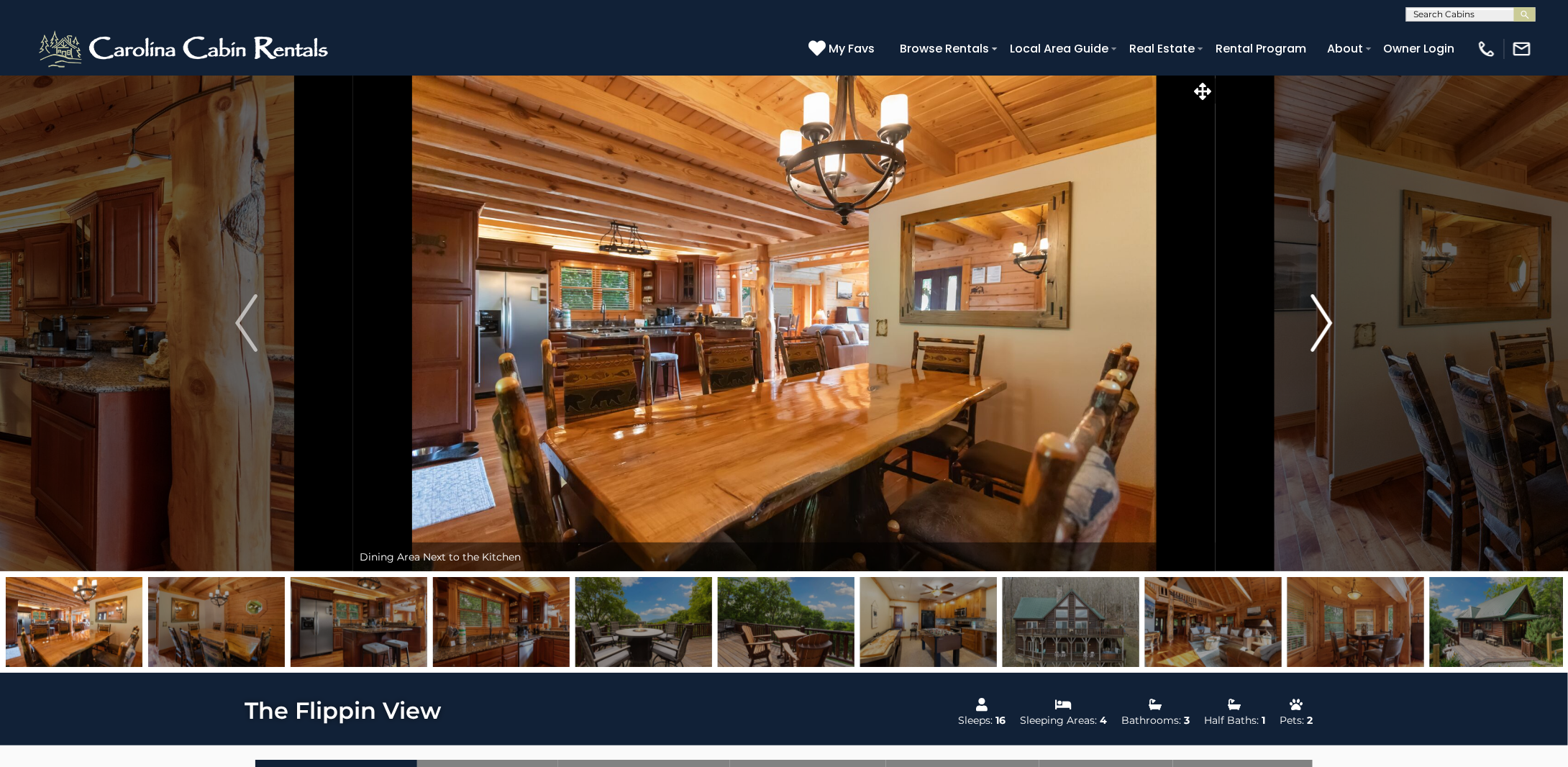
click at [1322, 329] on img "Next" at bounding box center [1321, 323] width 22 height 58
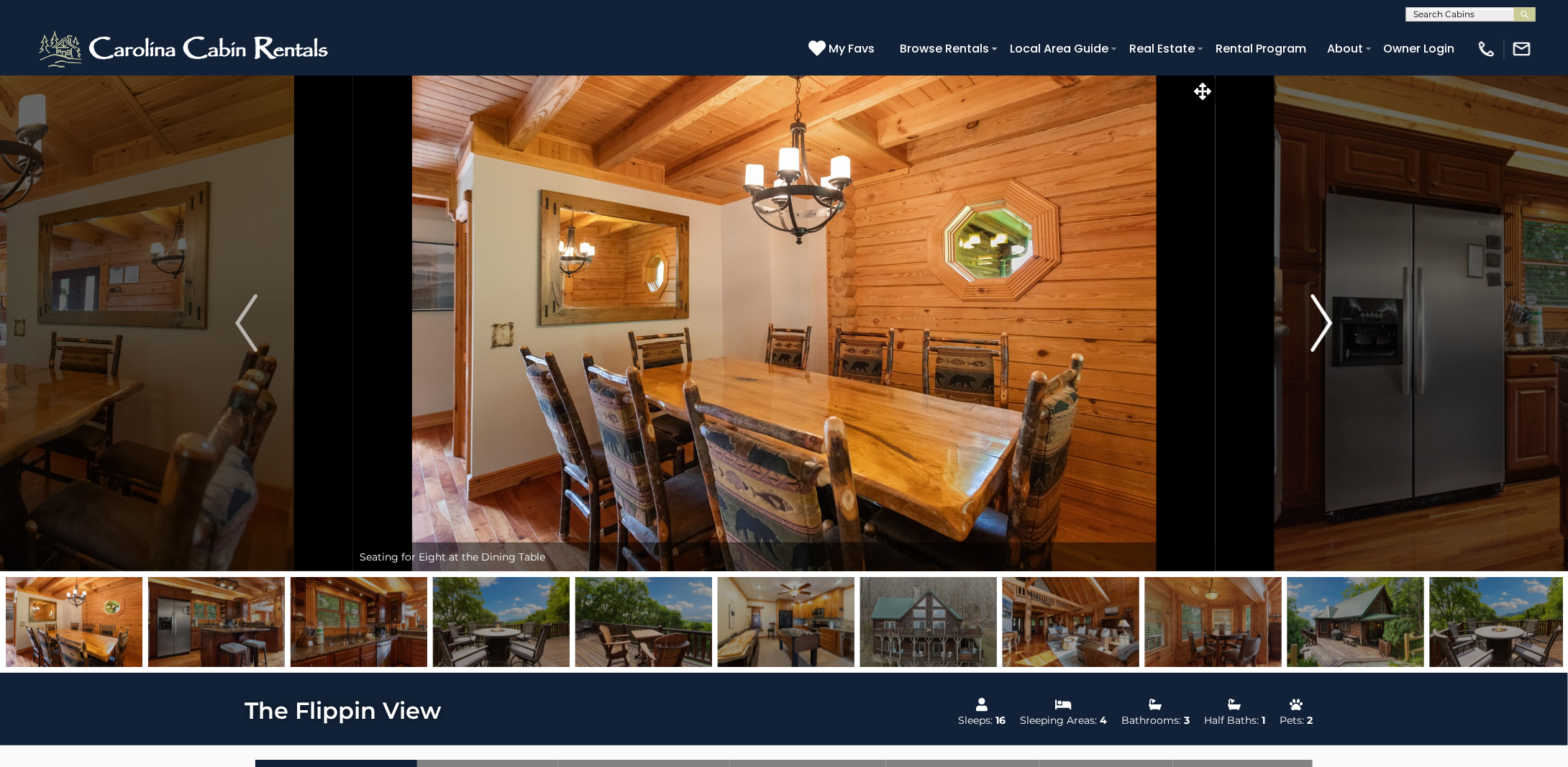
click at [1322, 329] on img "Next" at bounding box center [1321, 323] width 22 height 58
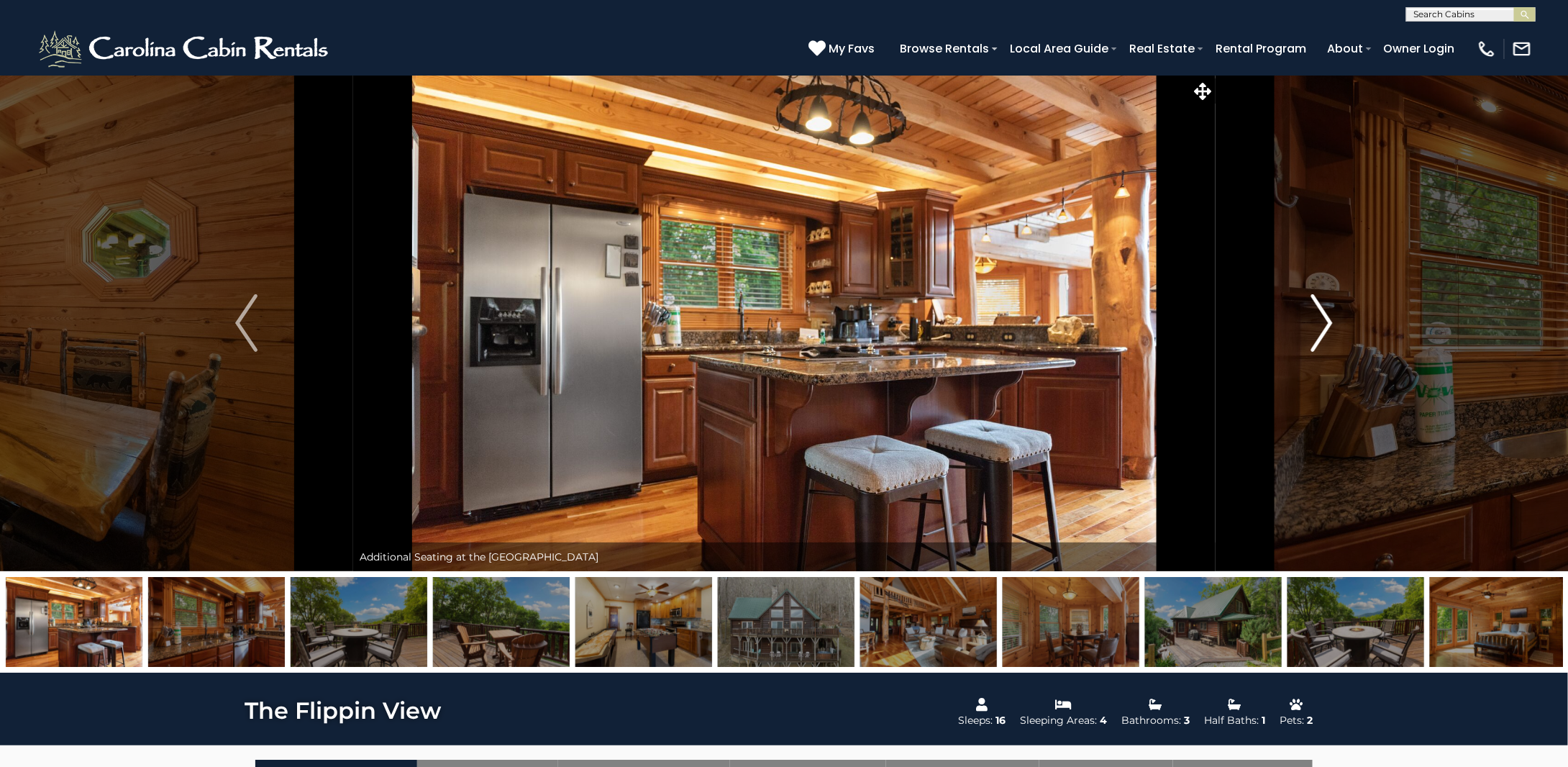
click at [1322, 329] on img "Next" at bounding box center [1321, 323] width 22 height 58
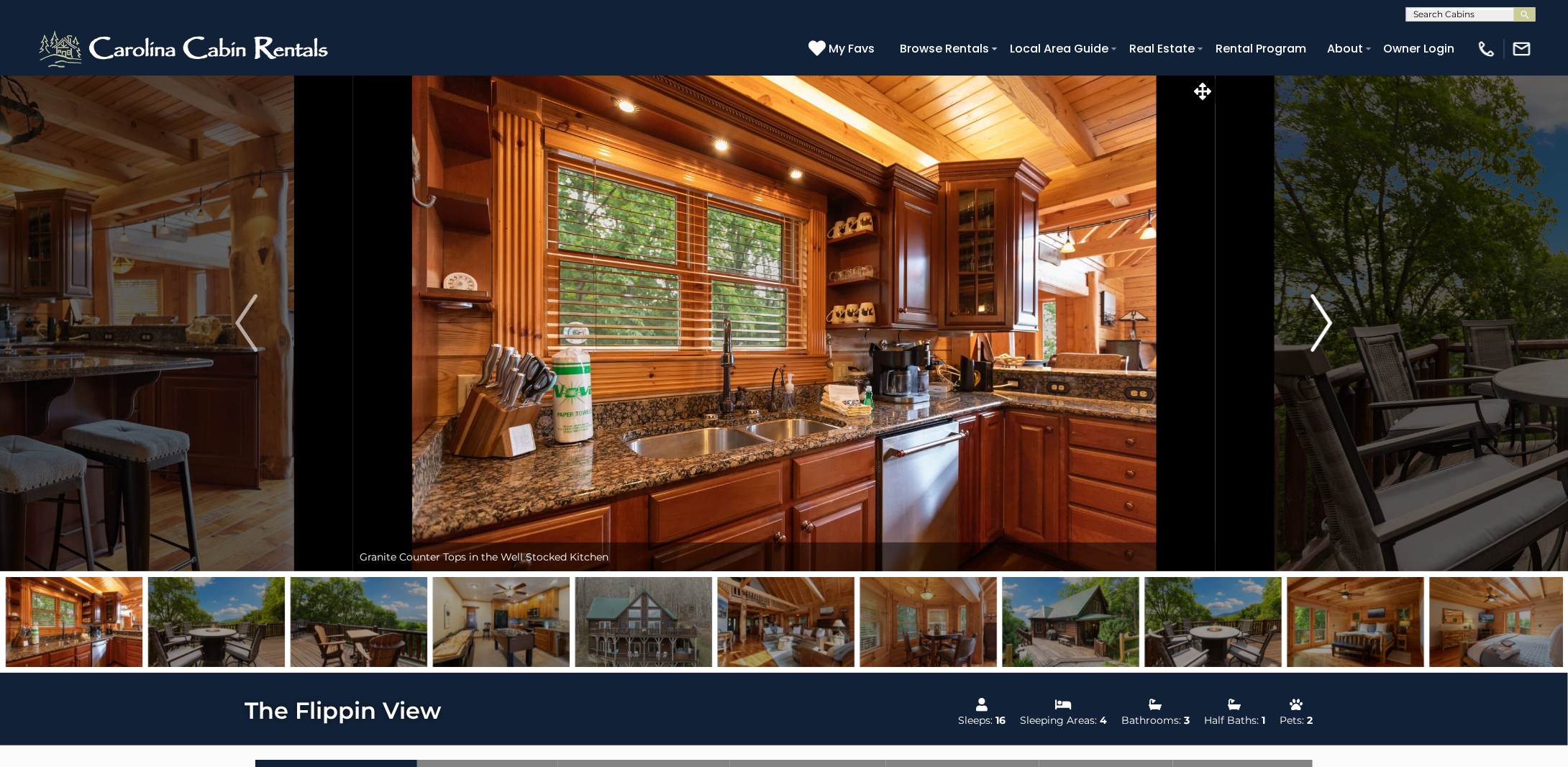
click at [1322, 329] on img "Next" at bounding box center [1321, 323] width 22 height 58
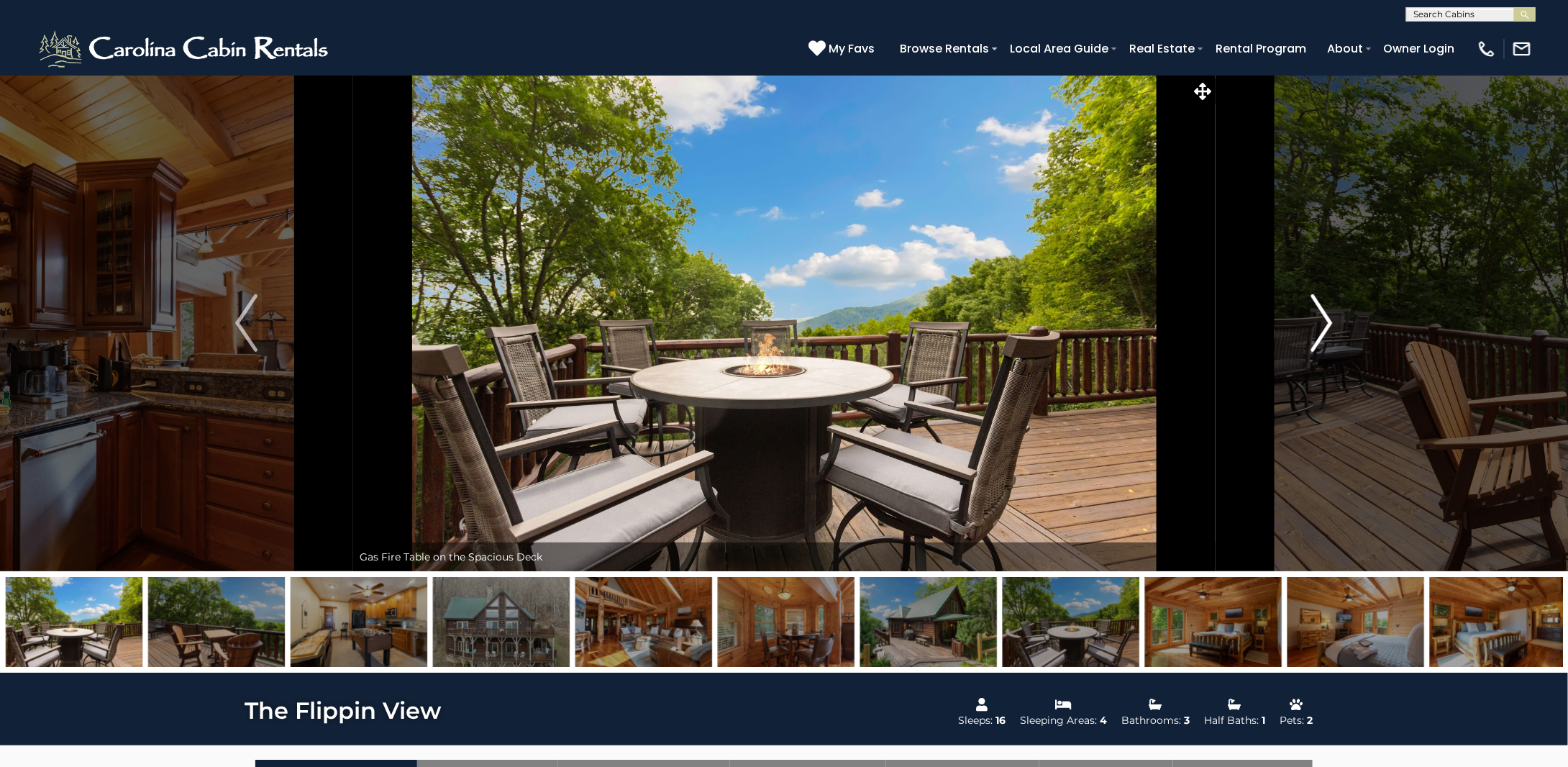
click at [1322, 329] on img "Next" at bounding box center [1321, 323] width 22 height 58
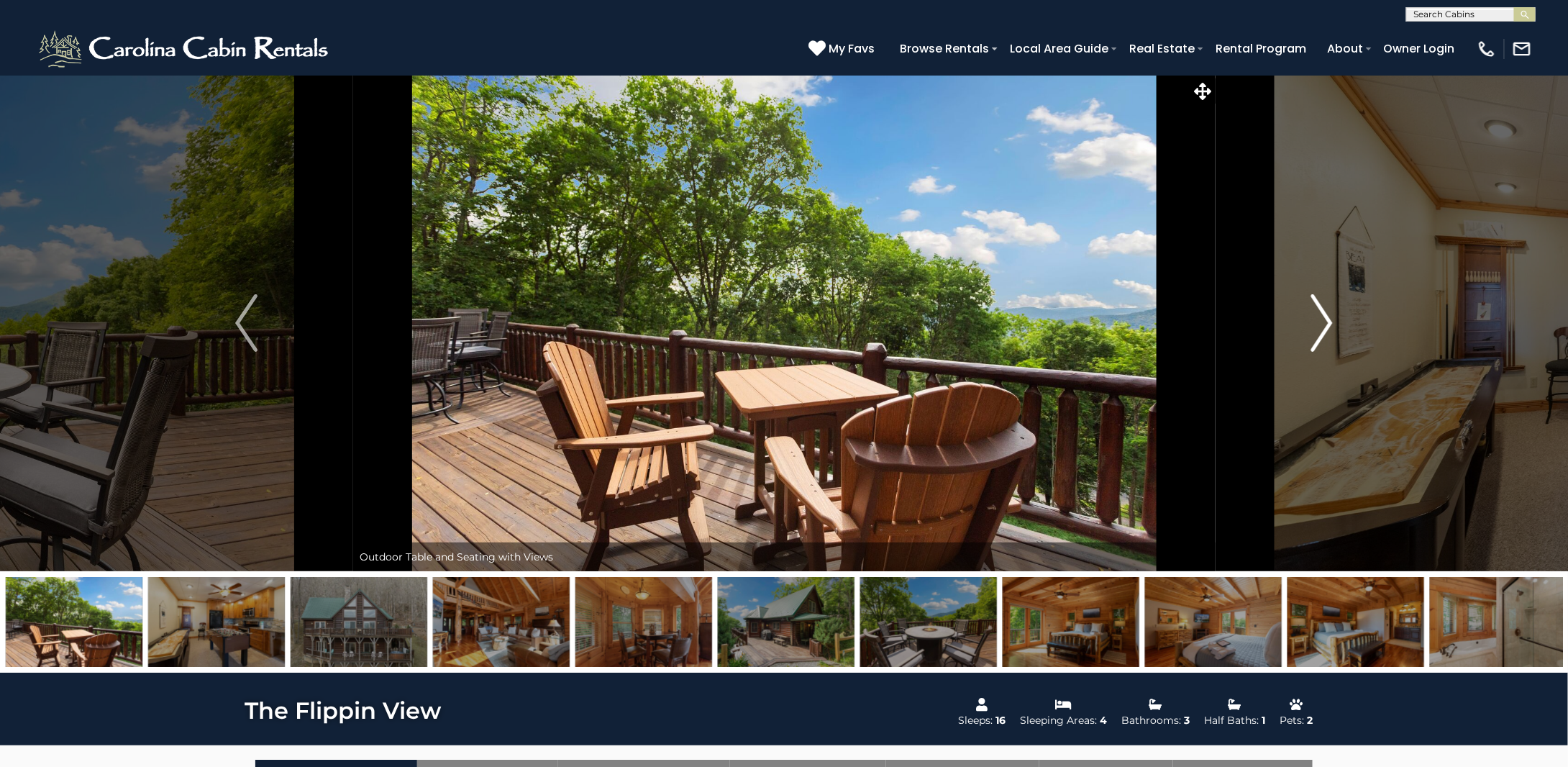
click at [1322, 329] on img "Next" at bounding box center [1321, 323] width 22 height 58
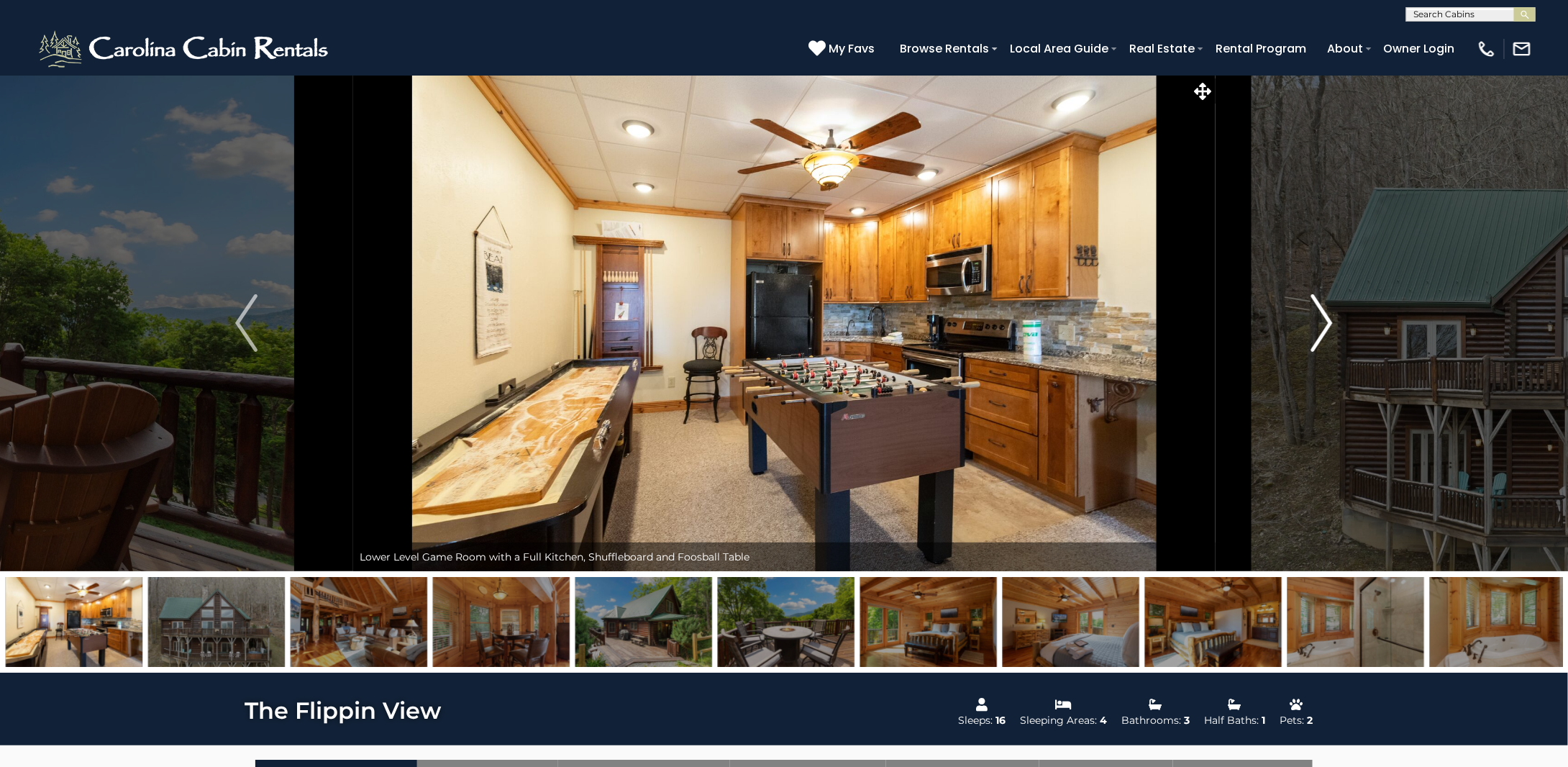
click at [1322, 329] on img "Next" at bounding box center [1321, 323] width 22 height 58
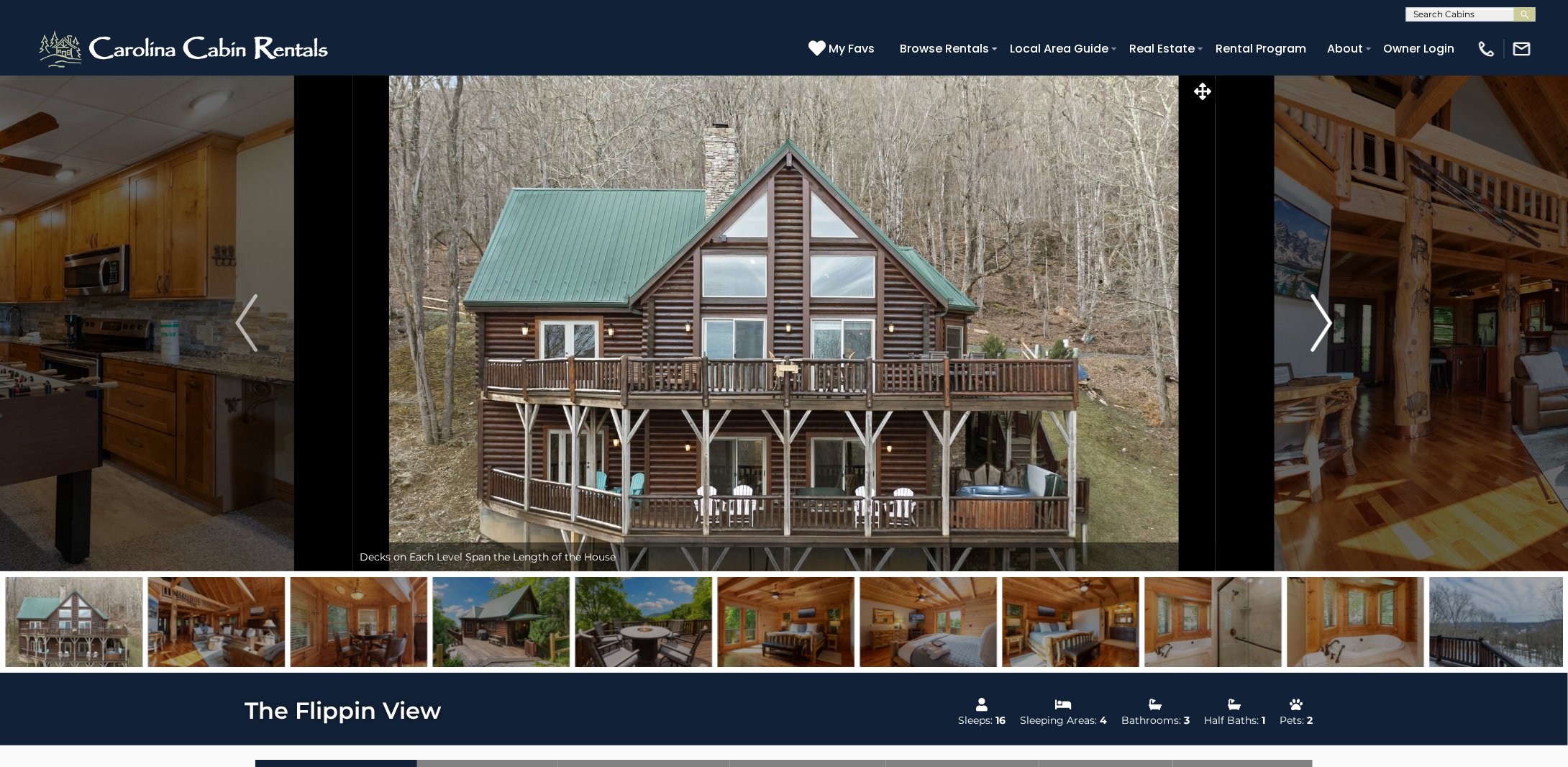
click at [1322, 329] on img "Next" at bounding box center [1321, 323] width 22 height 58
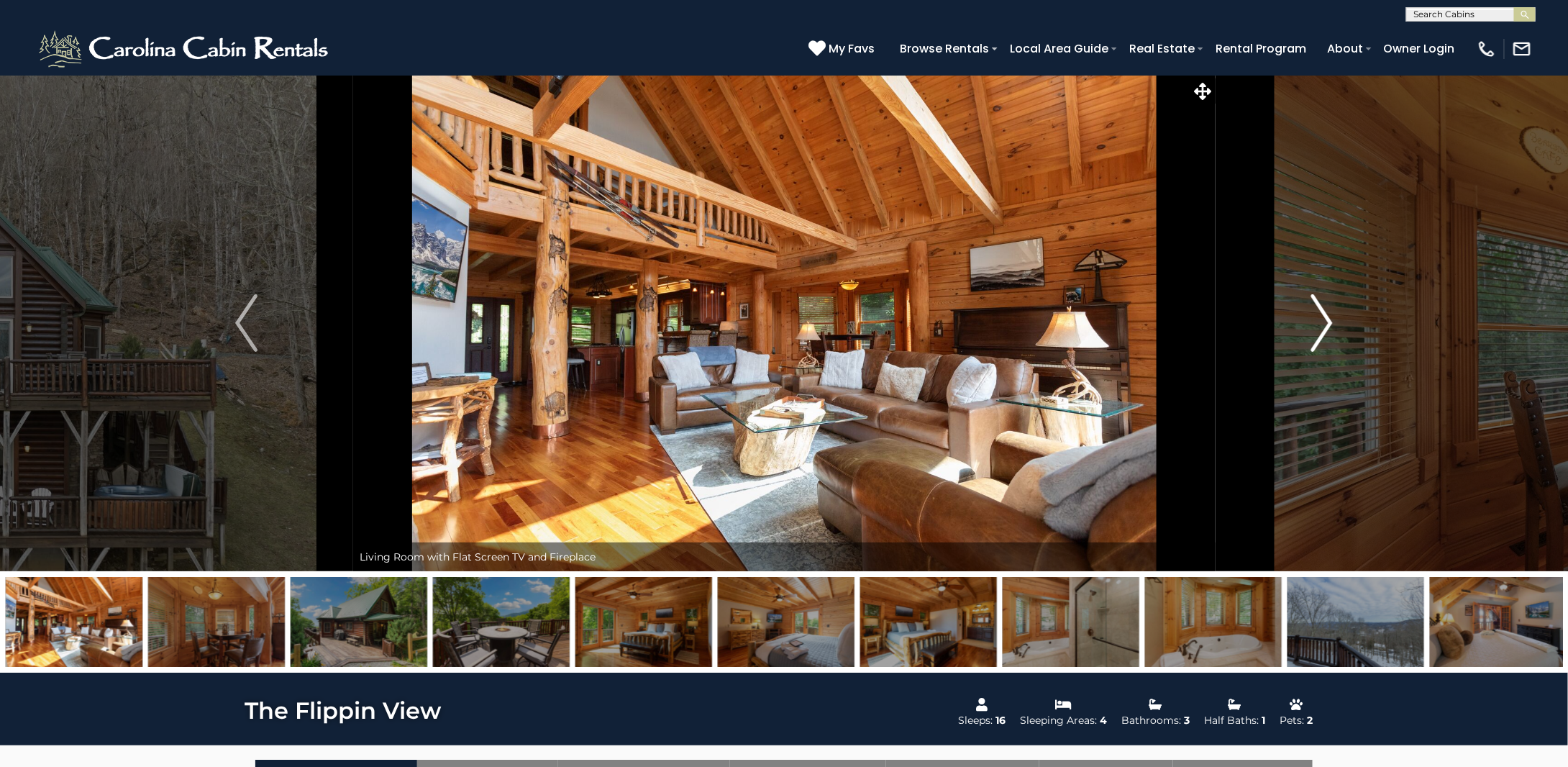
click at [1322, 329] on img "Next" at bounding box center [1321, 323] width 22 height 58
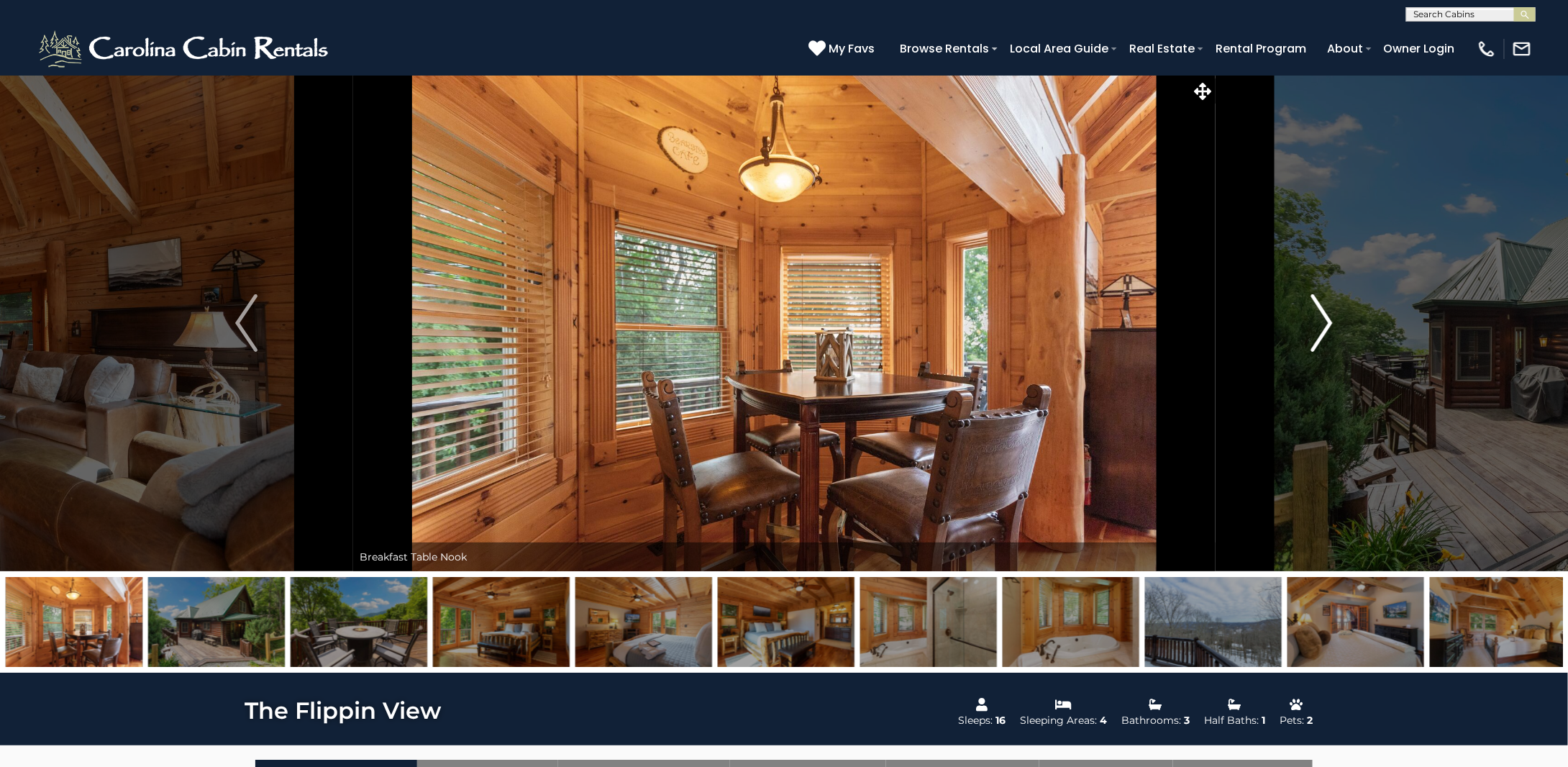
click at [1322, 329] on img "Next" at bounding box center [1321, 323] width 22 height 58
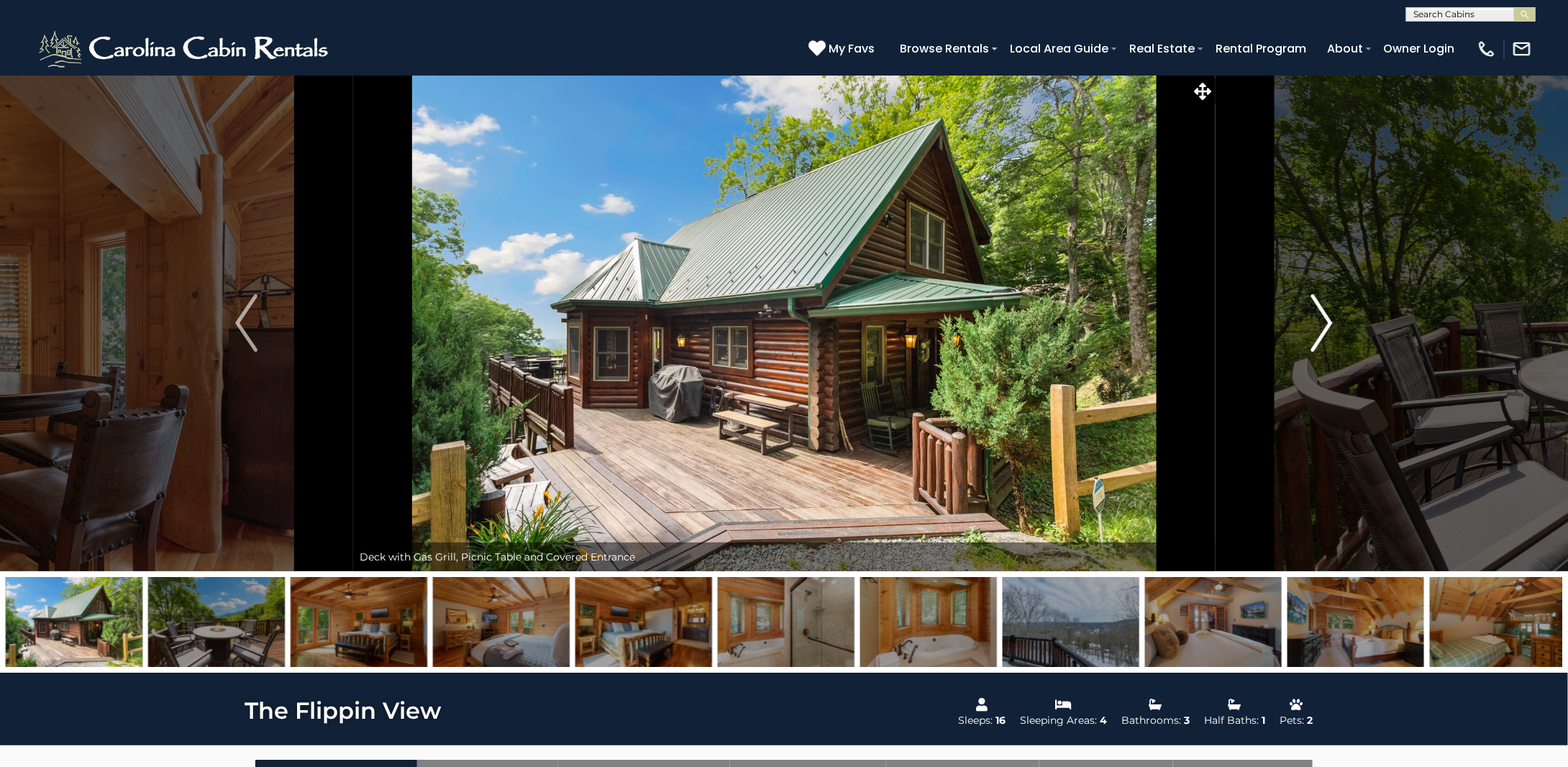
click at [1322, 329] on img "Next" at bounding box center [1321, 323] width 22 height 58
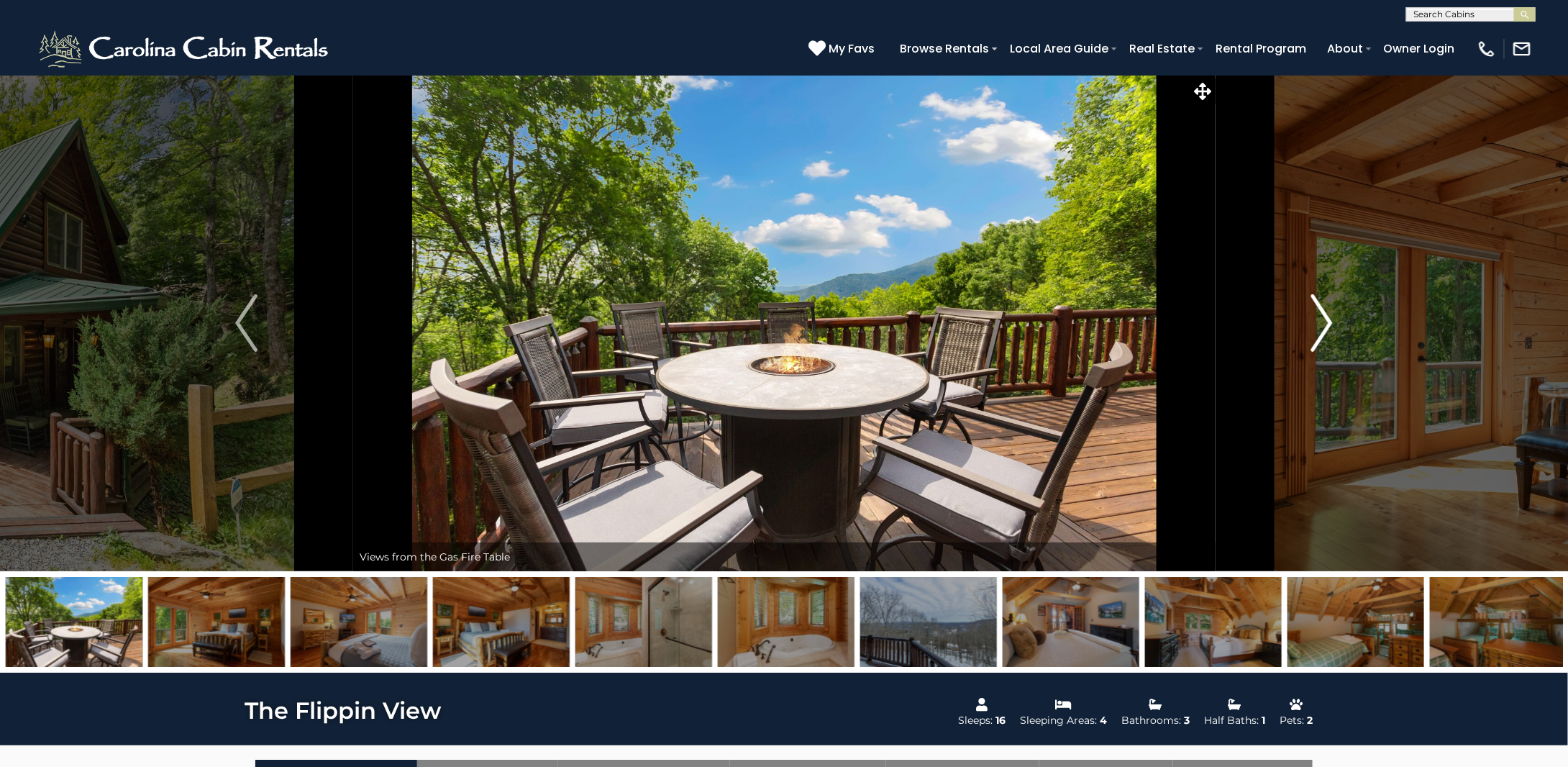
click at [1322, 329] on img "Next" at bounding box center [1321, 323] width 22 height 58
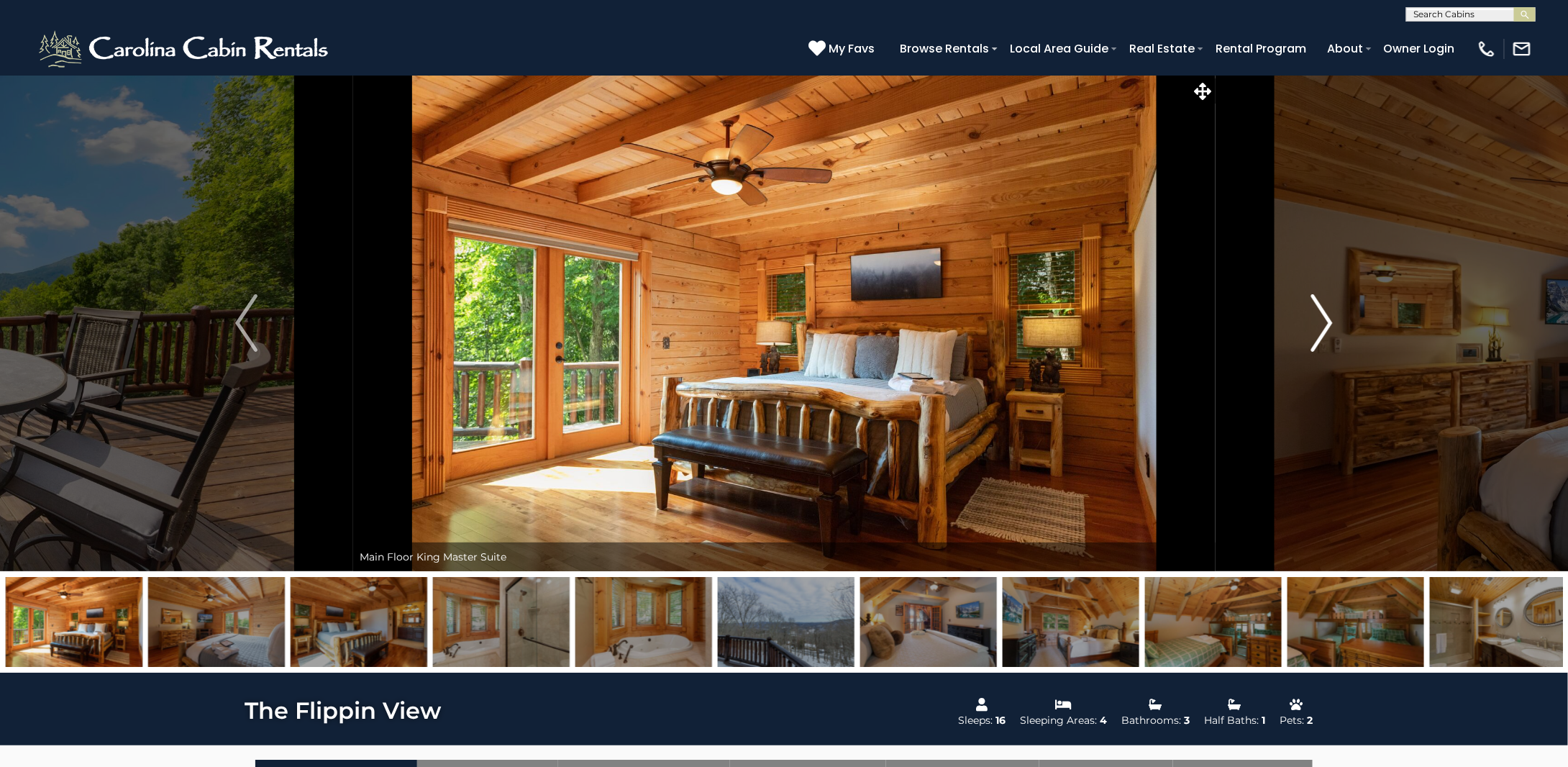
click at [1322, 329] on img "Next" at bounding box center [1321, 323] width 22 height 58
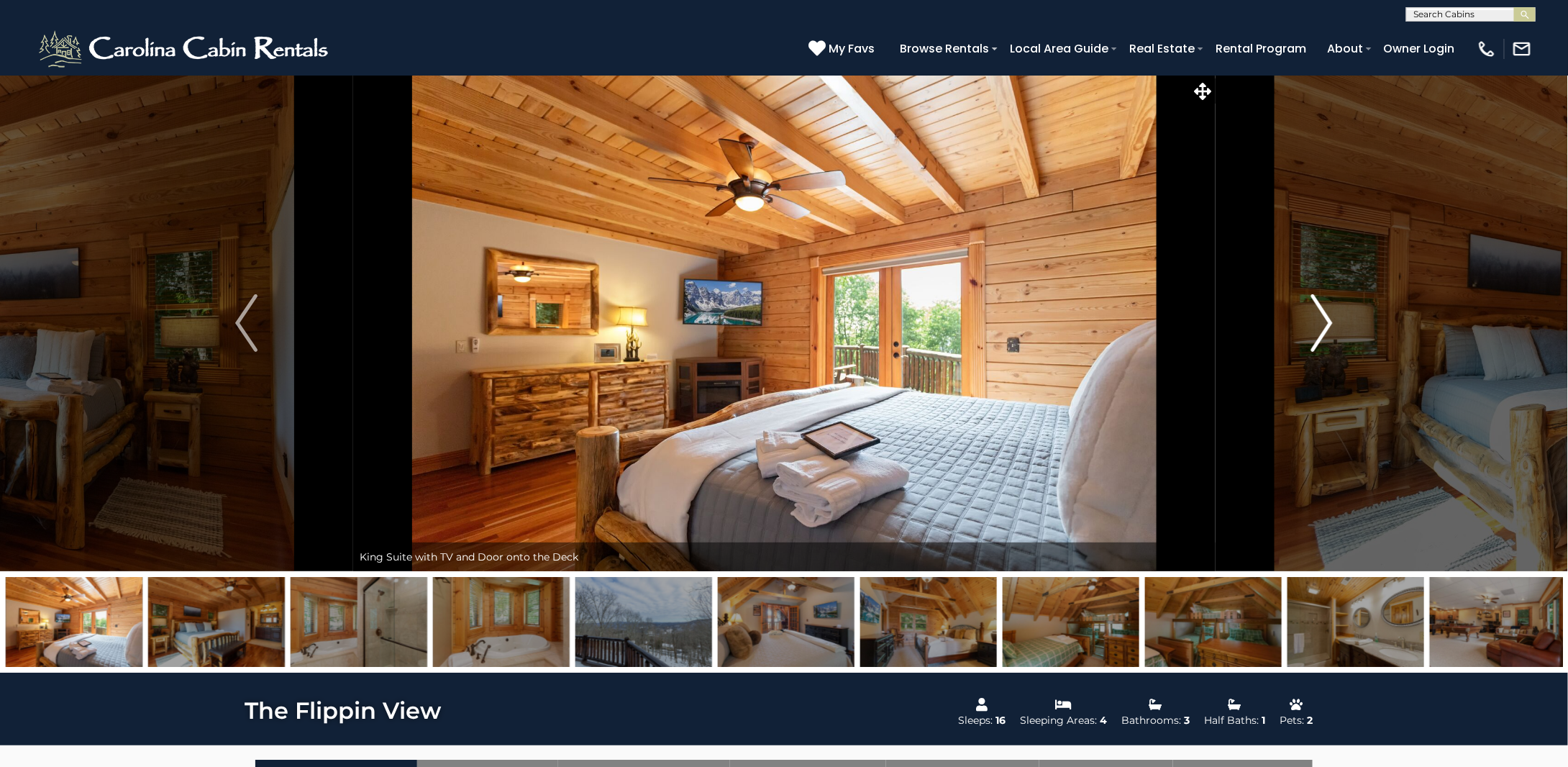
click at [1322, 329] on img "Next" at bounding box center [1321, 323] width 22 height 58
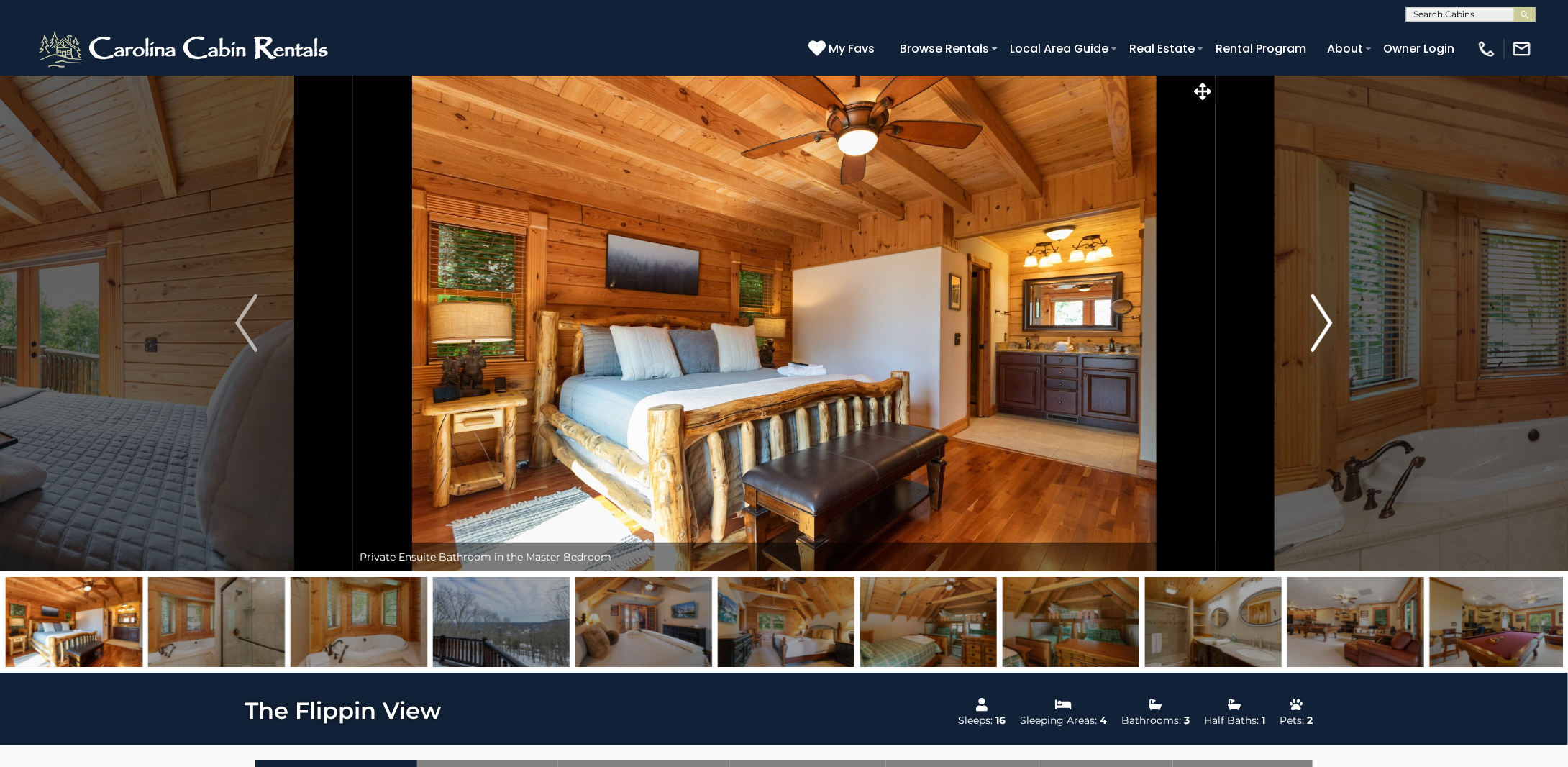
click at [1322, 329] on img "Next" at bounding box center [1321, 323] width 22 height 58
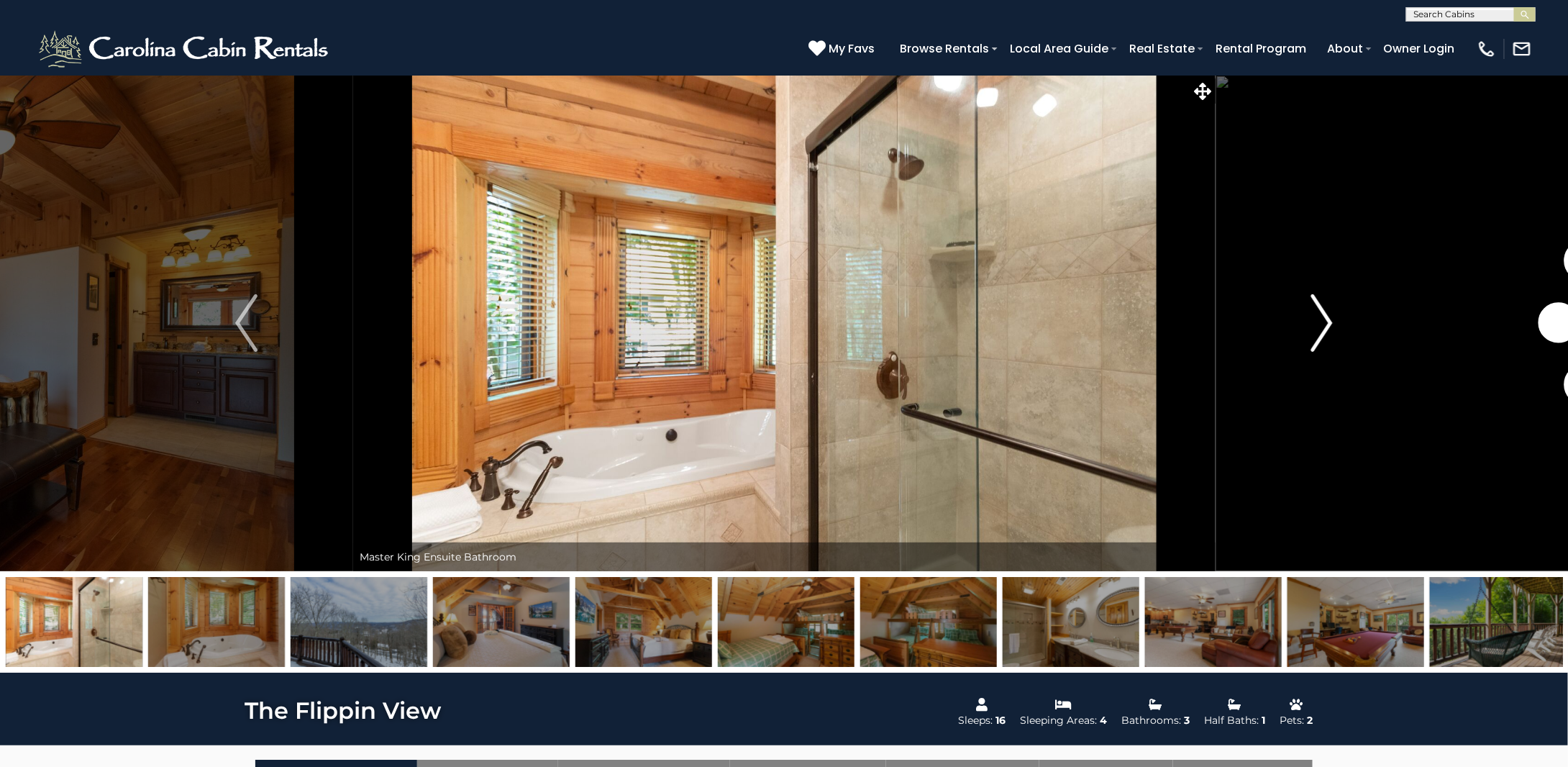
click at [1322, 329] on img "Next" at bounding box center [1321, 323] width 22 height 58
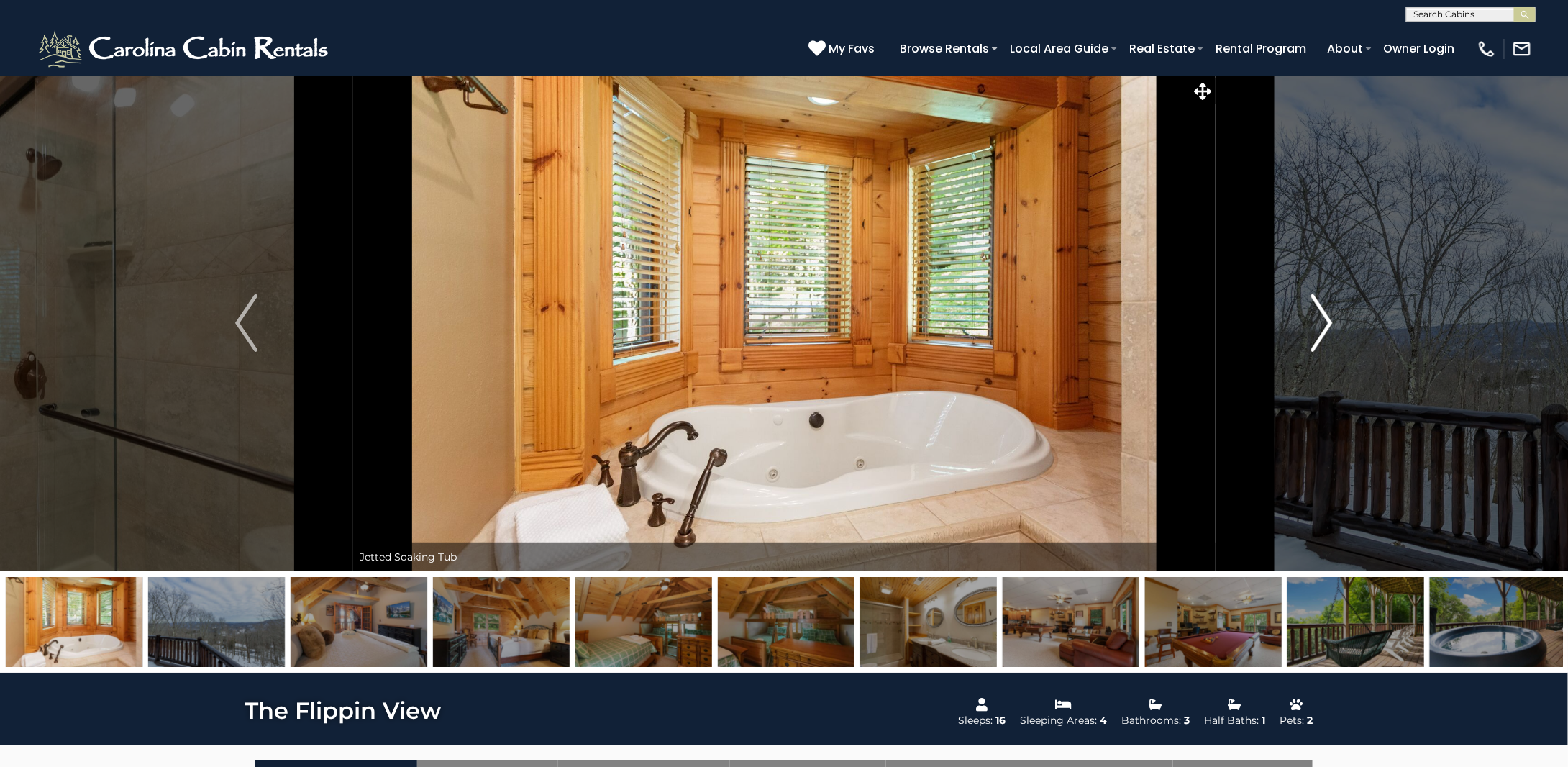
click at [1322, 329] on img "Next" at bounding box center [1321, 323] width 22 height 58
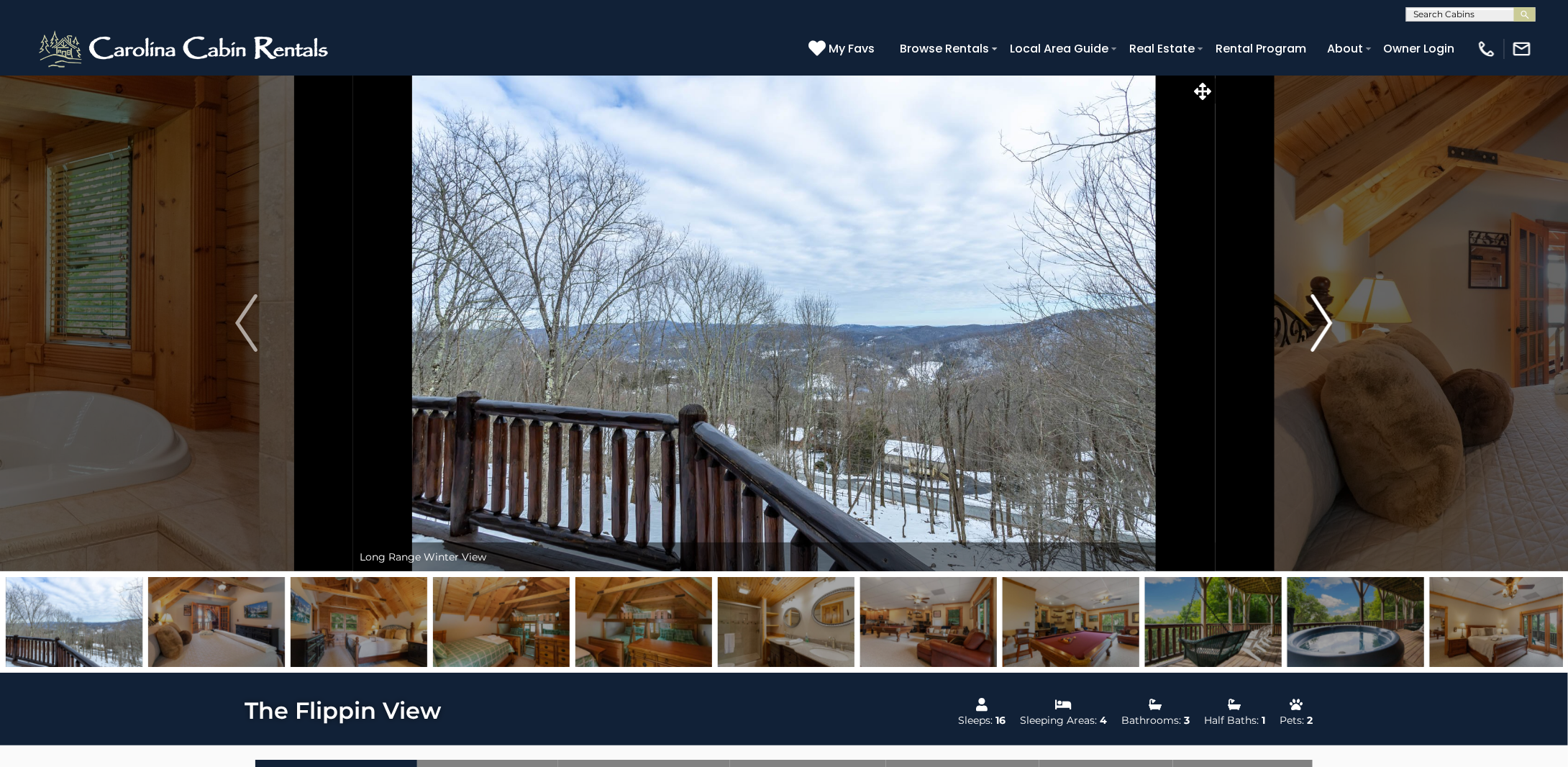
click at [1322, 329] on img "Next" at bounding box center [1321, 323] width 22 height 58
